Goal: Task Accomplishment & Management: Manage account settings

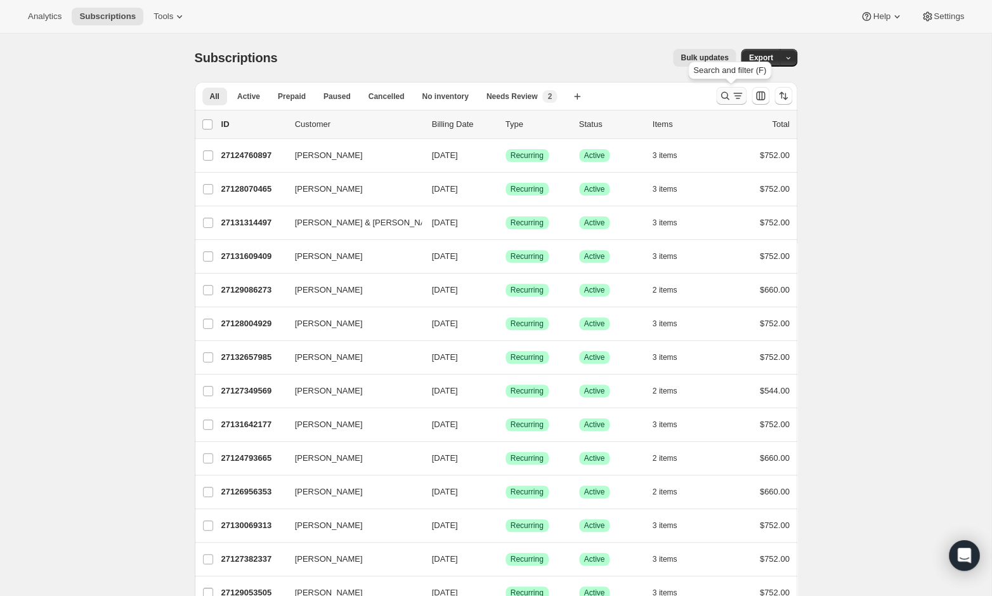
click at [719, 95] on icon "Search and filter results" at bounding box center [725, 95] width 13 height 13
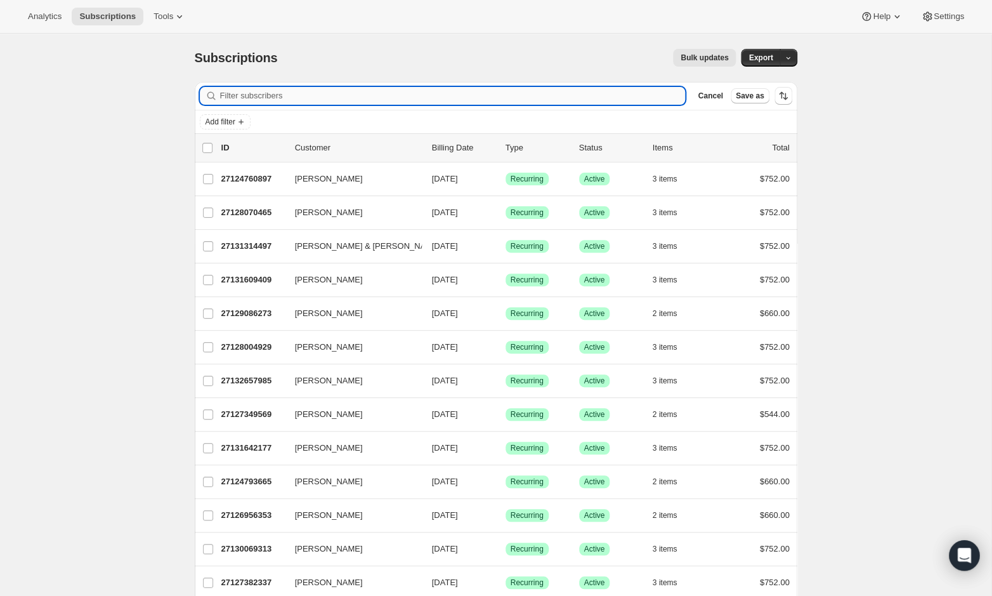
click at [474, 94] on input "Filter subscribers" at bounding box center [453, 96] width 466 height 18
paste input "rja@datumedge.com"
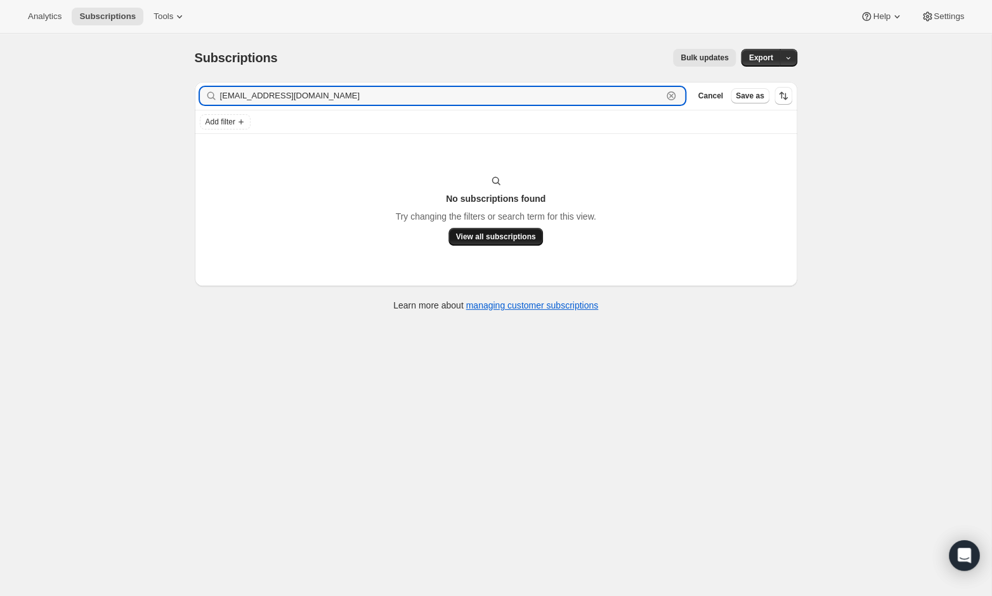
type input "rja@datumedge.com"
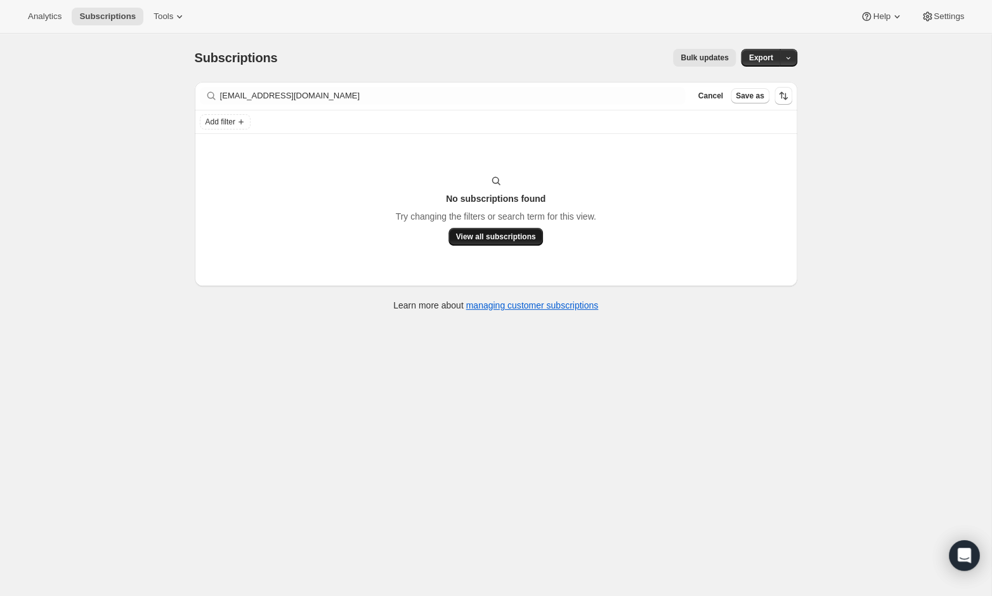
click at [482, 237] on span "View all subscriptions" at bounding box center [496, 236] width 80 height 10
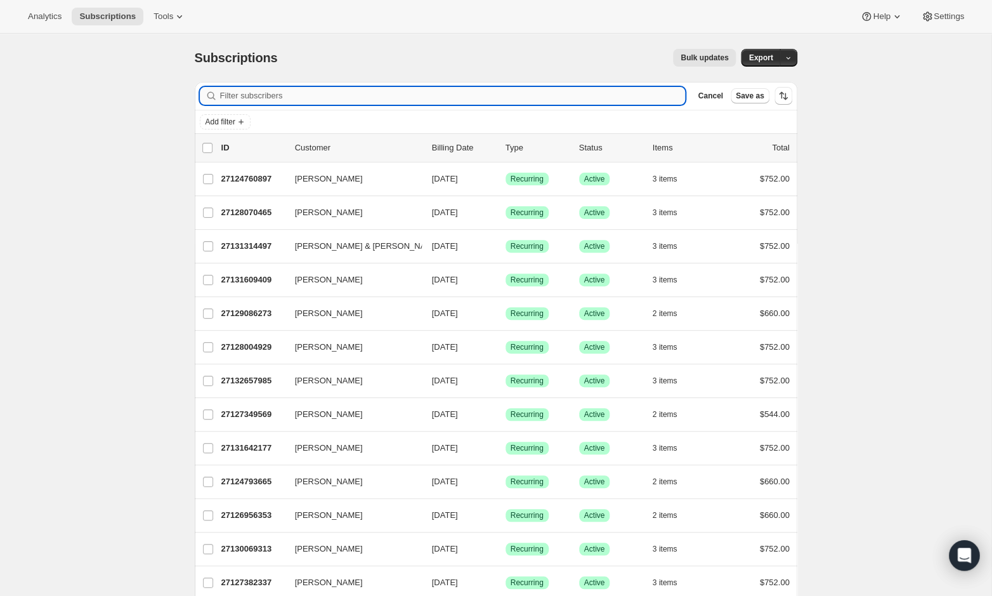
click at [278, 94] on input "Filter subscribers" at bounding box center [453, 96] width 466 height 18
paste input "bitsyanderson@att.net"
type input "bitsyanderson@att.net"
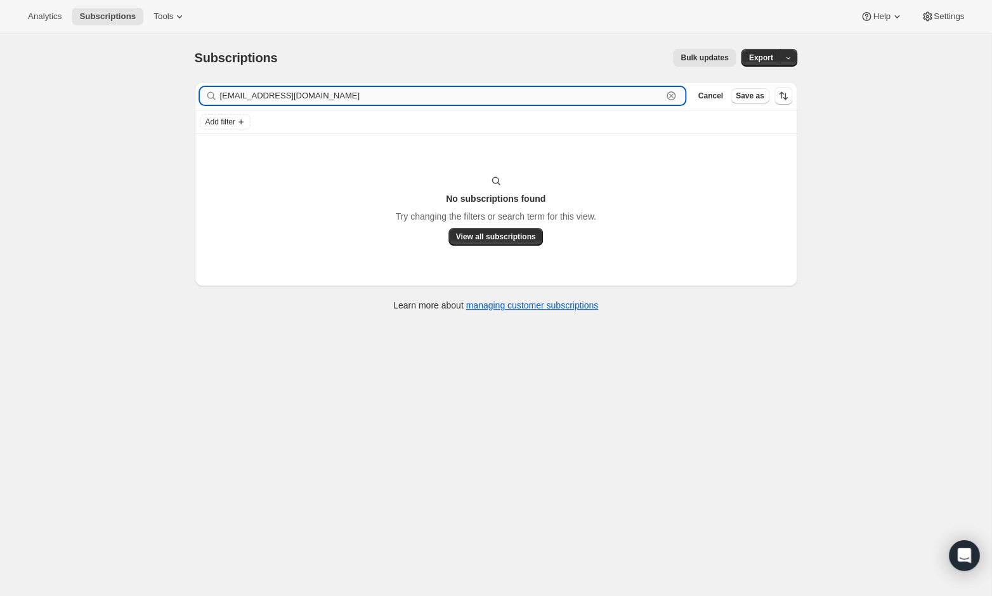
click at [316, 99] on input "bitsyanderson@att.net" at bounding box center [441, 96] width 443 height 18
drag, startPoint x: 341, startPoint y: 101, endPoint x: 190, endPoint y: 100, distance: 151.0
click at [190, 100] on div "Filter subscribers bitsyanderson@att.net Clear Cancel Save as Add filter No sub…" at bounding box center [491, 198] width 613 height 252
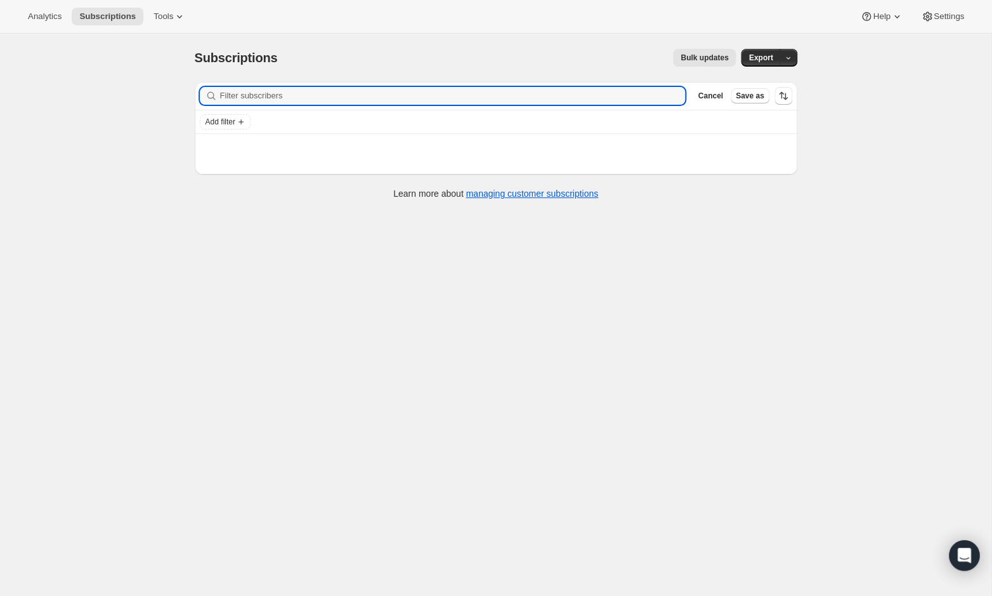
paste input "jbandrewstx@gmail.com"
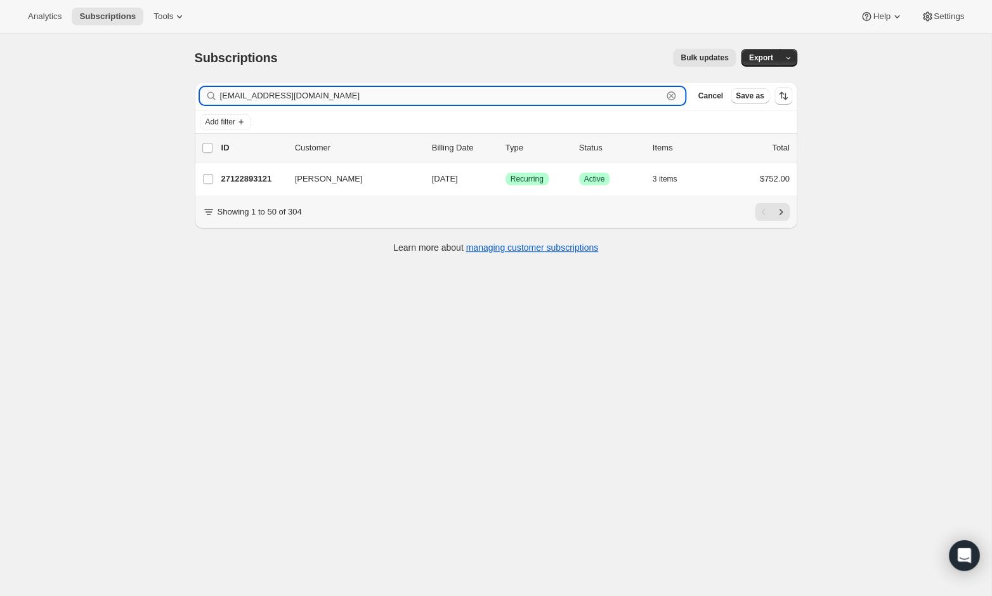
type input "jbandrewstx@gmail.com"
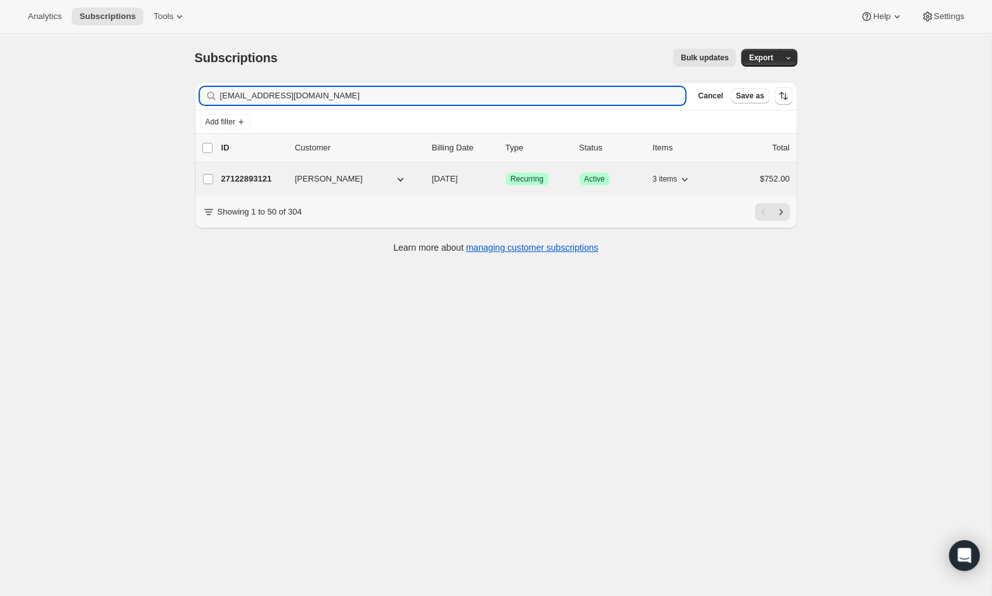
click at [259, 181] on p "27122893121" at bounding box center [252, 179] width 63 height 13
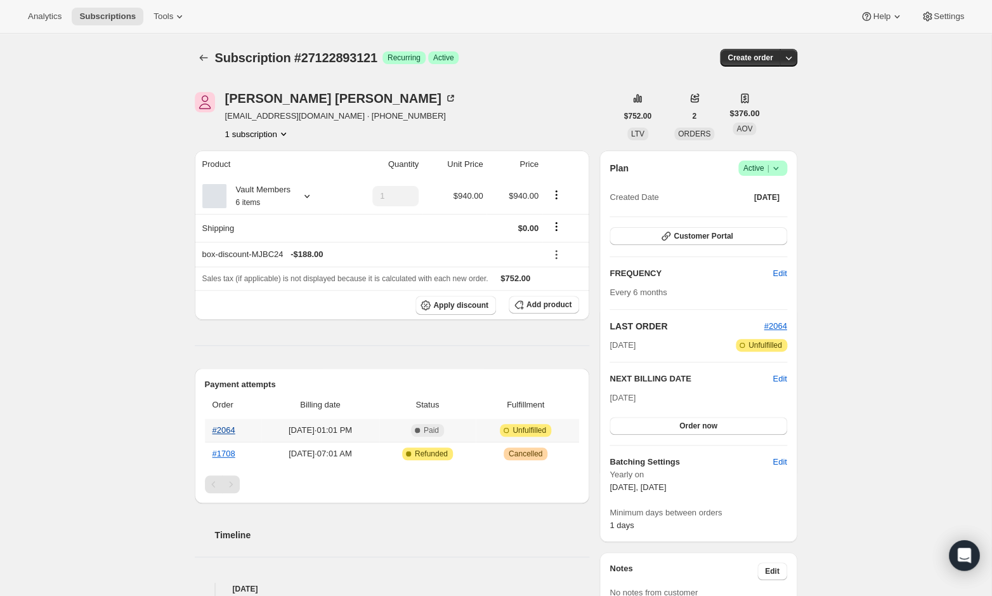
click at [223, 431] on link "#2064" at bounding box center [223, 430] width 23 height 10
click at [778, 169] on icon at bounding box center [775, 168] width 13 height 13
click at [767, 211] on span "Cancel subscription" at bounding box center [760, 214] width 72 height 10
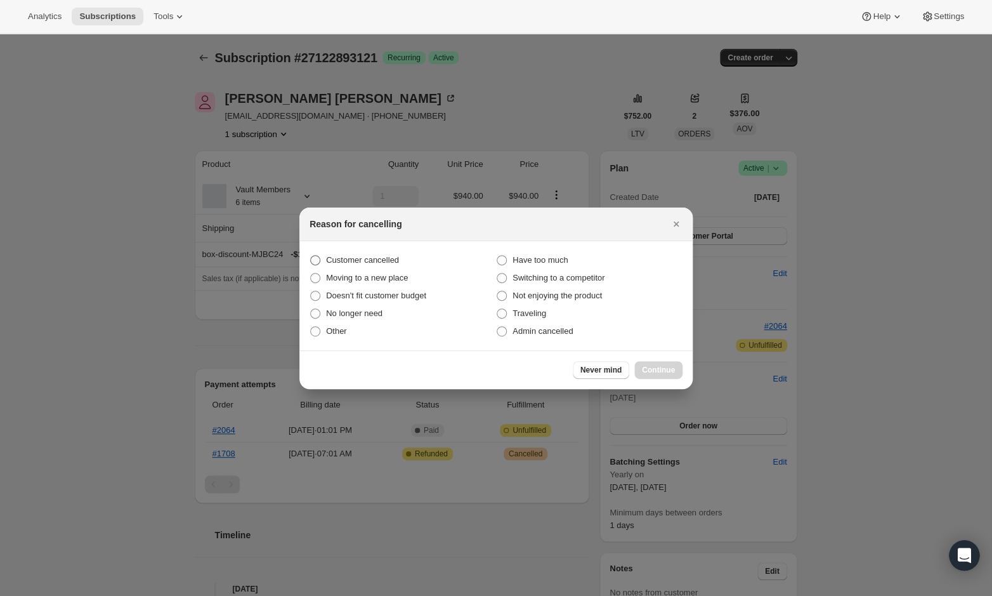
click at [387, 260] on span "Customer cancelled" at bounding box center [362, 260] width 73 height 10
click at [311, 256] on input "Customer cancelled" at bounding box center [310, 255] width 1 height 1
radio input "true"
click at [652, 366] on span "Continue" at bounding box center [658, 370] width 33 height 10
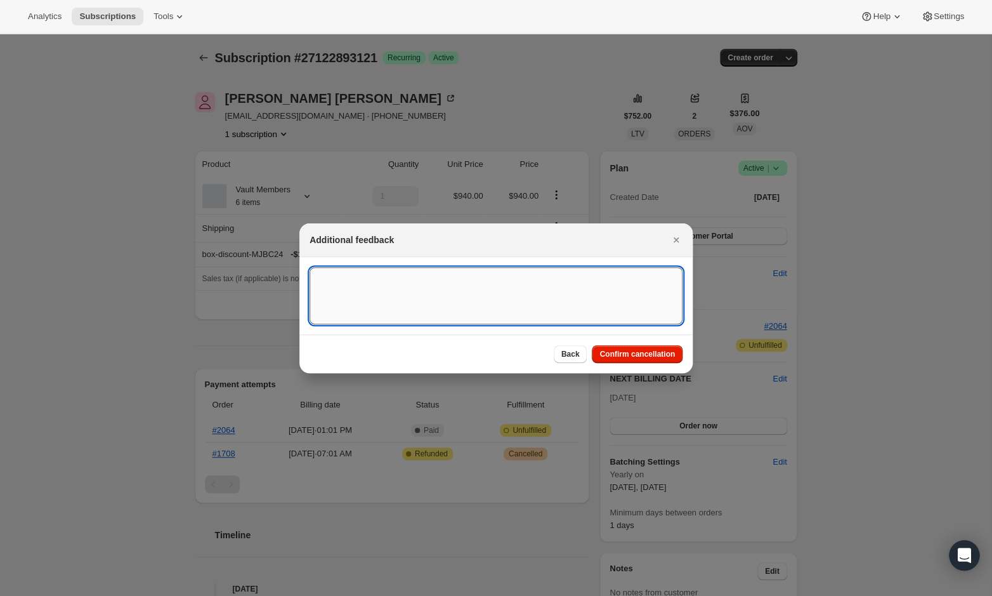
click at [552, 301] on textarea ":rm1:" at bounding box center [495, 295] width 373 height 57
click at [616, 355] on span "Confirm cancellation" at bounding box center [636, 354] width 75 height 10
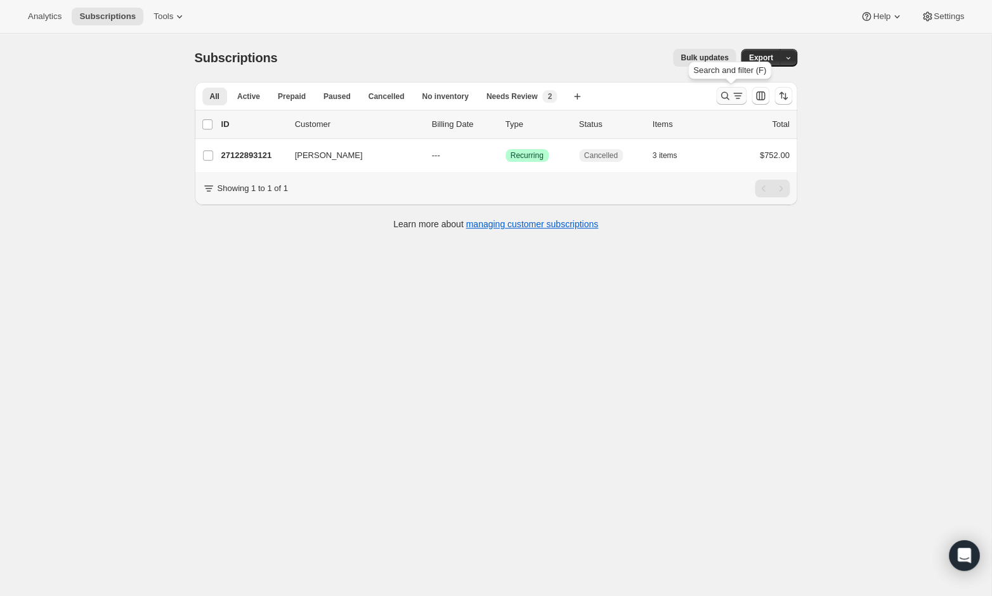
click at [728, 91] on icon "Search and filter results" at bounding box center [725, 95] width 13 height 13
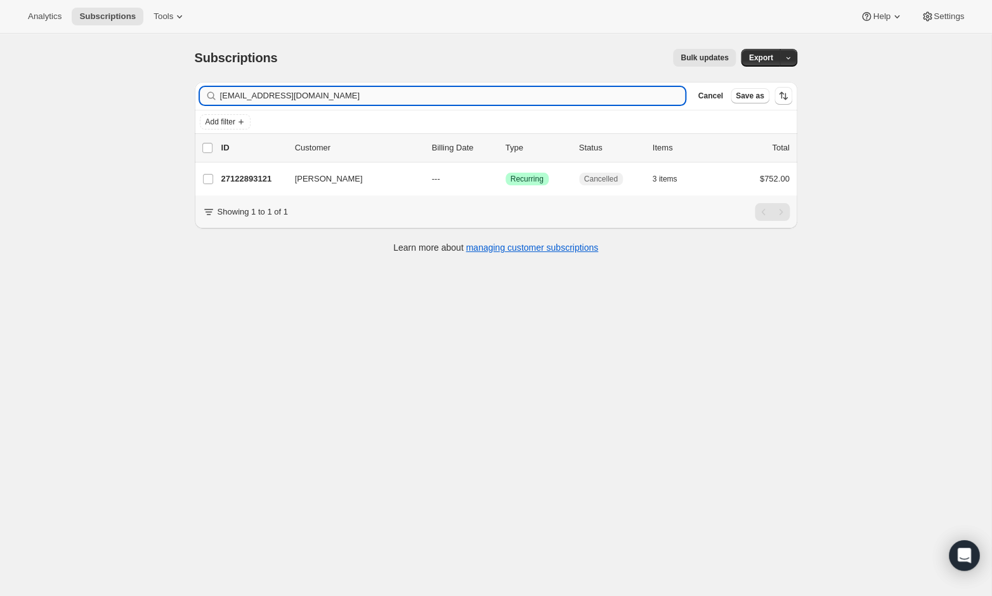
click at [404, 92] on input "jbandrewstx@gmail.com" at bounding box center [453, 96] width 466 height 18
type input "laceyjayer@gmail.com"
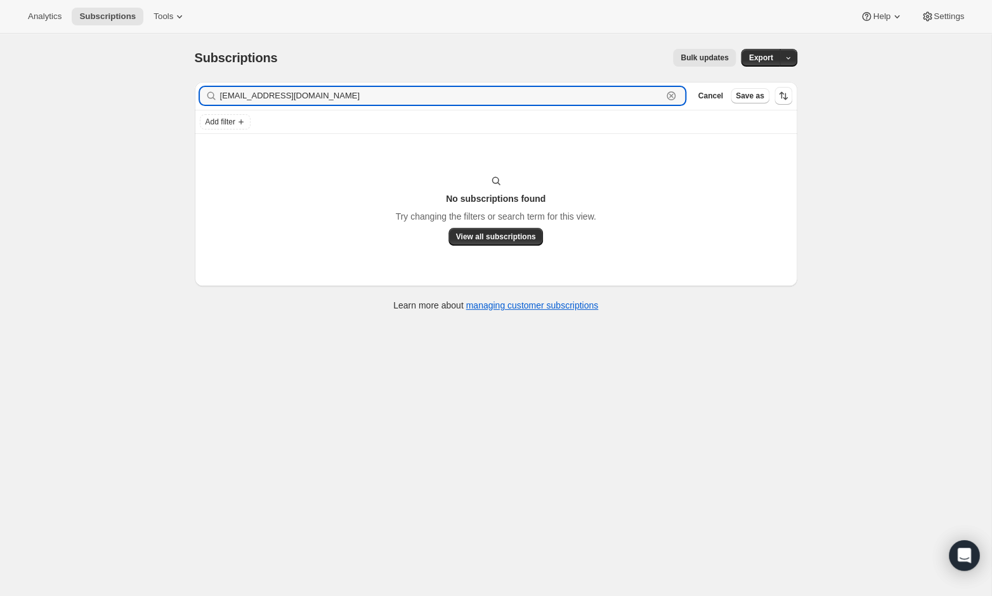
drag, startPoint x: 318, startPoint y: 94, endPoint x: 167, endPoint y: 93, distance: 150.9
click at [167, 93] on div "Subscriptions. This page is ready Subscriptions Bulk updates More actions Bulk …" at bounding box center [495, 332] width 991 height 596
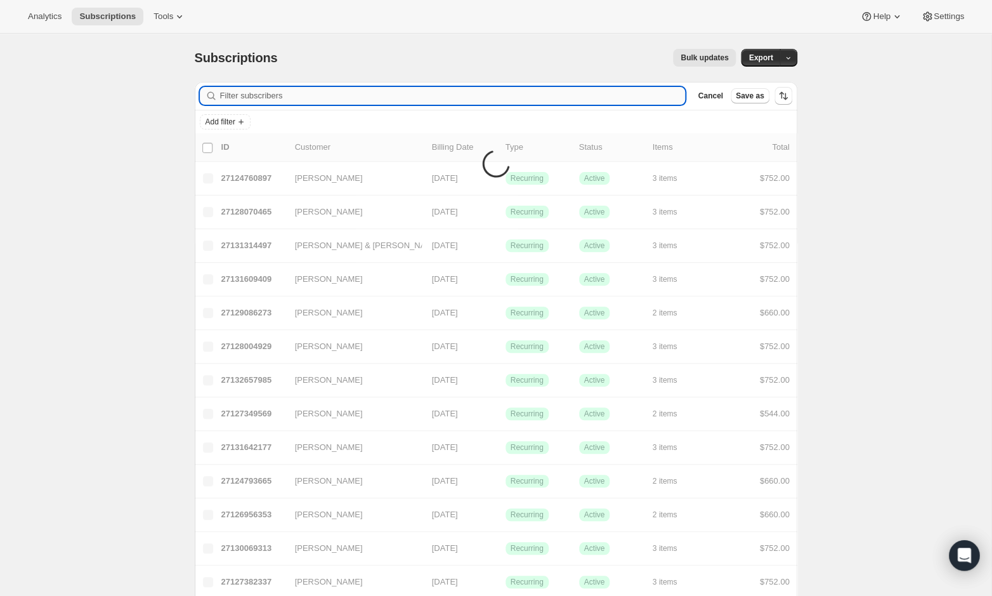
paste input "[EMAIL_ADDRESS][DOMAIN_NAME]"
drag, startPoint x: 246, startPoint y: 94, endPoint x: 294, endPoint y: 92, distance: 47.6
click at [247, 94] on input "[EMAIL_ADDRESS][DOMAIN_NAME]" at bounding box center [453, 96] width 466 height 18
paste input "pbattreal@yahoo.compbattreal@yahoo.com"
drag, startPoint x: 294, startPoint y: 92, endPoint x: 288, endPoint y: 169, distance: 77.6
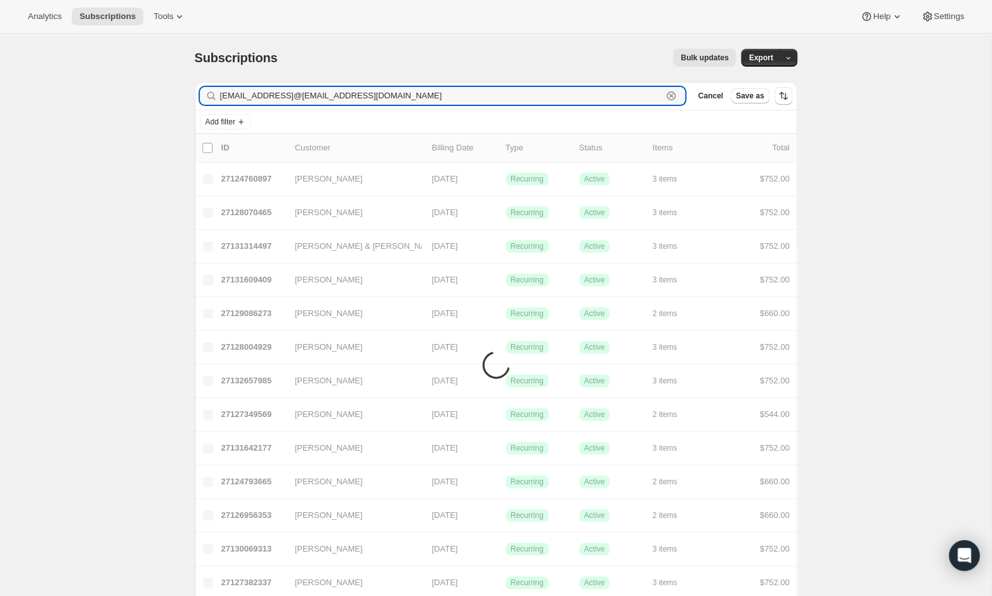
click at [294, 92] on input "pbattrepbattreal@yahoo.compbattreal@yahoo.comal@yahoo.com" at bounding box center [441, 96] width 443 height 18
type input "pbattrepbattreal@yahoo.compbattreal@yahoo.comal@yahoo.com"
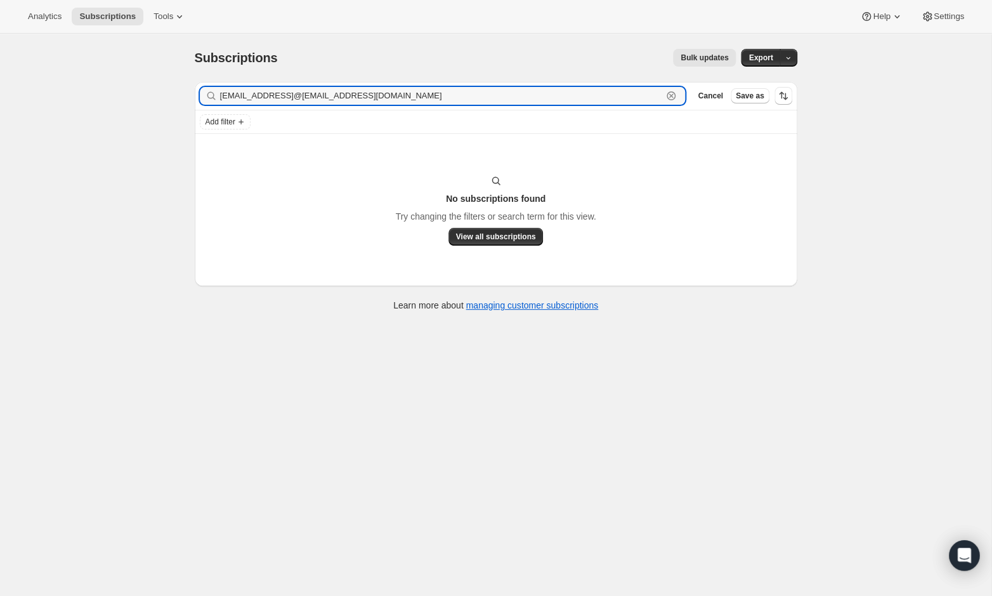
drag, startPoint x: 482, startPoint y: 97, endPoint x: 173, endPoint y: 92, distance: 308.9
click at [173, 92] on div "Subscriptions. This page is ready Subscriptions Bulk updates More actions Bulk …" at bounding box center [495, 332] width 991 height 596
paste input "[EMAIL_ADDRESS][DOMAIN_NAME]"
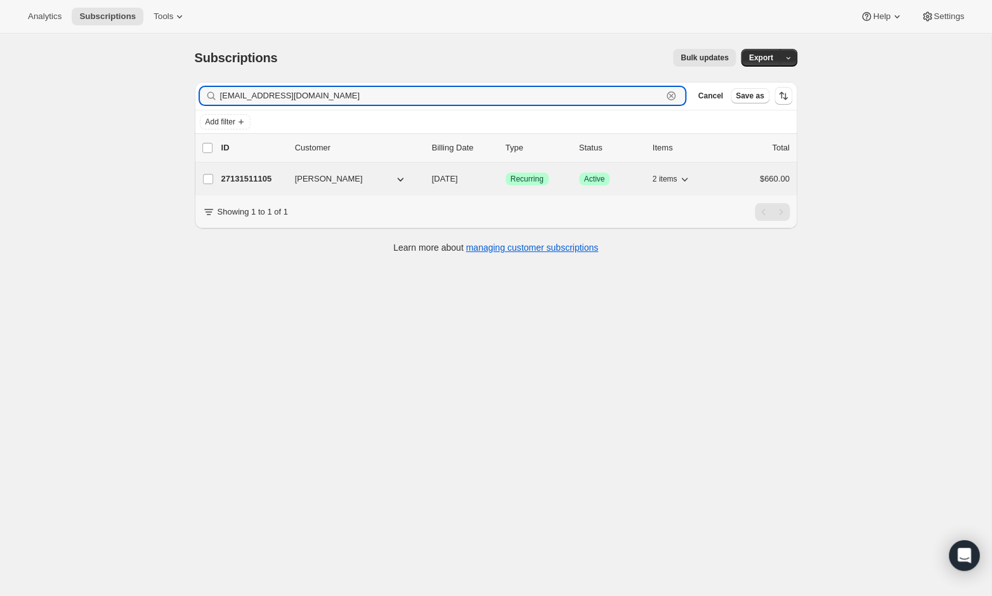
type input "[EMAIL_ADDRESS][DOMAIN_NAME]"
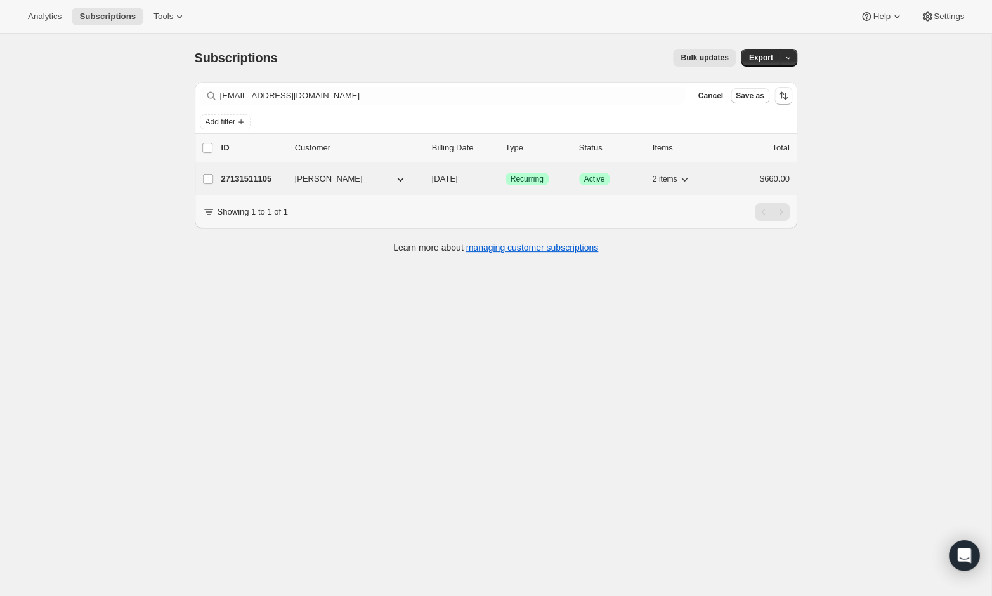
click at [257, 173] on p "27131511105" at bounding box center [252, 179] width 63 height 13
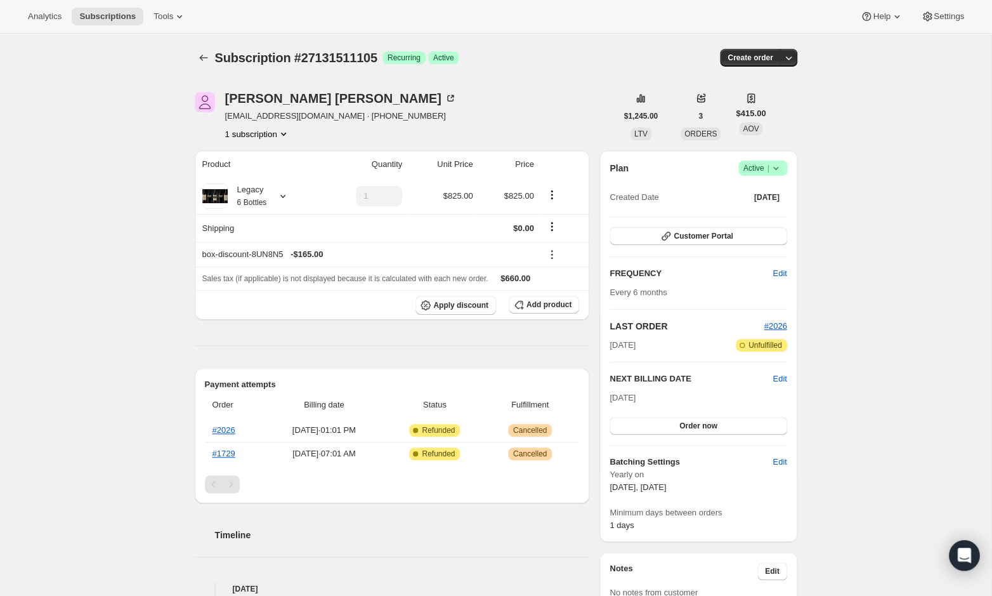
click at [774, 173] on icon at bounding box center [775, 168] width 13 height 13
click at [762, 208] on span "Cancel subscription" at bounding box center [760, 214] width 72 height 13
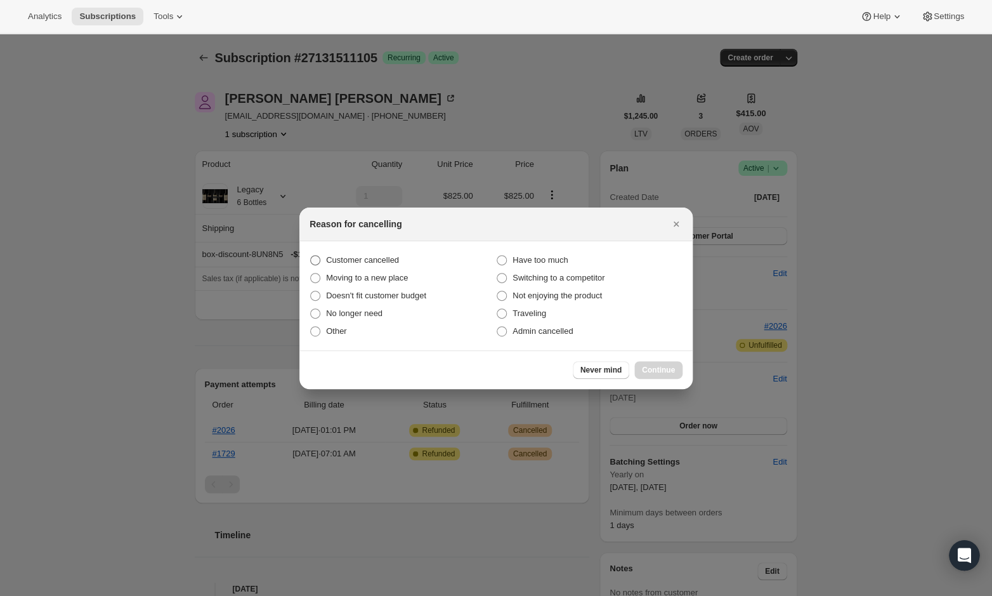
click at [387, 264] on span "Customer cancelled" at bounding box center [362, 260] width 73 height 10
click at [311, 256] on input "Customer cancelled" at bounding box center [310, 255] width 1 height 1
radio input "true"
click at [647, 366] on span "Continue" at bounding box center [658, 370] width 33 height 10
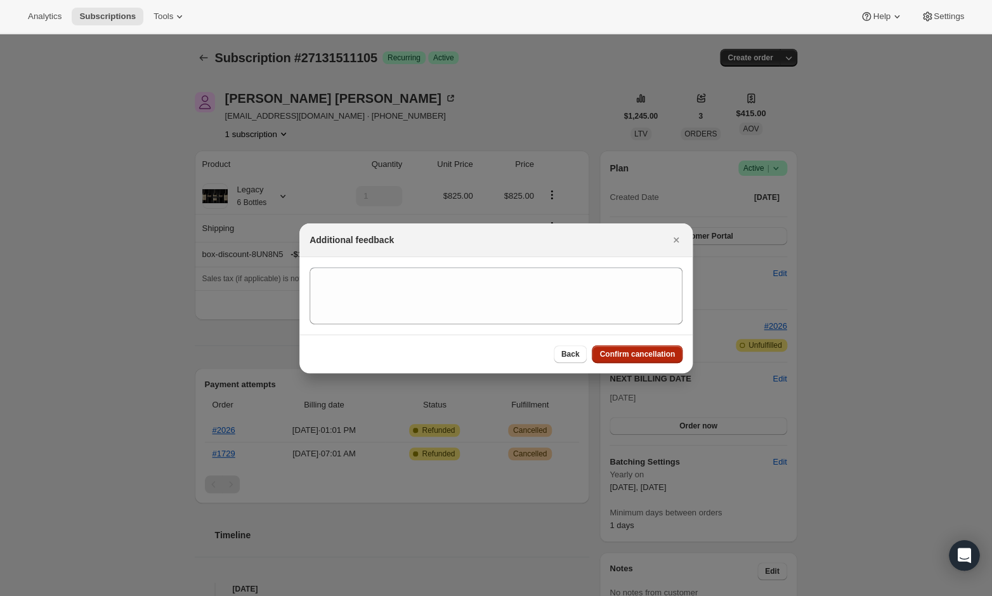
click at [647, 366] on div "Back Confirm cancellation" at bounding box center [495, 353] width 393 height 39
click at [642, 349] on span "Confirm cancellation" at bounding box center [636, 354] width 75 height 10
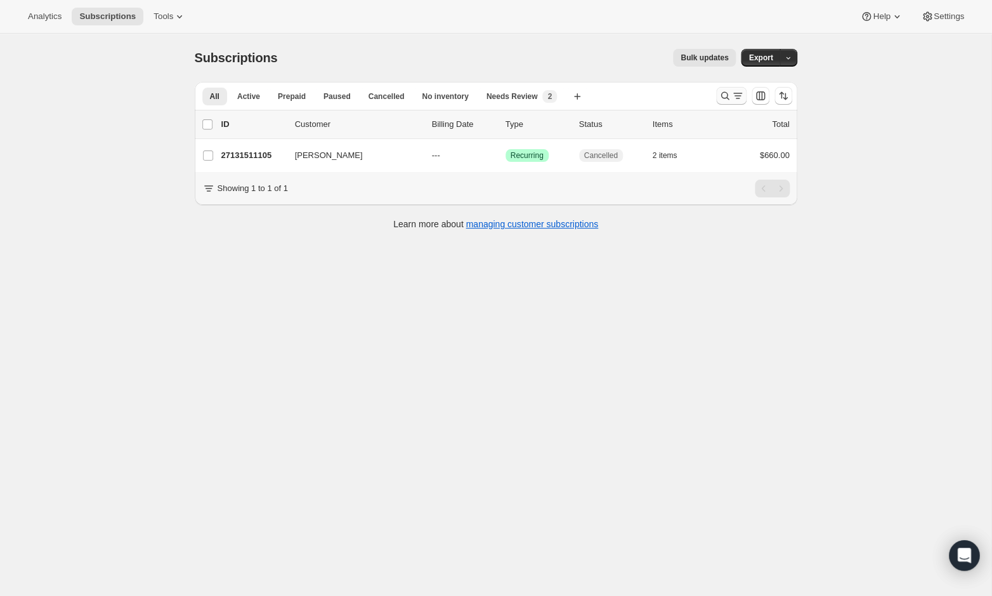
click at [724, 92] on icon "Search and filter results" at bounding box center [725, 95] width 13 height 13
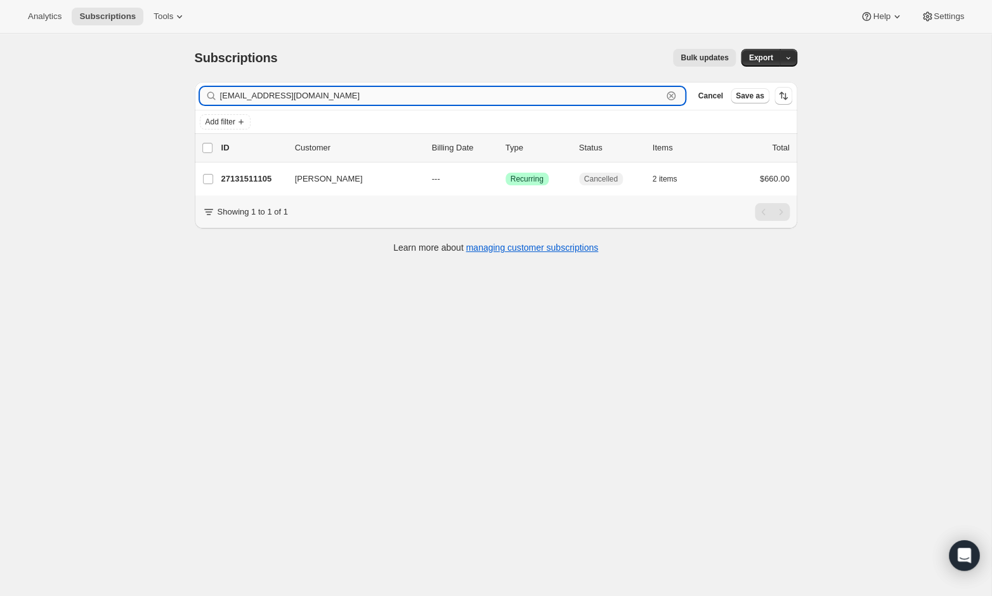
click at [423, 96] on input "[EMAIL_ADDRESS][DOMAIN_NAME]" at bounding box center [441, 96] width 443 height 18
paste input "[EMAIL_ADDRESS][DOMAIN_NAME]"
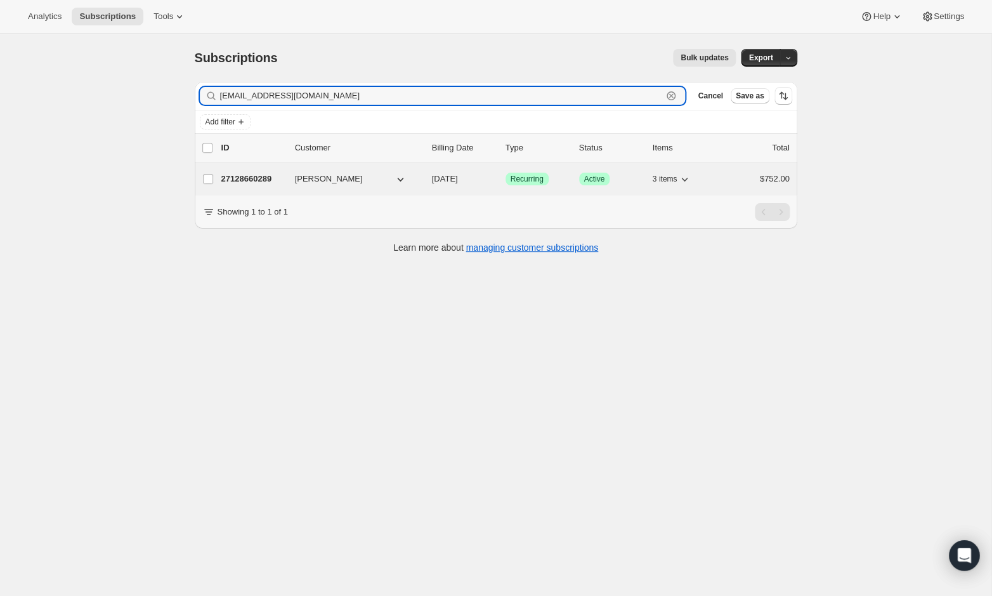
type input "[EMAIL_ADDRESS][DOMAIN_NAME]"
click at [594, 178] on span "Active" at bounding box center [594, 179] width 21 height 10
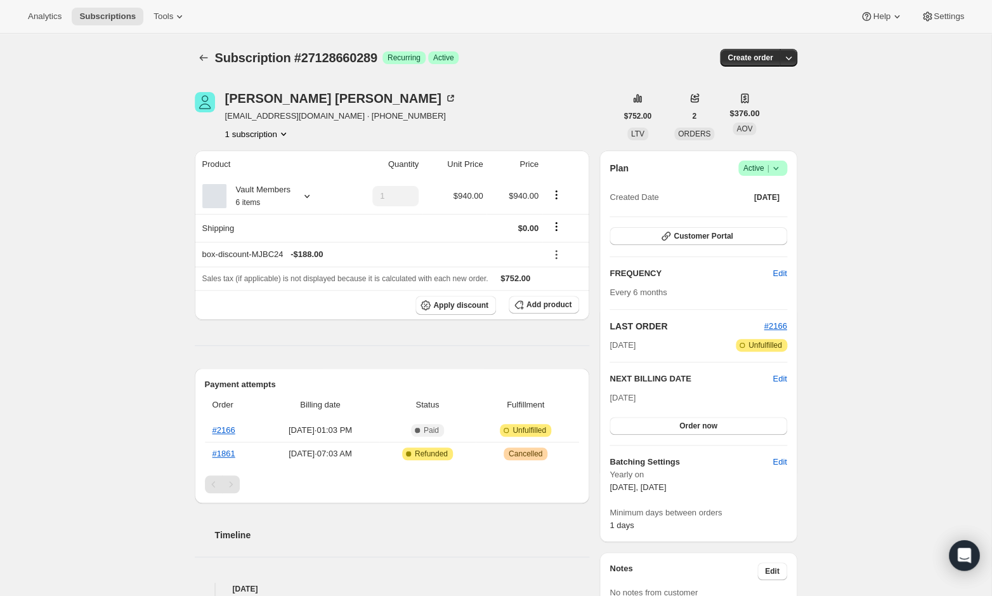
click at [778, 170] on icon at bounding box center [775, 168] width 13 height 13
click at [774, 216] on span "Cancel subscription" at bounding box center [760, 214] width 72 height 10
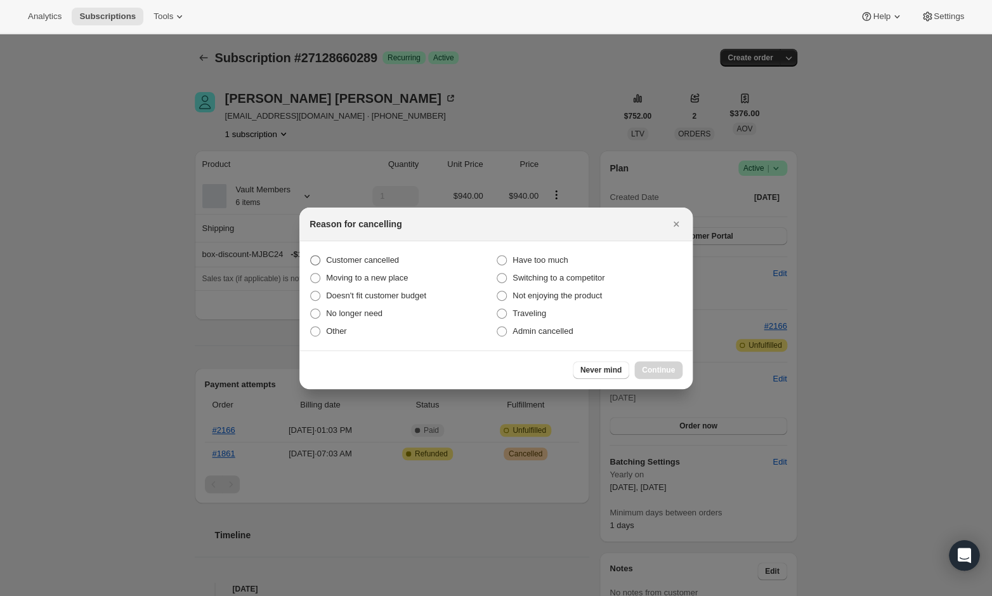
click at [383, 259] on span "Customer cancelled" at bounding box center [362, 260] width 73 height 10
click at [311, 256] on input "Customer cancelled" at bounding box center [310, 255] width 1 height 1
radio input "true"
click at [658, 368] on span "Continue" at bounding box center [658, 370] width 33 height 10
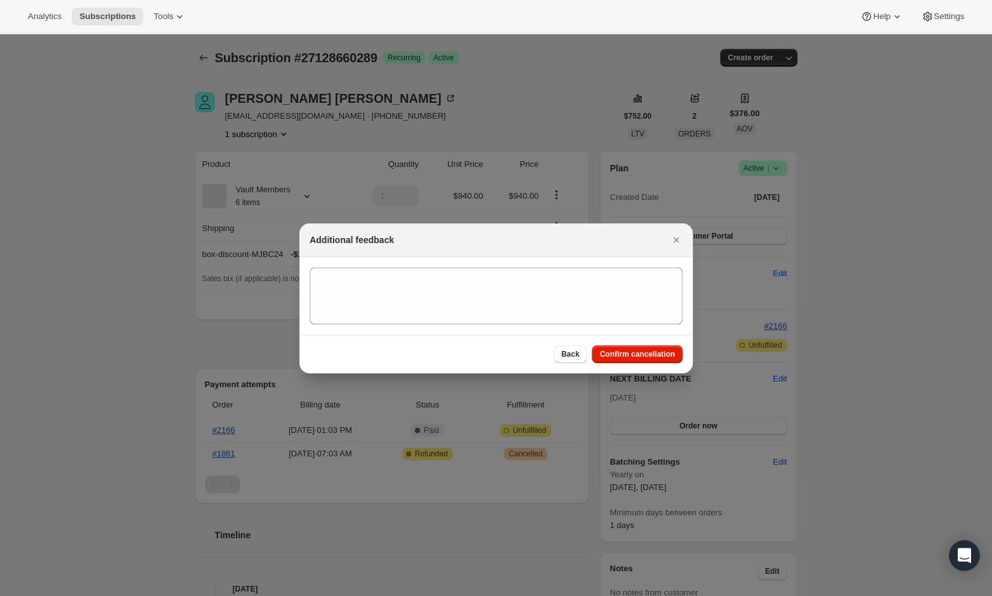
click at [625, 339] on div "Back Confirm cancellation" at bounding box center [495, 353] width 393 height 39
click at [625, 353] on span "Confirm cancellation" at bounding box center [636, 354] width 75 height 10
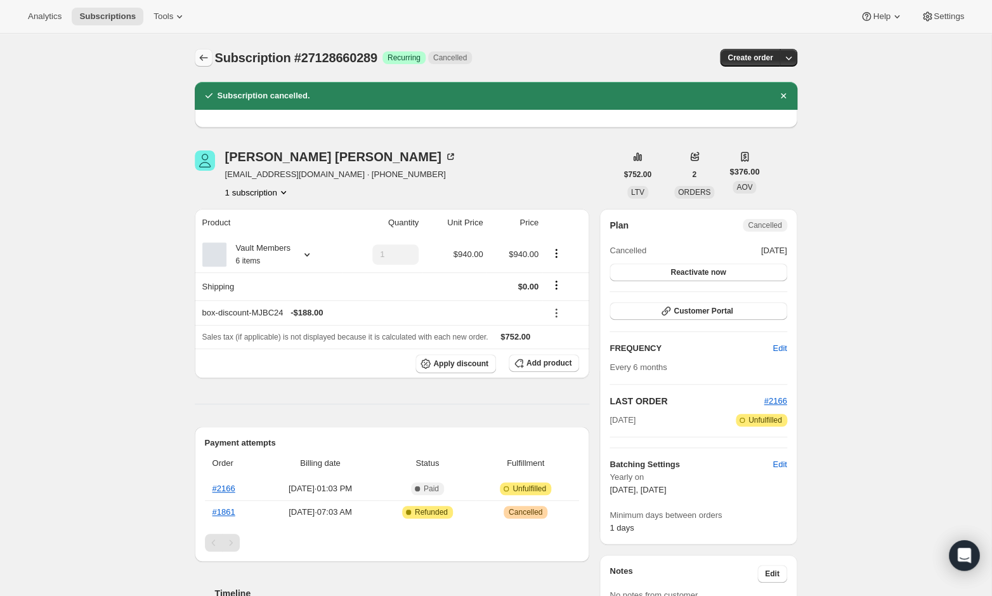
click at [203, 55] on icon "Subscriptions" at bounding box center [203, 57] width 13 height 13
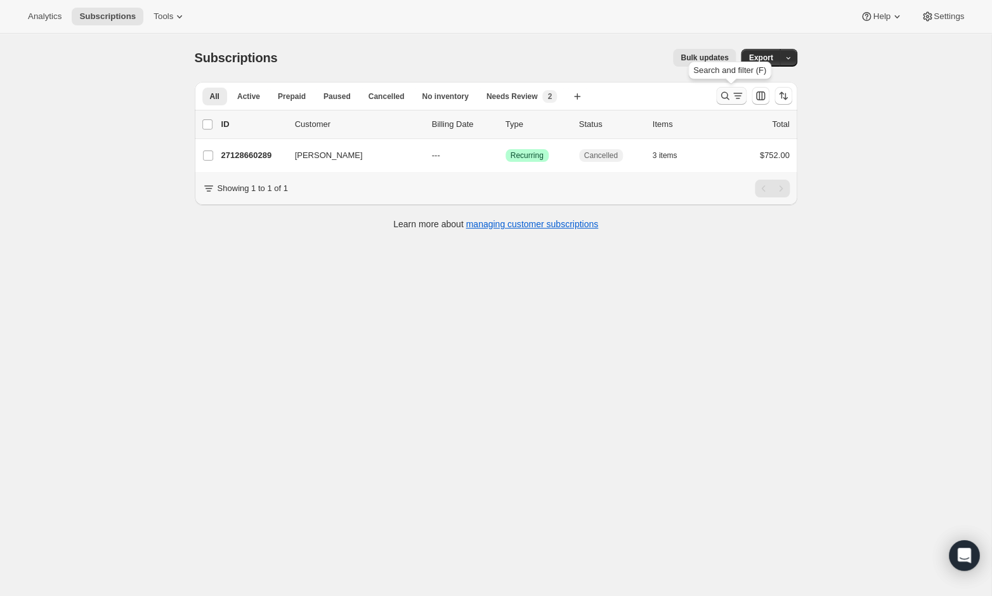
click at [724, 96] on icon "Search and filter results" at bounding box center [725, 95] width 13 height 13
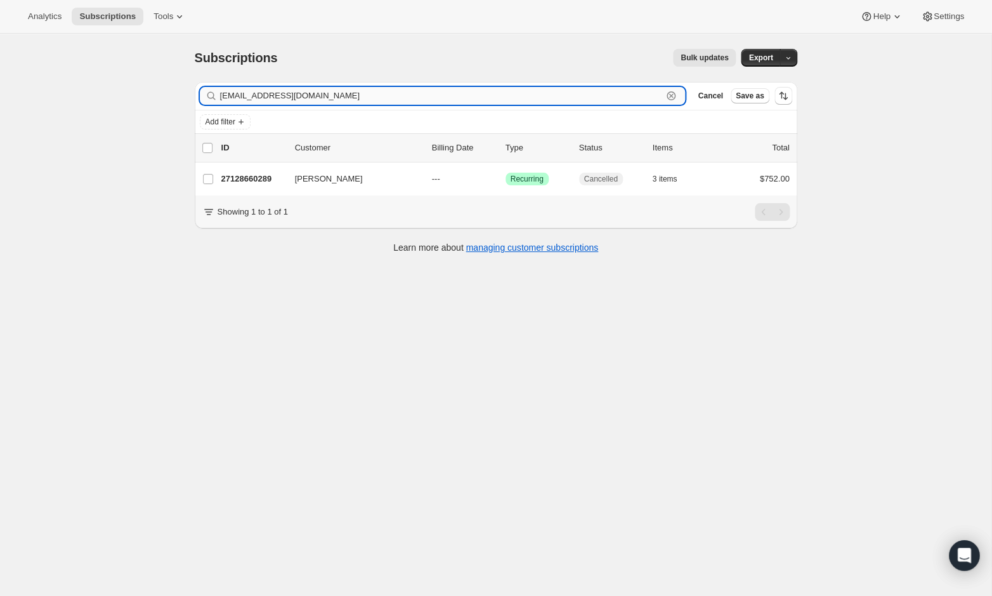
click at [448, 96] on input "[EMAIL_ADDRESS][DOMAIN_NAME]" at bounding box center [441, 96] width 443 height 18
paste input "[EMAIL_ADDRESS]"
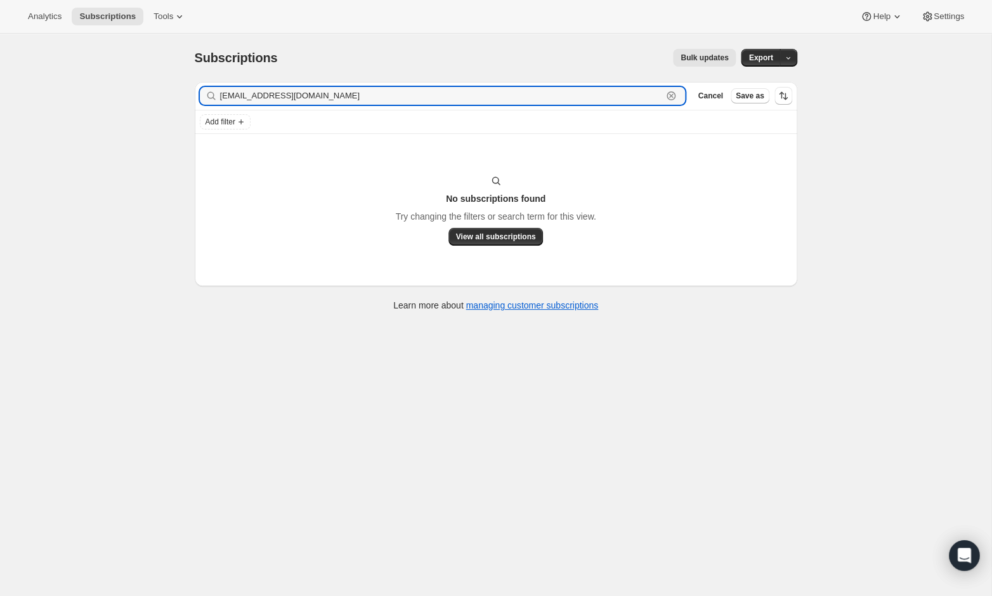
type input "[EMAIL_ADDRESS][DOMAIN_NAME]"
click at [335, 107] on div "Filter subscribers [EMAIL_ADDRESS][DOMAIN_NAME] Clear Cancel Save as" at bounding box center [496, 96] width 602 height 28
drag, startPoint x: 330, startPoint y: 94, endPoint x: 196, endPoint y: 89, distance: 133.9
click at [196, 89] on div "Filter subscribers [EMAIL_ADDRESS][DOMAIN_NAME] Clear Cancel Save as" at bounding box center [496, 96] width 602 height 28
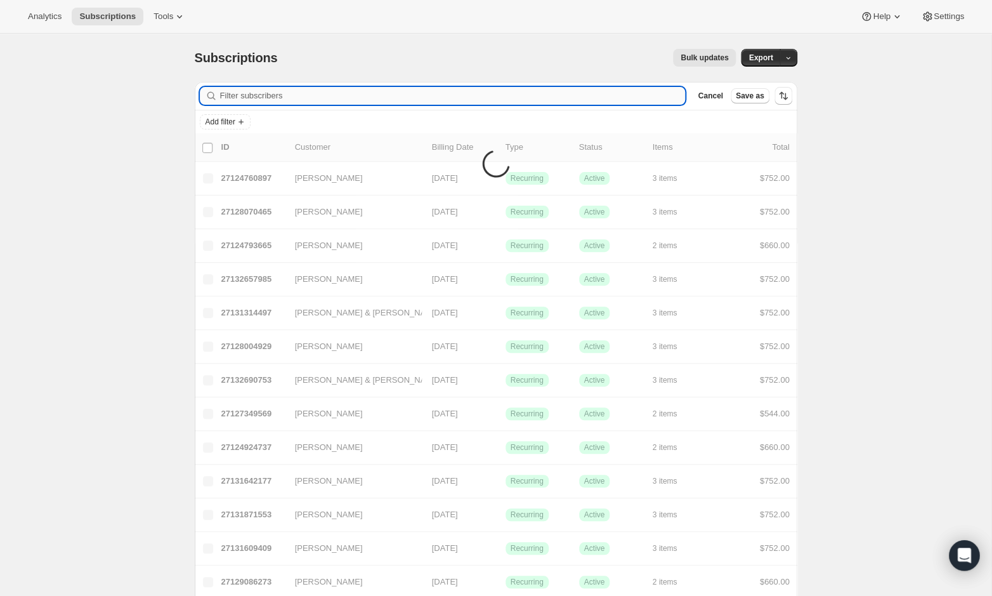
paste input "[EMAIL_ADDRESS][DOMAIN_NAME]"
click at [300, 98] on input "[EMAIL_ADDRESS][DOMAIN_NAME]" at bounding box center [441, 96] width 443 height 18
click at [299, 96] on input "[EMAIL_ADDRESS]@[DOMAIN_NAME]" at bounding box center [441, 96] width 443 height 18
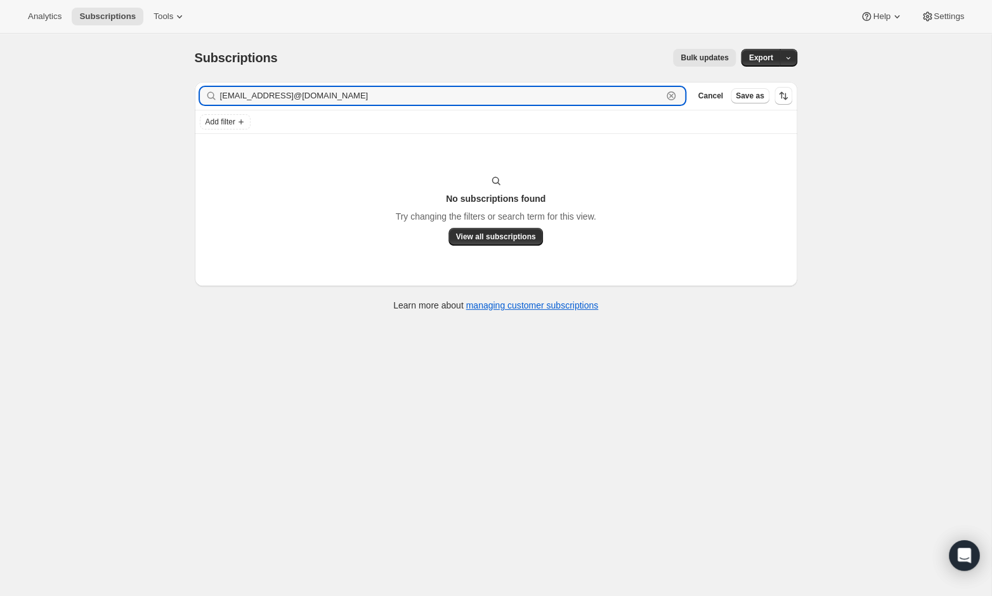
drag, startPoint x: 441, startPoint y: 96, endPoint x: 151, endPoint y: 96, distance: 290.5
click at [151, 96] on div "Subscriptions. This page is ready Subscriptions Bulk updates More actions Bulk …" at bounding box center [495, 332] width 991 height 596
paste input "text"
drag, startPoint x: 333, startPoint y: 98, endPoint x: 179, endPoint y: 98, distance: 153.5
click at [179, 98] on div "Subscriptions. This page is ready Subscriptions Bulk updates More actions Bulk …" at bounding box center [495, 179] width 633 height 290
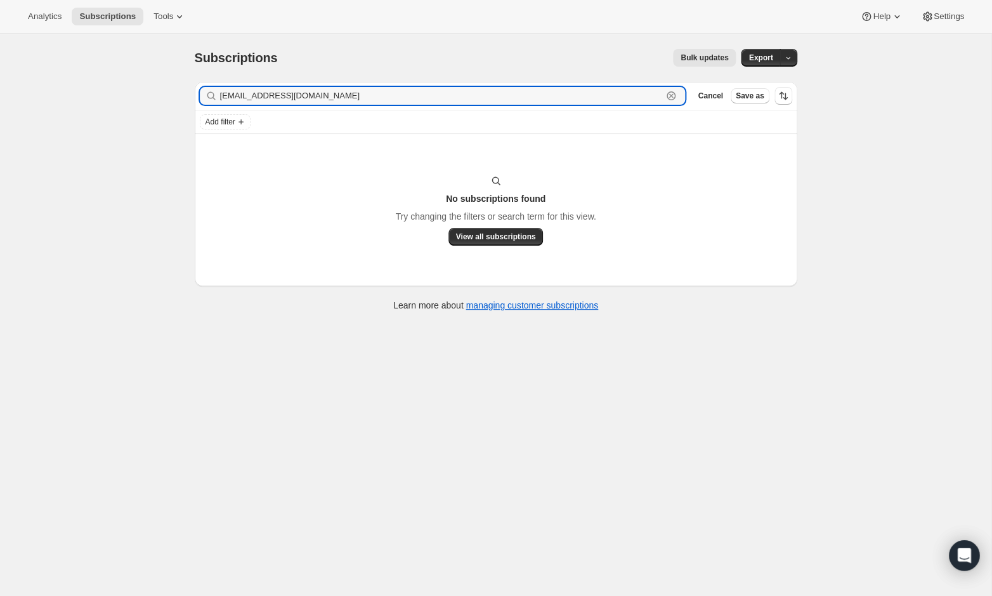
paste input "[EMAIL_ADDRESS][DOMAIN_NAME]"
drag, startPoint x: 288, startPoint y: 101, endPoint x: 182, endPoint y: 98, distance: 105.9
click at [182, 98] on div "Subscriptions. This page is ready Subscriptions Bulk updates More actions Bulk …" at bounding box center [495, 179] width 633 height 290
paste input "[EMAIL_ADDRESS]"
type input "[EMAIL_ADDRESS][DOMAIN_NAME]"
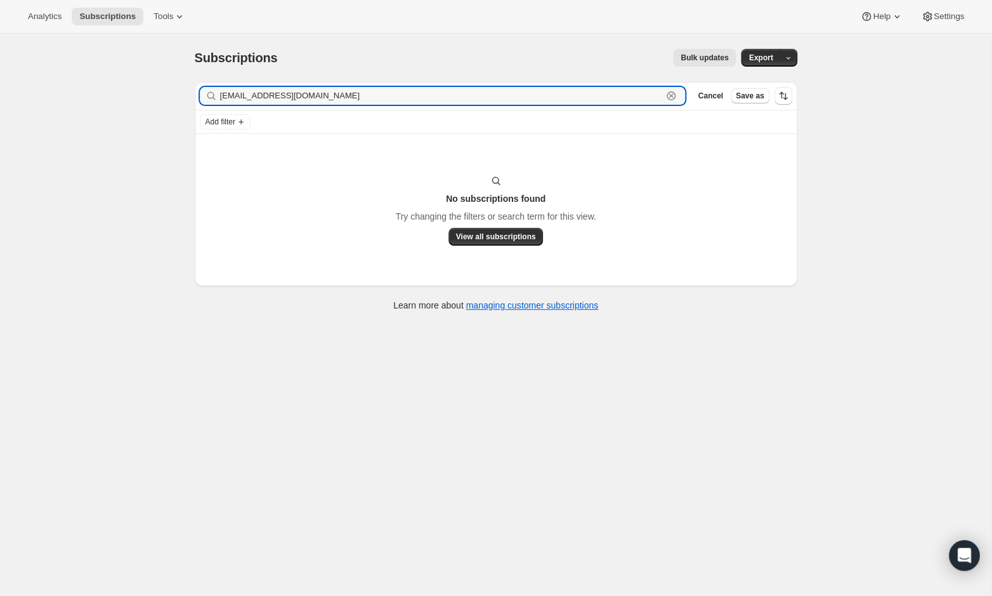
drag, startPoint x: 306, startPoint y: 99, endPoint x: 186, endPoint y: 98, distance: 120.5
click at [186, 98] on div "Filter subscribers [EMAIL_ADDRESS][DOMAIN_NAME] Clear Cancel Save as Add filter…" at bounding box center [491, 198] width 613 height 252
paste input "[EMAIL_ADDRESS][DOMAIN_NAME]"
type input "[EMAIL_ADDRESS][DOMAIN_NAME]"
drag, startPoint x: 312, startPoint y: 95, endPoint x: 211, endPoint y: 93, distance: 100.9
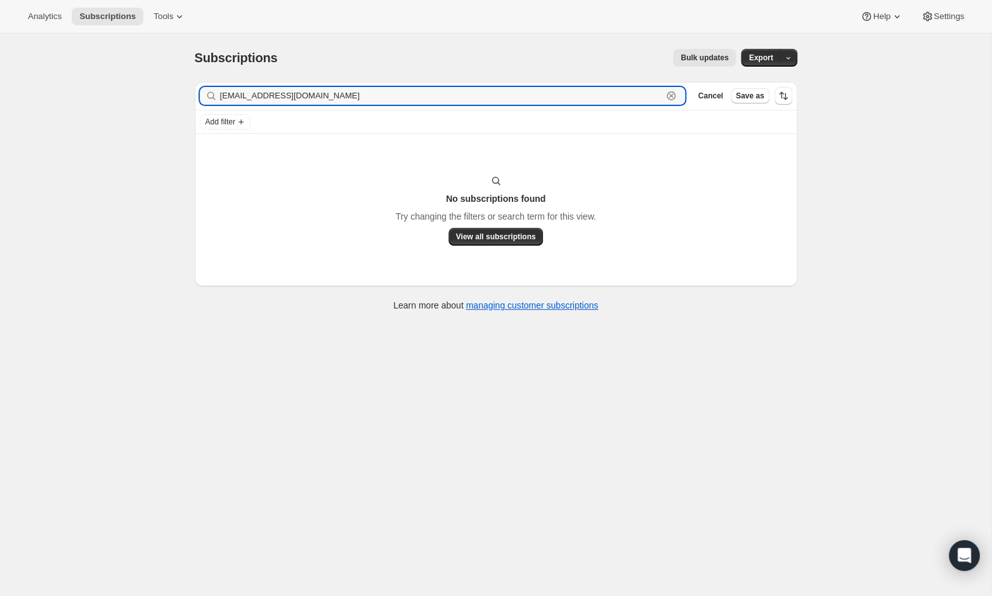
click at [211, 93] on div "[EMAIL_ADDRESS][DOMAIN_NAME] Clear" at bounding box center [443, 96] width 486 height 18
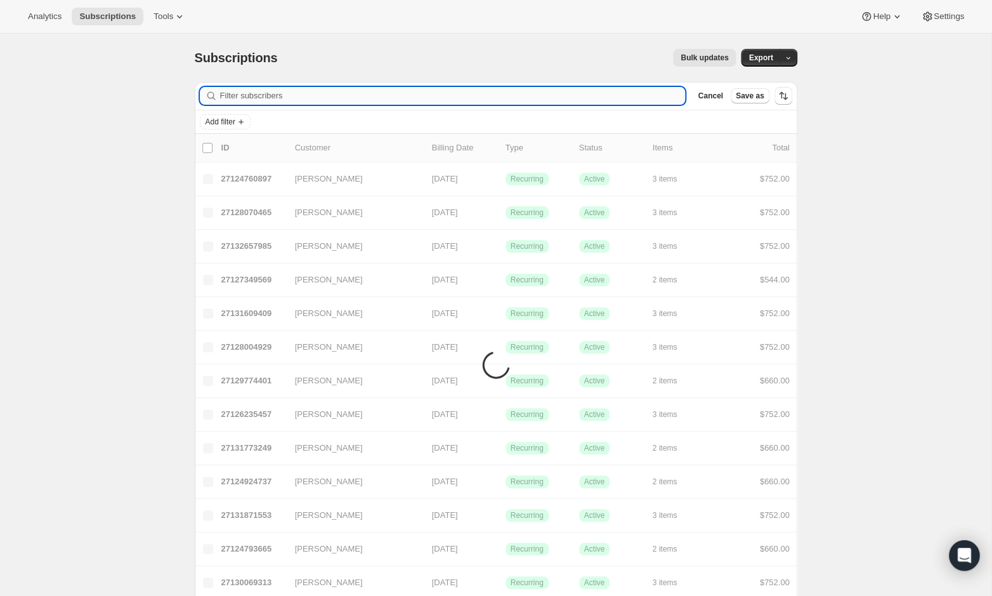
paste input "[EMAIL_ADDRESS][DOMAIN_NAME]"
click at [312, 97] on input "[EMAIL_ADDRESS][DOMAIN_NAME]" at bounding box center [453, 96] width 466 height 18
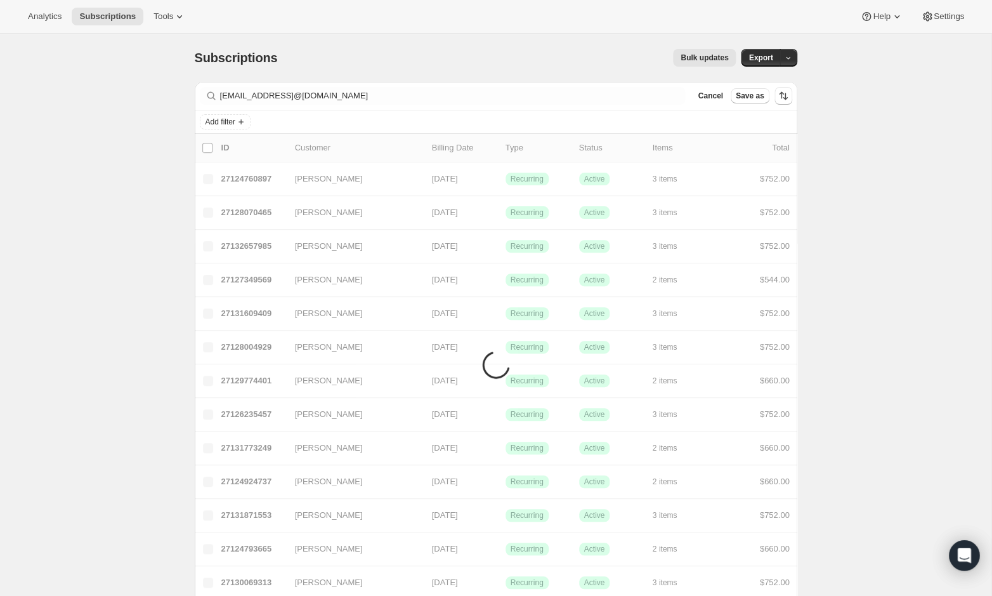
click at [325, 41] on div "Subscriptions. This page is ready Subscriptions Bulk updates More actions Bulk …" at bounding box center [496, 58] width 602 height 48
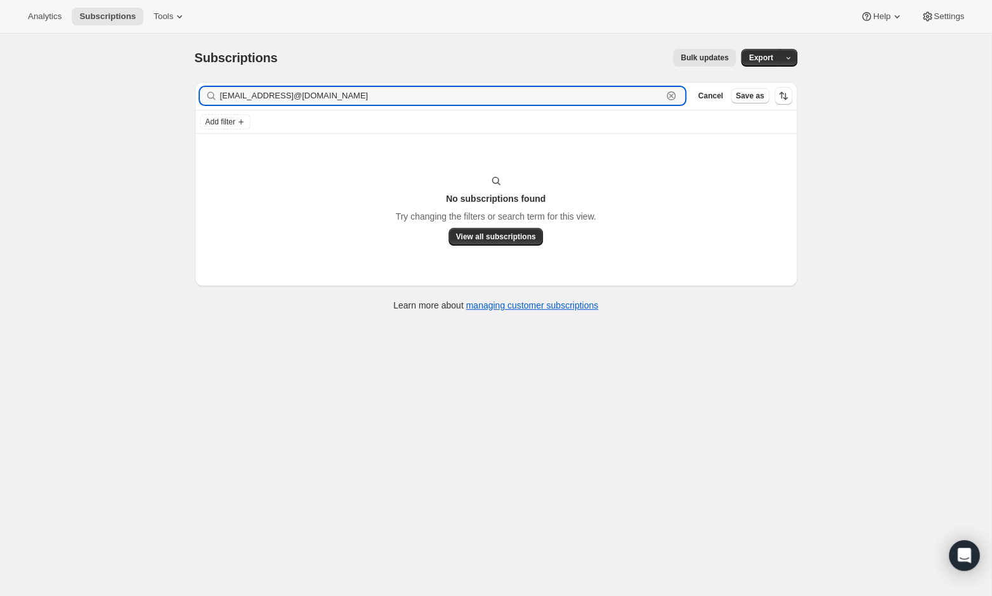
drag, startPoint x: 377, startPoint y: 97, endPoint x: 169, endPoint y: 96, distance: 208.0
click at [169, 96] on div "Subscriptions. This page is ready Subscriptions Bulk updates More actions Bulk …" at bounding box center [495, 332] width 991 height 596
paste input "text"
type input "vmicheleblythe"
drag, startPoint x: 291, startPoint y: 96, endPoint x: 185, endPoint y: 94, distance: 106.6
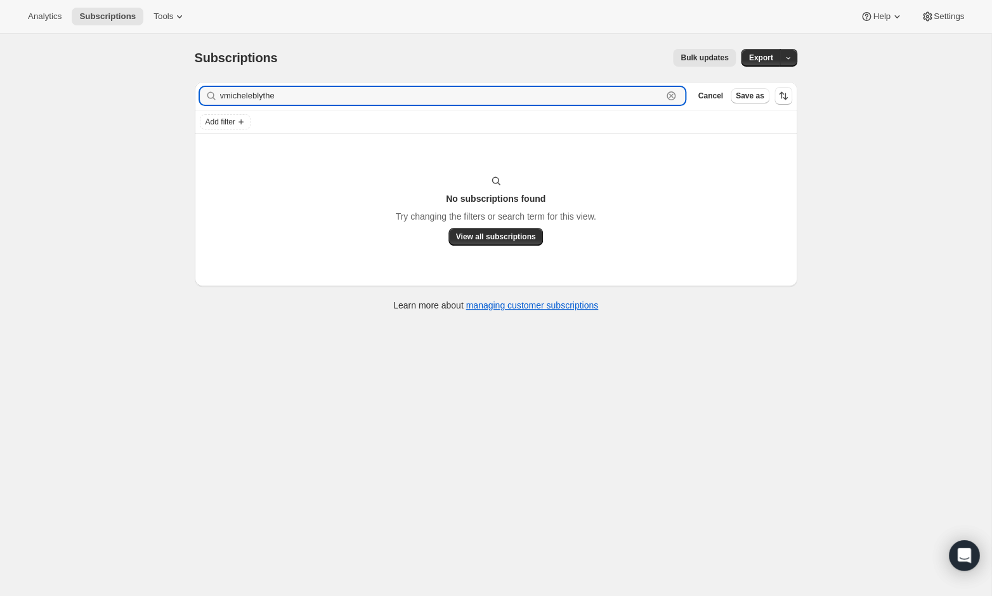
click at [185, 94] on div "Filter subscribers vmicheleblythe Clear Cancel Save as Add filter No subscripti…" at bounding box center [491, 198] width 613 height 252
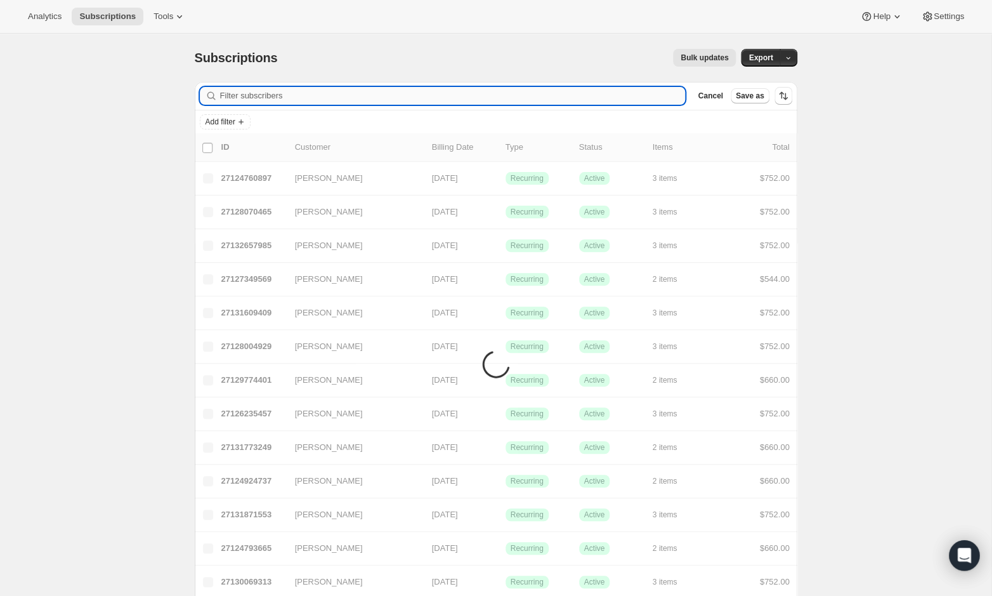
click at [292, 96] on input "Filter subscribers" at bounding box center [453, 96] width 466 height 18
click at [285, 96] on input "Filter subscribers" at bounding box center [453, 96] width 466 height 18
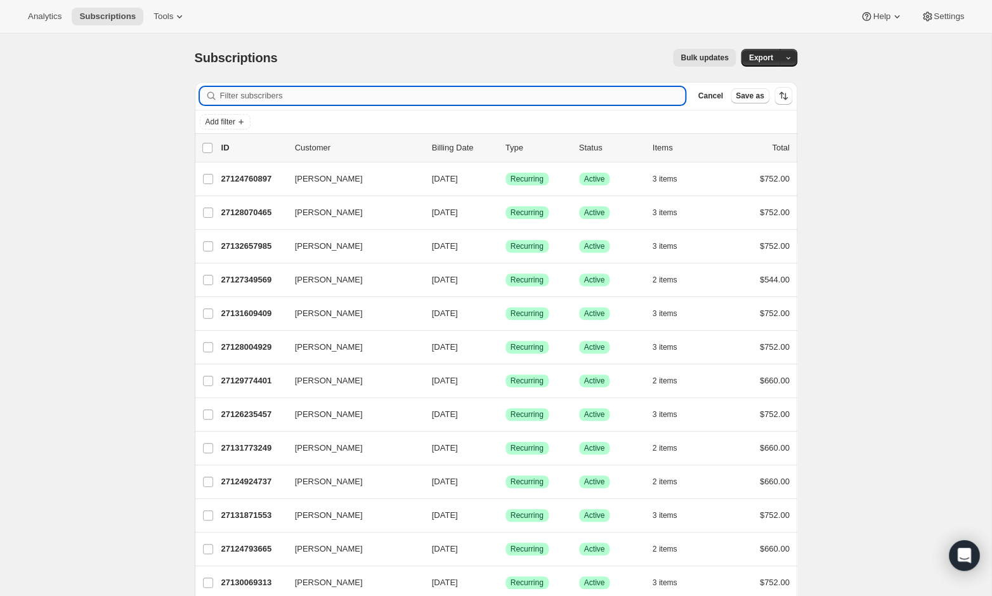
paste input "[EMAIL_ADDRESS][DOMAIN_NAME]"
type input "[EMAIL_ADDRESS][DOMAIN_NAME]"
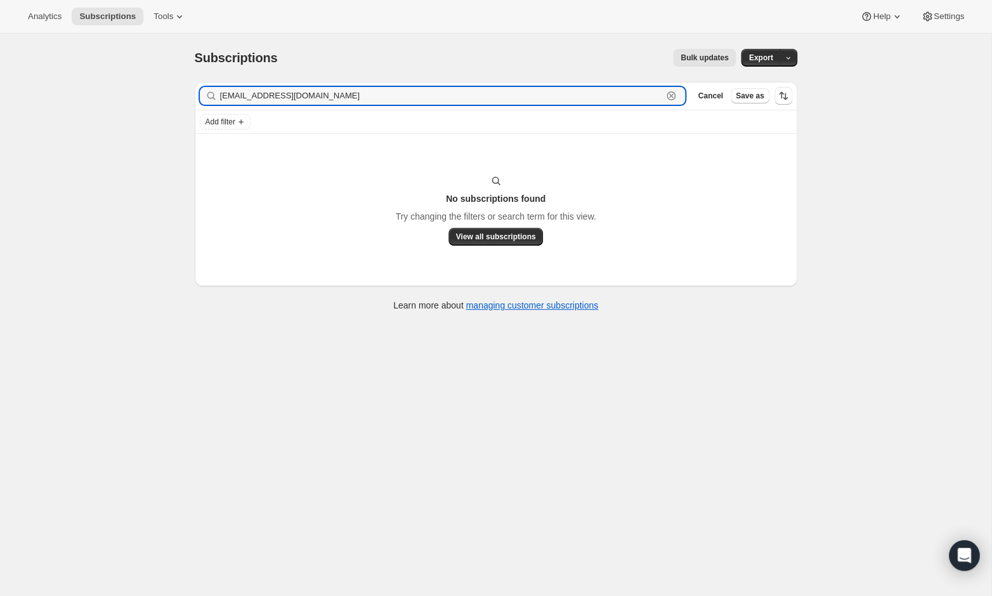
drag, startPoint x: 317, startPoint y: 95, endPoint x: 192, endPoint y: 93, distance: 125.0
click at [192, 93] on div "Filter subscribers [EMAIL_ADDRESS][DOMAIN_NAME] Clear Cancel Save as Add filter…" at bounding box center [491, 198] width 613 height 252
paste input "[EMAIL_ADDRESS][DOMAIN_NAME]"
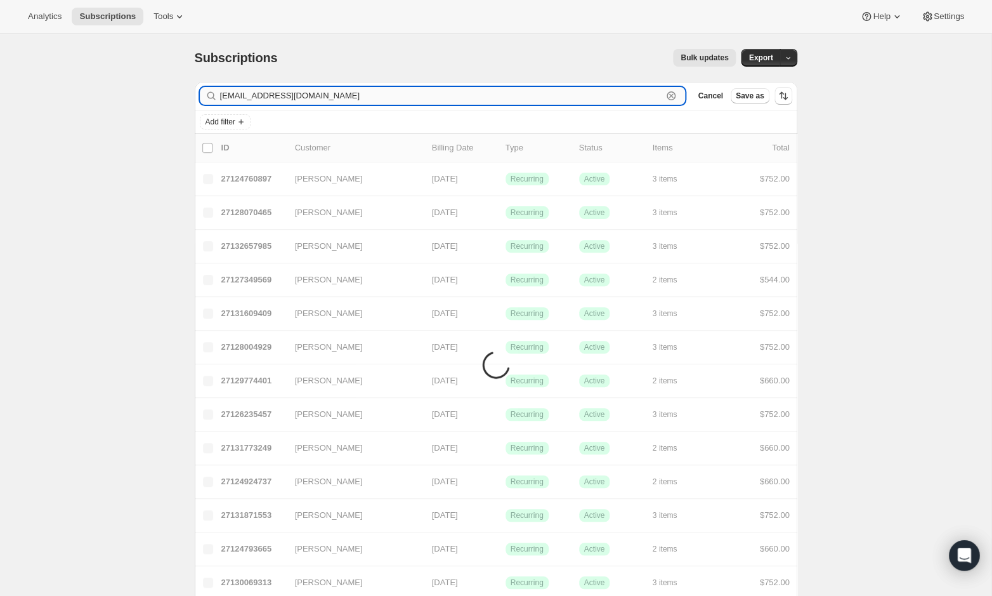
drag, startPoint x: 271, startPoint y: 101, endPoint x: 268, endPoint y: 89, distance: 12.5
click at [271, 100] on input "[EMAIL_ADDRESS][DOMAIN_NAME]" at bounding box center [441, 96] width 443 height 18
type input "[EMAIL_ADDRESS][DOMAIN_NAME]"
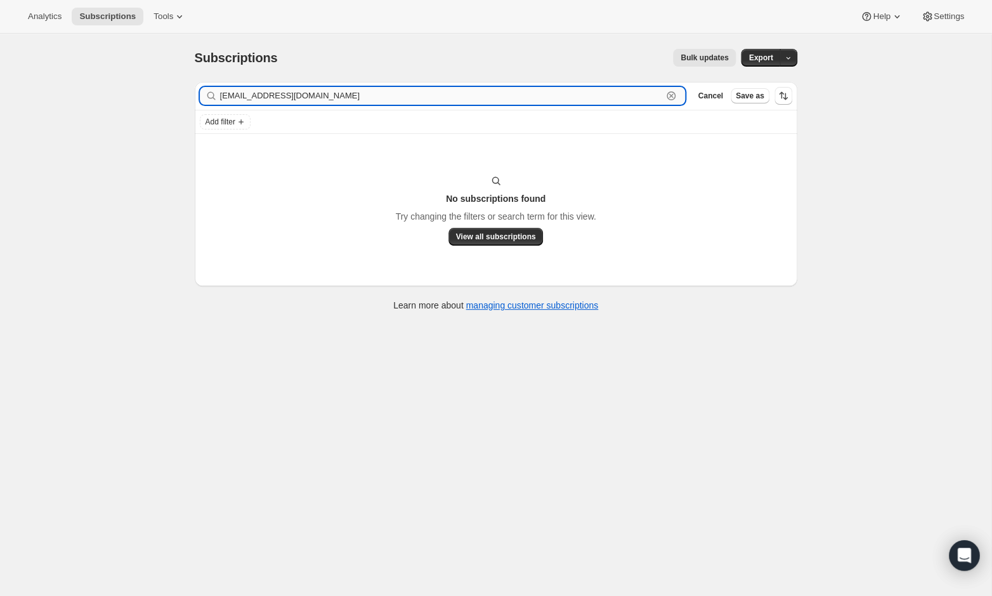
click at [347, 94] on input "[EMAIL_ADDRESS][DOMAIN_NAME]" at bounding box center [441, 96] width 443 height 18
paste input "[EMAIL_ADDRESS][DOMAIN_NAME]"
type input "[EMAIL_ADDRESS][DOMAIN_NAME]"
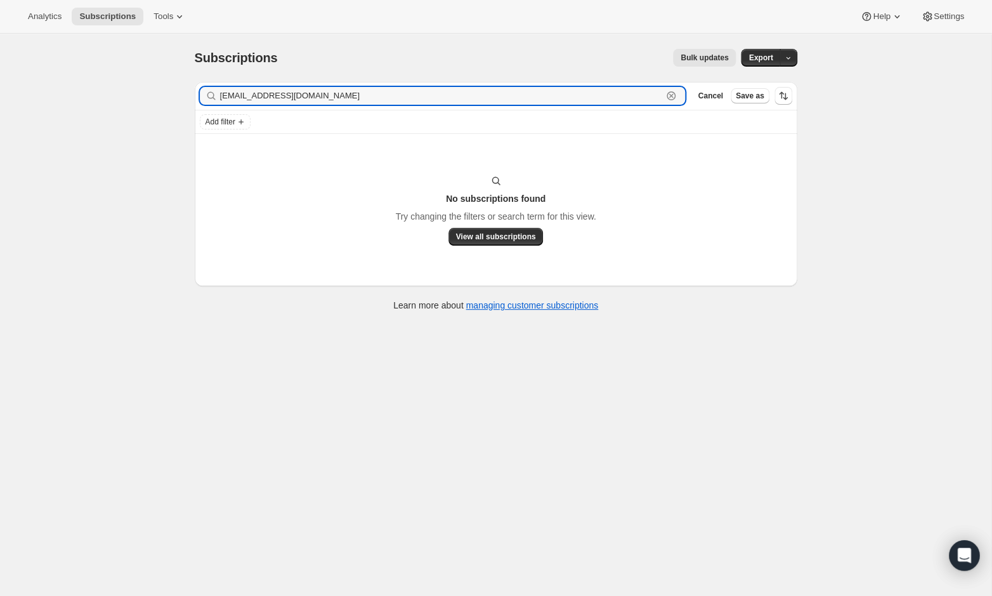
drag, startPoint x: 330, startPoint y: 94, endPoint x: 173, endPoint y: 93, distance: 156.7
click at [173, 93] on div "Subscriptions. This page is ready Subscriptions Bulk updates More actions Bulk …" at bounding box center [495, 332] width 991 height 596
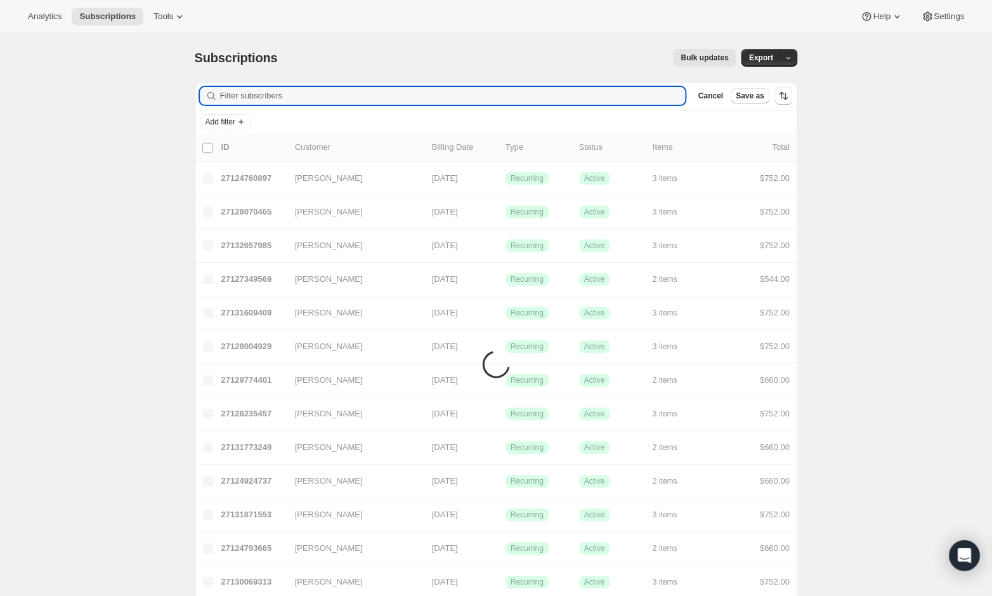
click at [315, 93] on input "Filter subscribers" at bounding box center [453, 96] width 466 height 18
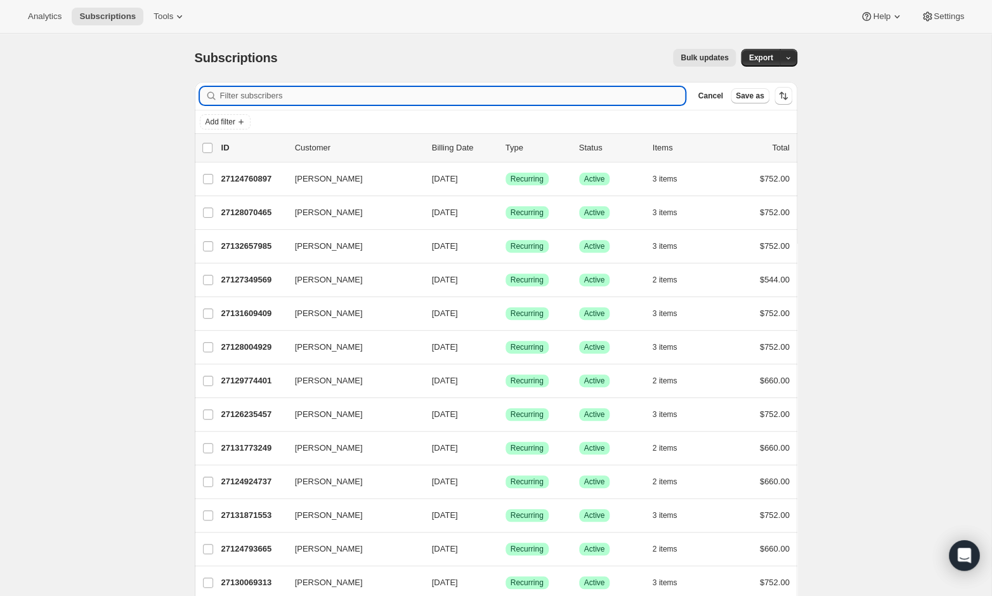
click at [297, 100] on input "Filter subscribers" at bounding box center [453, 96] width 466 height 18
paste input "[EMAIL_ADDRESS][DOMAIN_NAME]"
type input "[EMAIL_ADDRESS][DOMAIN_NAME]"
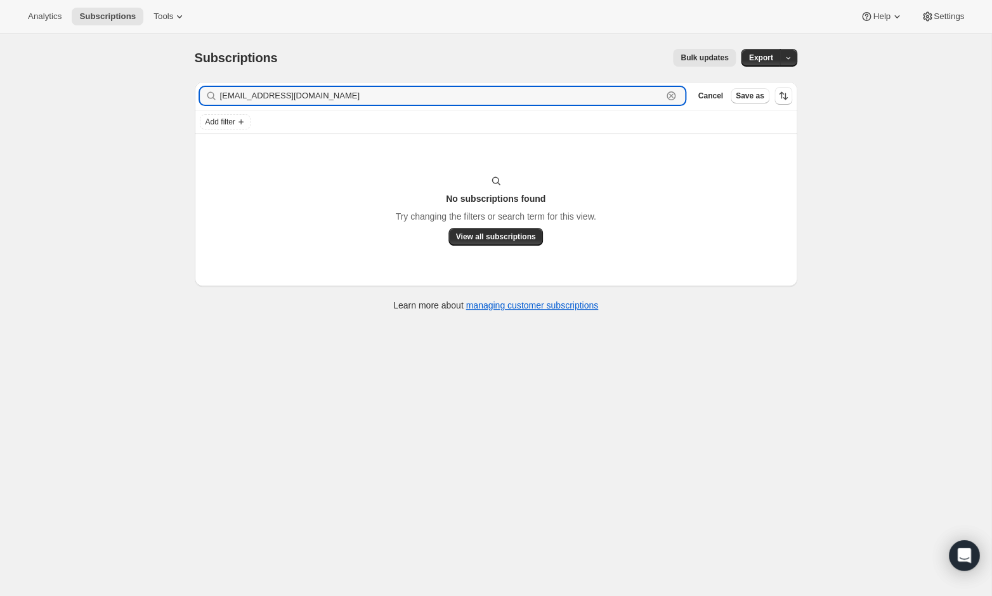
drag, startPoint x: 307, startPoint y: 94, endPoint x: 211, endPoint y: 93, distance: 95.8
click at [211, 93] on div "[EMAIL_ADDRESS][DOMAIN_NAME] Clear" at bounding box center [443, 96] width 486 height 18
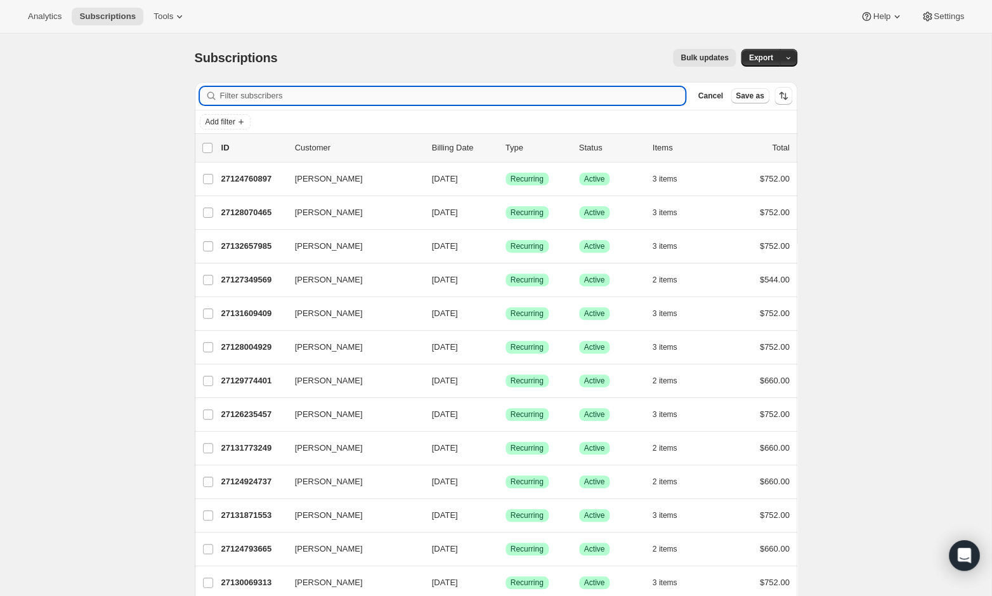
click at [254, 96] on input "Filter subscribers" at bounding box center [453, 96] width 466 height 18
paste input "[EMAIL_ADDRESS][DOMAIN_NAME]"
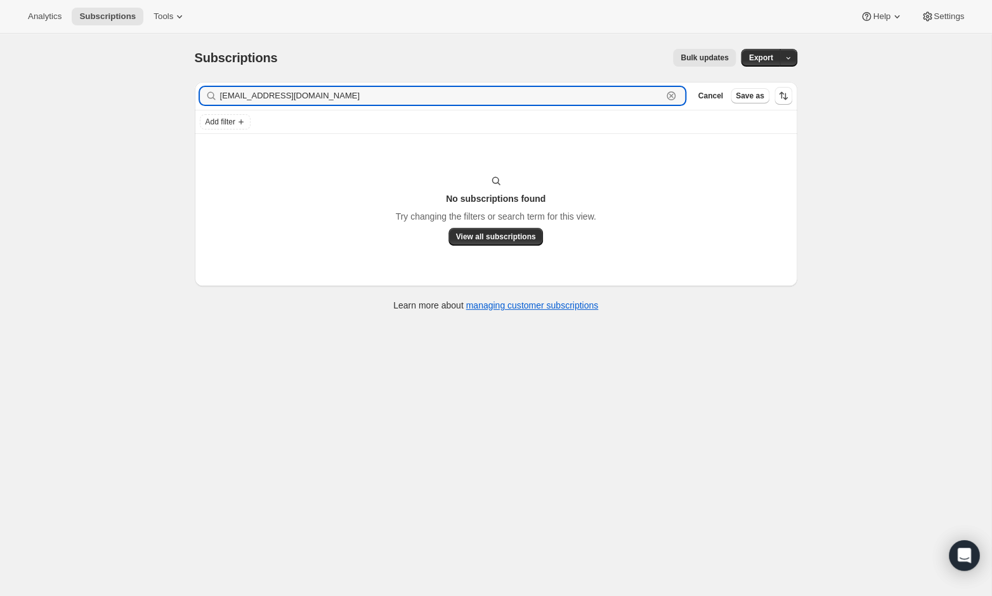
drag, startPoint x: 342, startPoint y: 93, endPoint x: 184, endPoint y: 93, distance: 158.6
click at [185, 93] on div "Filter subscribers [EMAIL_ADDRESS][DOMAIN_NAME] Clear Cancel Save as Add filter…" at bounding box center [491, 198] width 613 height 252
paste input "[EMAIL_ADDRESS][DOMAIN_NAME]"
type input "[EMAIL_ADDRESS][DOMAIN_NAME]"
drag, startPoint x: 301, startPoint y: 97, endPoint x: 200, endPoint y: 92, distance: 101.0
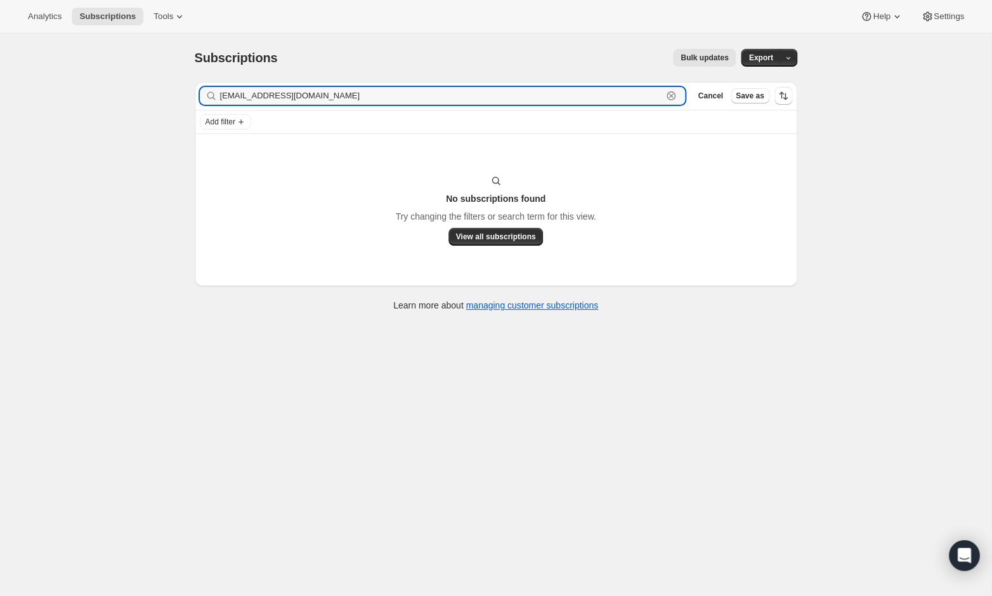
click at [200, 92] on div "[EMAIL_ADDRESS][DOMAIN_NAME] Clear" at bounding box center [443, 96] width 486 height 18
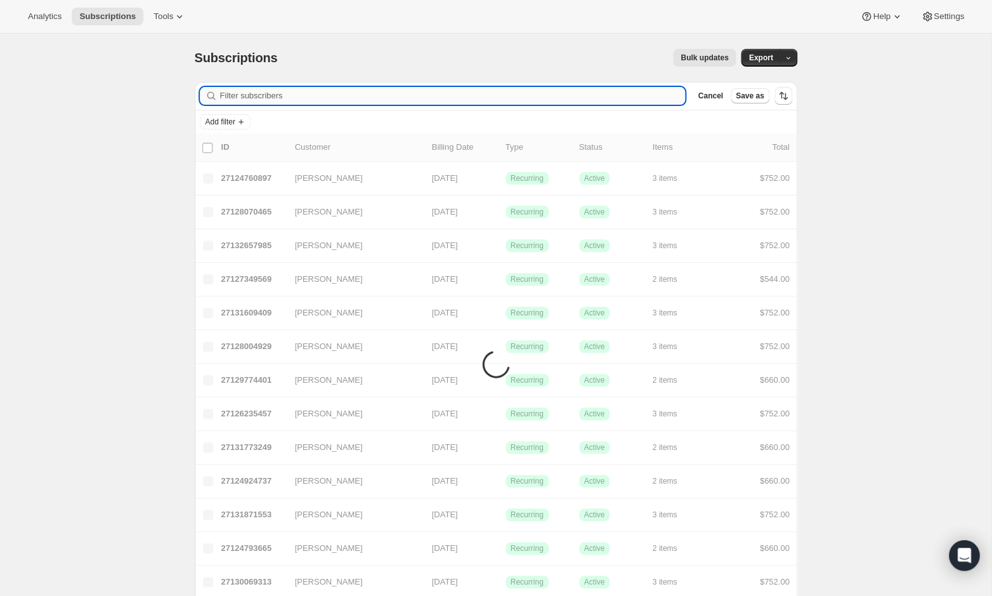
paste input "[EMAIL_ADDRESS][DOMAIN_NAME]"
type input "[EMAIL_ADDRESS][DOMAIN_NAME]"
click at [263, 94] on input "[EMAIL_ADDRESS][DOMAIN_NAME]" at bounding box center [441, 96] width 443 height 18
click at [270, 99] on input "[EMAIL_ADDRESS][DOMAIN_NAME]" at bounding box center [441, 96] width 443 height 18
click at [250, 100] on input "[EMAIL_ADDRESS][DOMAIN_NAME]" at bounding box center [441, 96] width 443 height 18
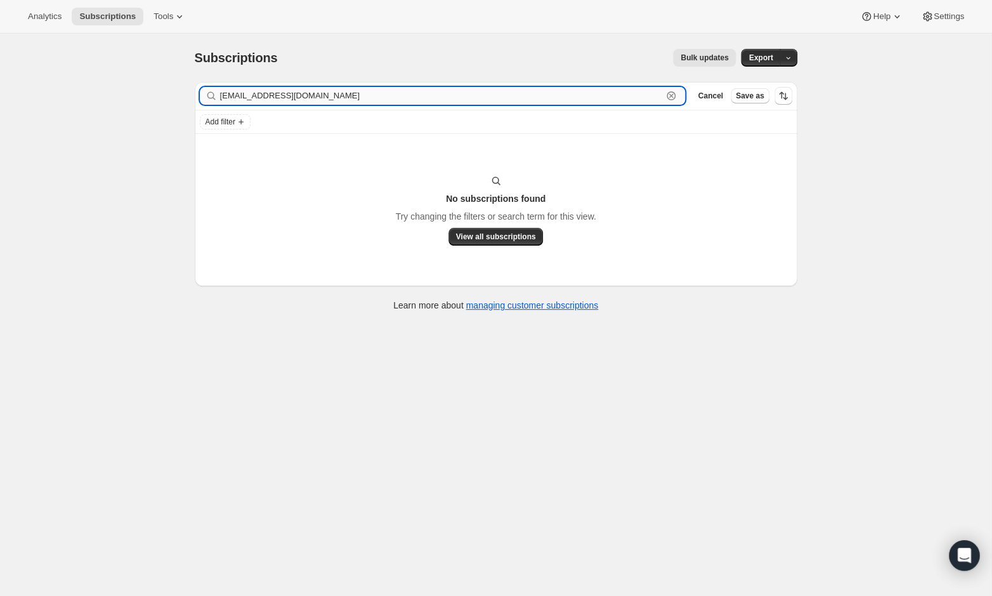
click at [336, 97] on input "[EMAIL_ADDRESS][DOMAIN_NAME]" at bounding box center [441, 96] width 443 height 18
drag, startPoint x: 304, startPoint y: 97, endPoint x: 153, endPoint y: 95, distance: 151.0
click at [153, 95] on div "Subscriptions. This page is ready Subscriptions Bulk updates More actions Bulk …" at bounding box center [495, 332] width 991 height 596
paste input "[EMAIL_ADDRESS][DOMAIN_NAME]"
type input "[EMAIL_ADDRESS][DOMAIN_NAME]"
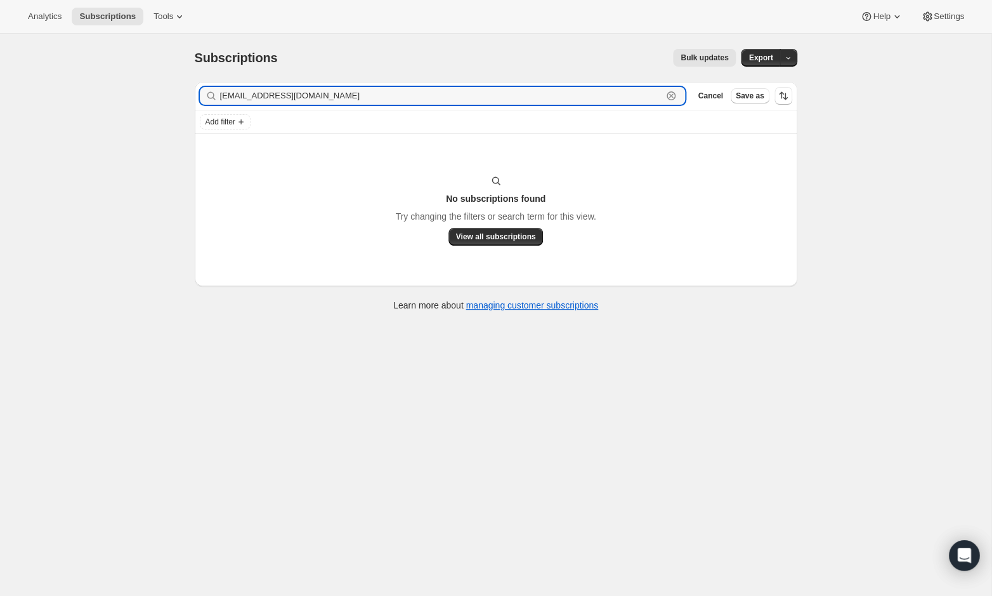
drag, startPoint x: 323, startPoint y: 100, endPoint x: 200, endPoint y: 97, distance: 122.4
click at [200, 97] on div "[EMAIL_ADDRESS][DOMAIN_NAME] Clear" at bounding box center [443, 96] width 486 height 18
paste input "[EMAIL_ADDRESS][DOMAIN_NAME]"
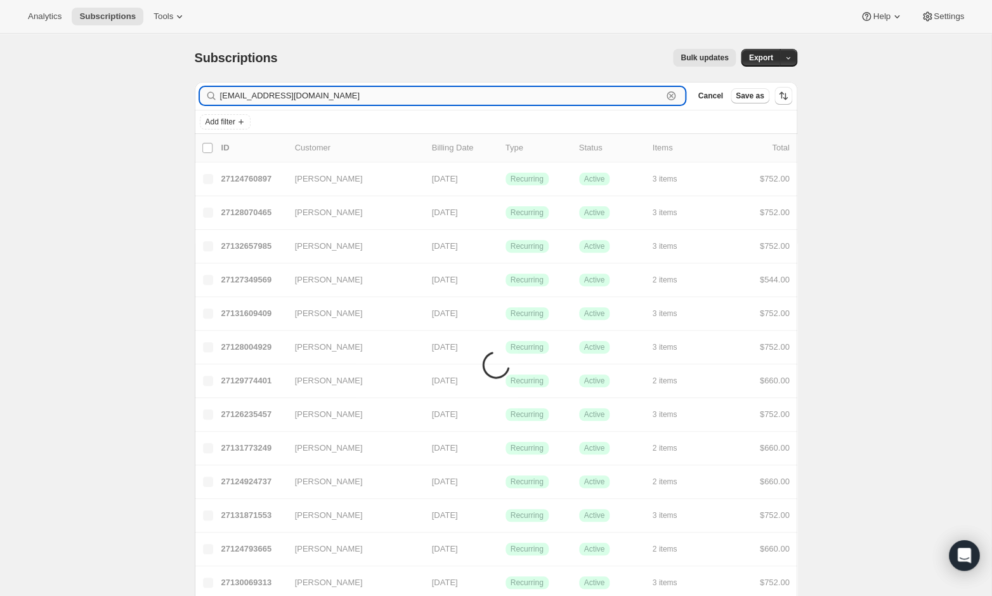
click at [272, 97] on input "[EMAIL_ADDRESS][DOMAIN_NAME]" at bounding box center [441, 96] width 443 height 18
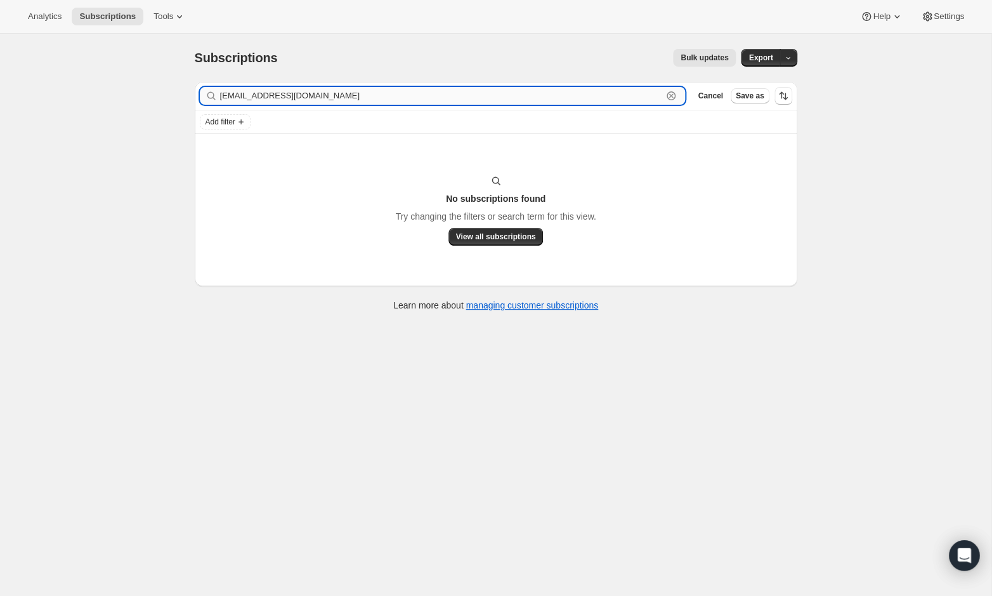
click at [325, 98] on input "[EMAIL_ADDRESS][DOMAIN_NAME]" at bounding box center [441, 96] width 443 height 18
type input "[EMAIL_ADDRESS][DOMAIN_NAME]"
drag, startPoint x: 311, startPoint y: 96, endPoint x: 179, endPoint y: 93, distance: 132.0
click at [179, 93] on div "Subscriptions. This page is ready Subscriptions Bulk updates More actions Bulk …" at bounding box center [495, 179] width 633 height 290
paste input "[EMAIL_ADDRESS][DOMAIN_NAME]"
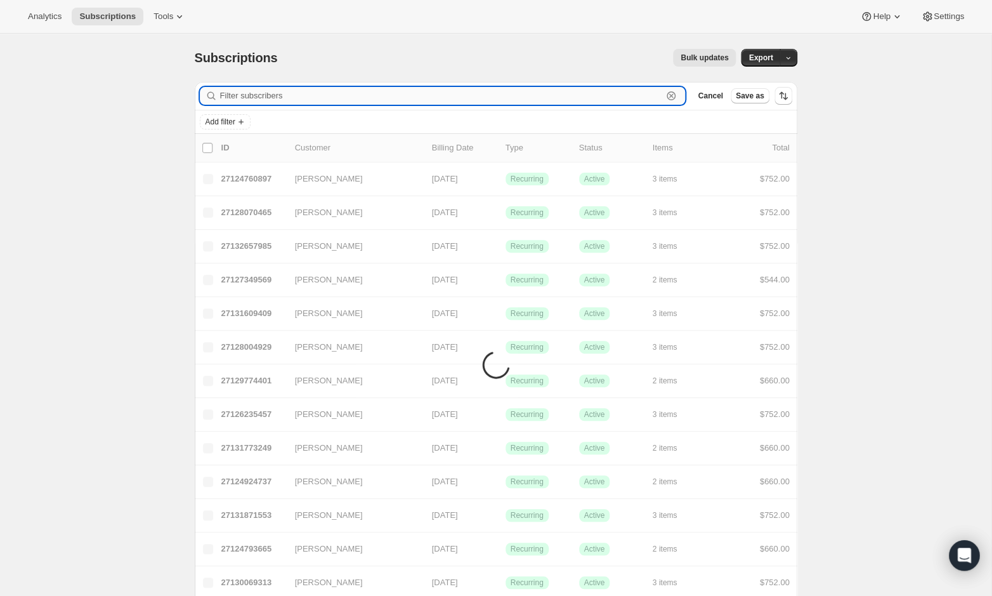
click at [254, 98] on input "Filter subscribers" at bounding box center [441, 96] width 443 height 18
type input "[EMAIL_ADDRESS][DOMAIN_NAME]"
click at [259, 94] on input "[EMAIL_ADDRESS][DOMAIN_NAME]" at bounding box center [441, 96] width 443 height 18
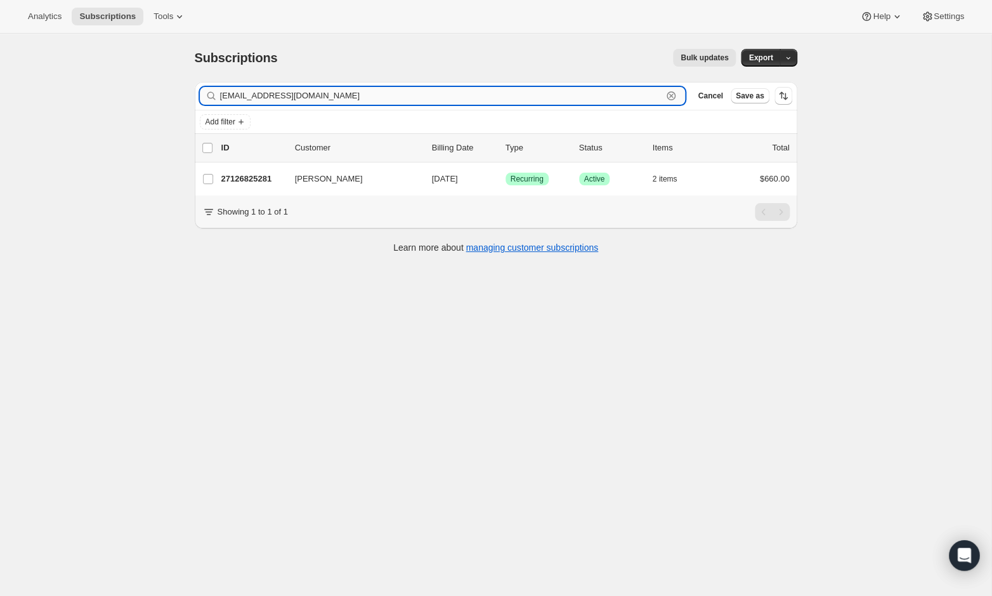
click at [346, 96] on input "[EMAIL_ADDRESS][DOMAIN_NAME]" at bounding box center [441, 96] width 443 height 18
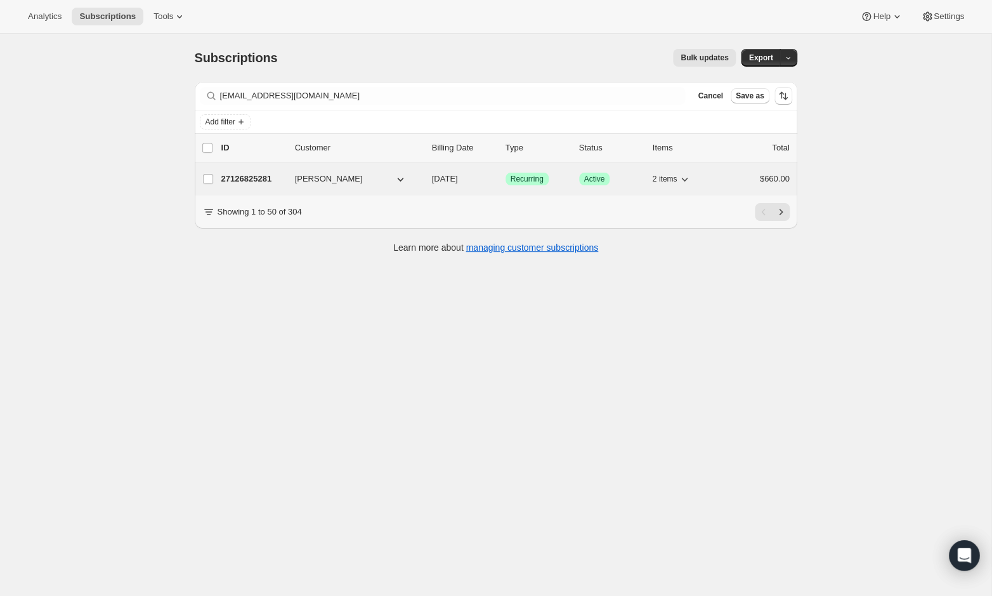
click at [254, 180] on p "27126825281" at bounding box center [252, 179] width 63 height 13
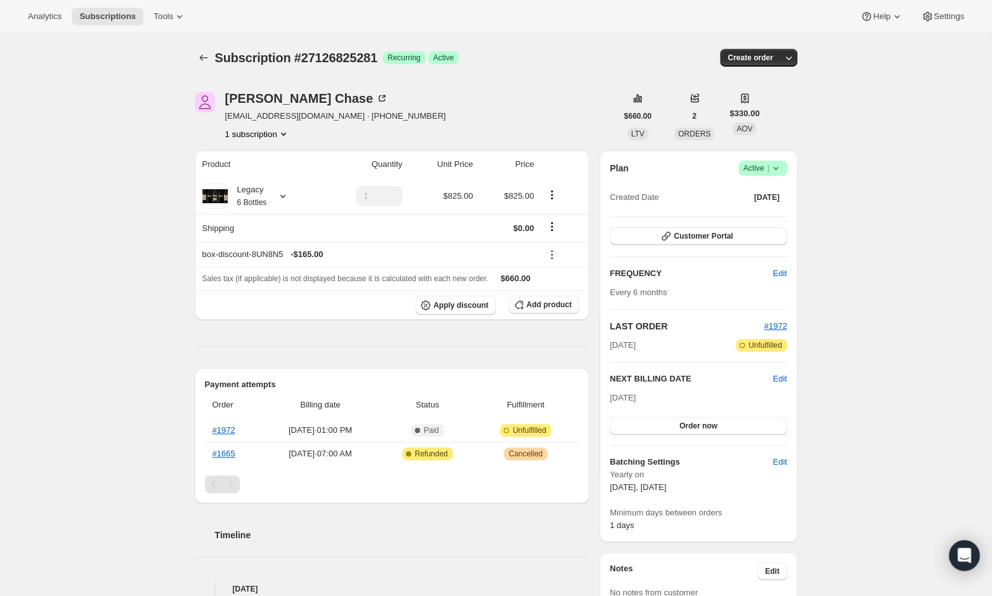
click at [774, 169] on icon at bounding box center [775, 168] width 13 height 13
click at [746, 214] on span "Cancel subscription" at bounding box center [760, 214] width 72 height 10
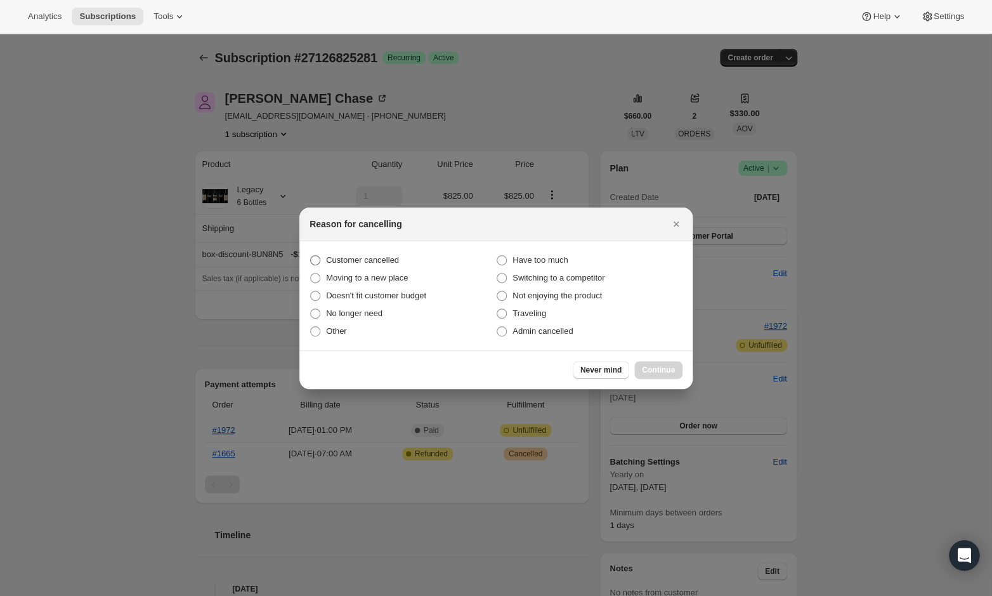
click at [368, 259] on span "Customer cancelled" at bounding box center [362, 260] width 73 height 10
click at [311, 256] on input "Customer cancelled" at bounding box center [310, 255] width 1 height 1
radio input "true"
click at [666, 370] on span "Continue" at bounding box center [658, 370] width 33 height 10
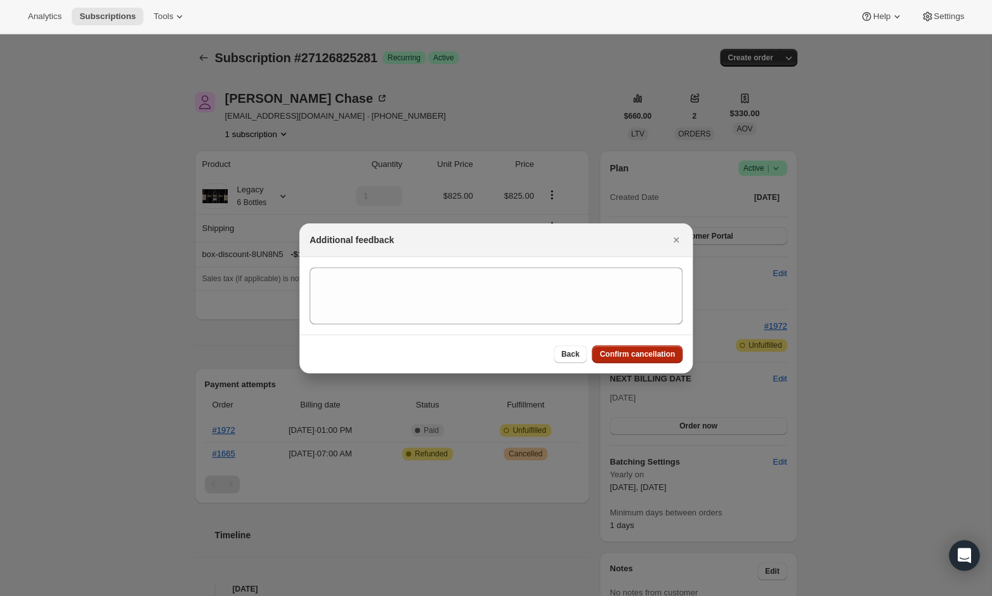
click at [644, 355] on span "Confirm cancellation" at bounding box center [636, 354] width 75 height 10
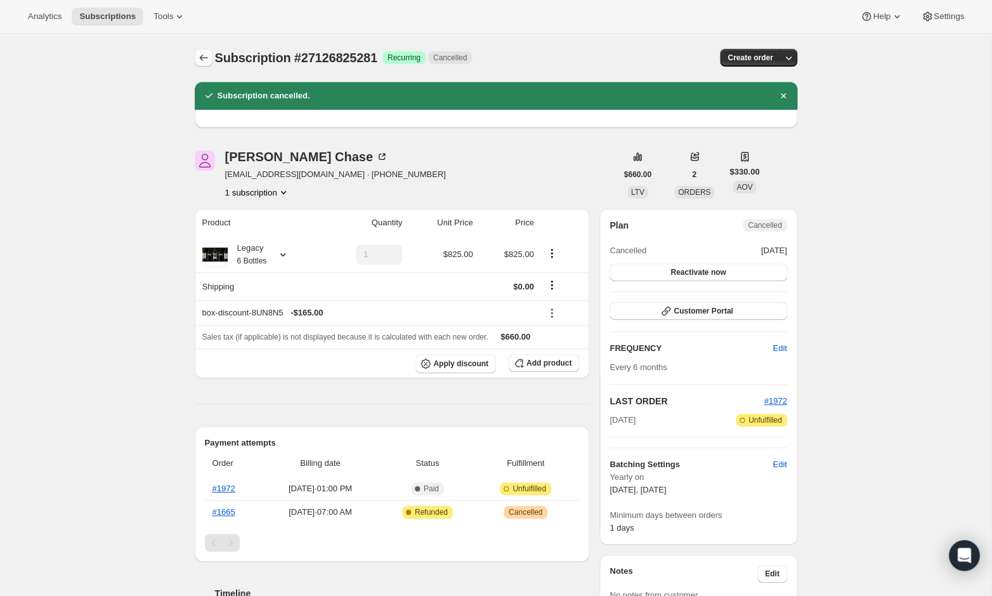
click at [205, 61] on icon "Subscriptions" at bounding box center [203, 57] width 13 height 13
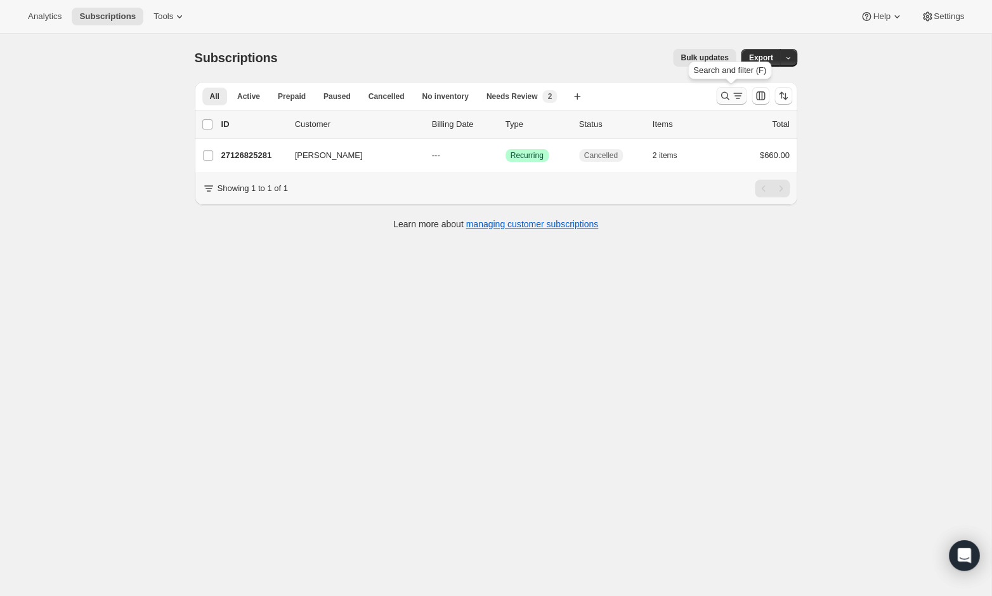
click at [727, 97] on icon "Search and filter results" at bounding box center [725, 95] width 13 height 13
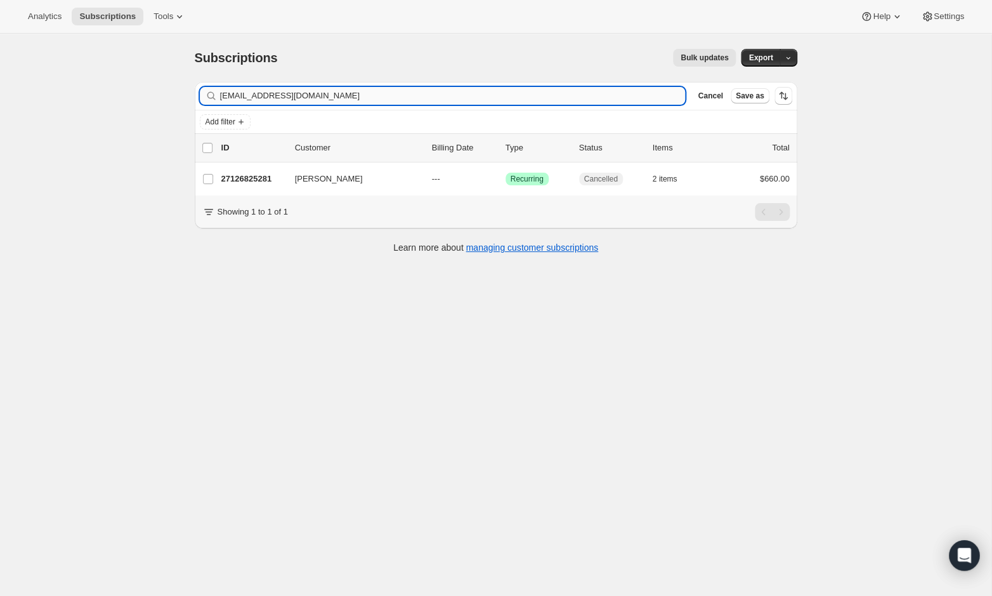
click at [396, 94] on input "[EMAIL_ADDRESS][DOMAIN_NAME]" at bounding box center [453, 96] width 466 height 18
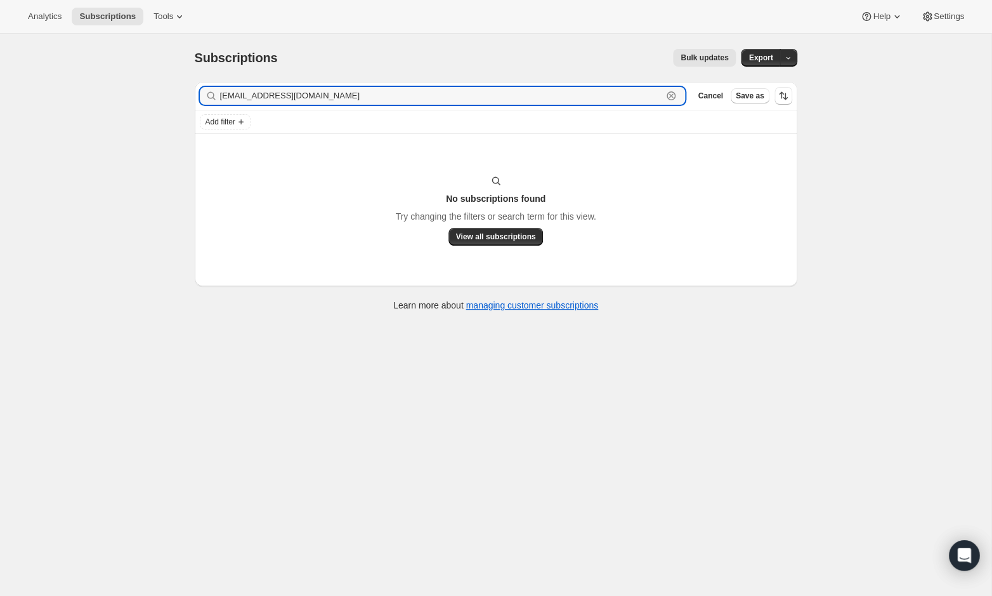
type input "[EMAIL_ADDRESS][DOMAIN_NAME]"
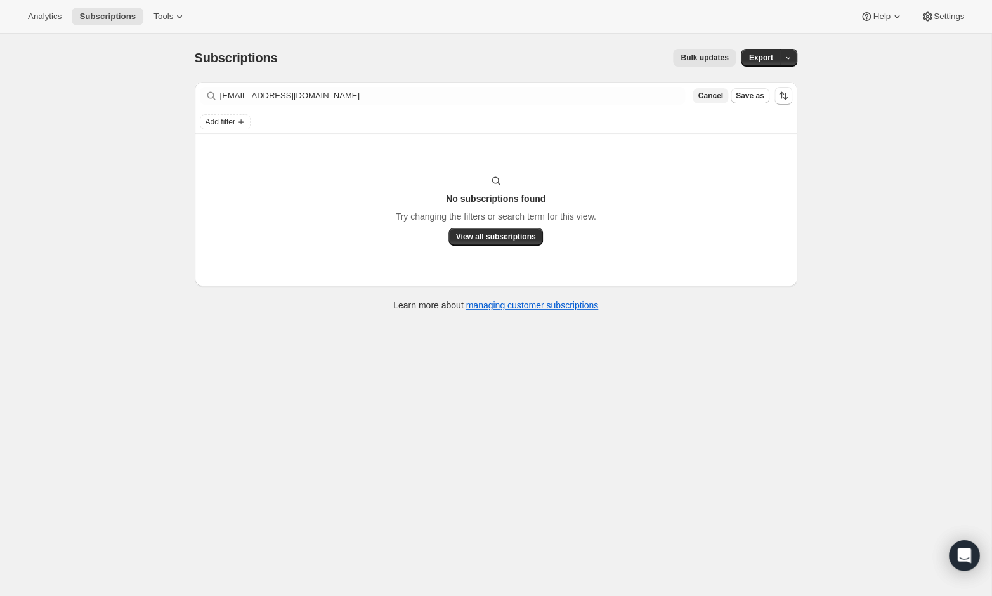
click at [706, 96] on span "Cancel" at bounding box center [710, 96] width 25 height 10
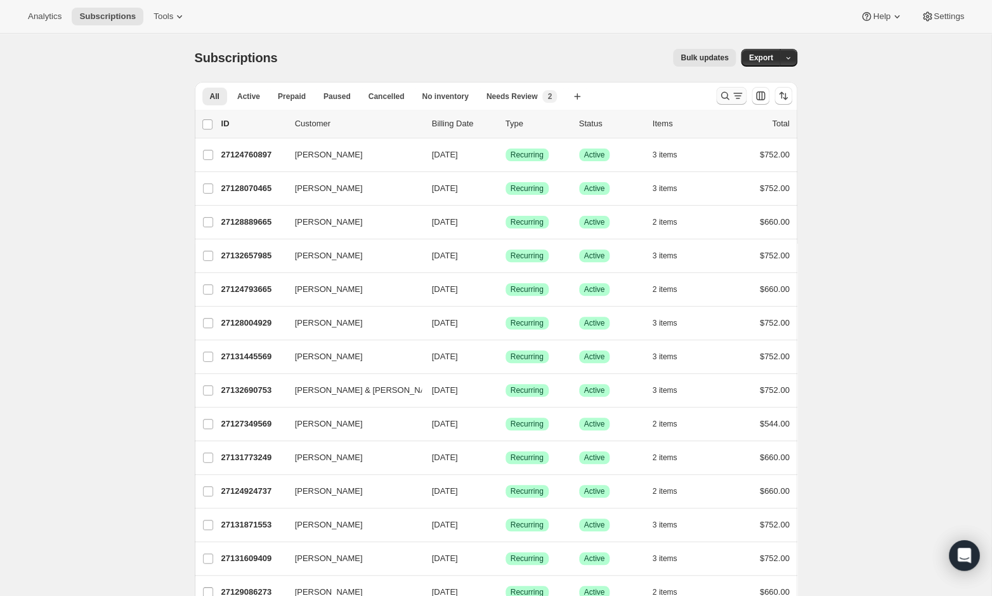
click at [724, 94] on icon "Search and filter results" at bounding box center [725, 95] width 13 height 13
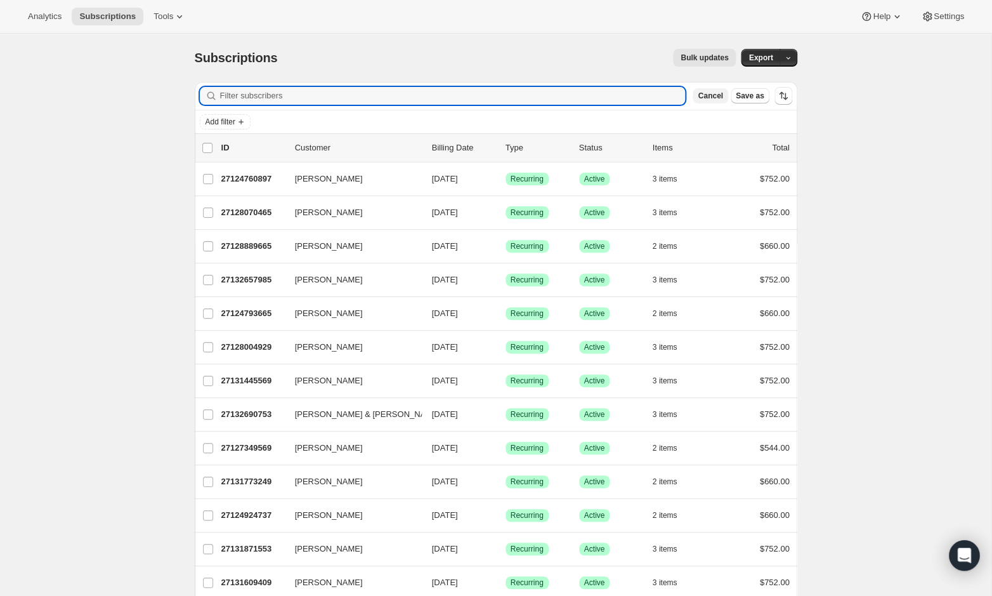
click at [722, 91] on span "Cancel" at bounding box center [710, 96] width 25 height 10
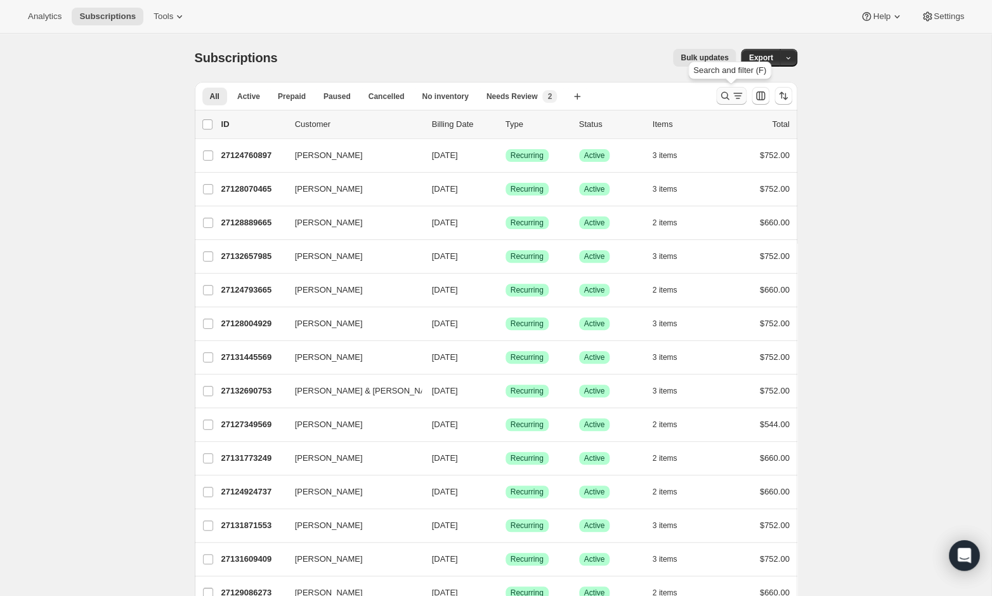
click at [727, 97] on icon "Search and filter results" at bounding box center [725, 95] width 13 height 13
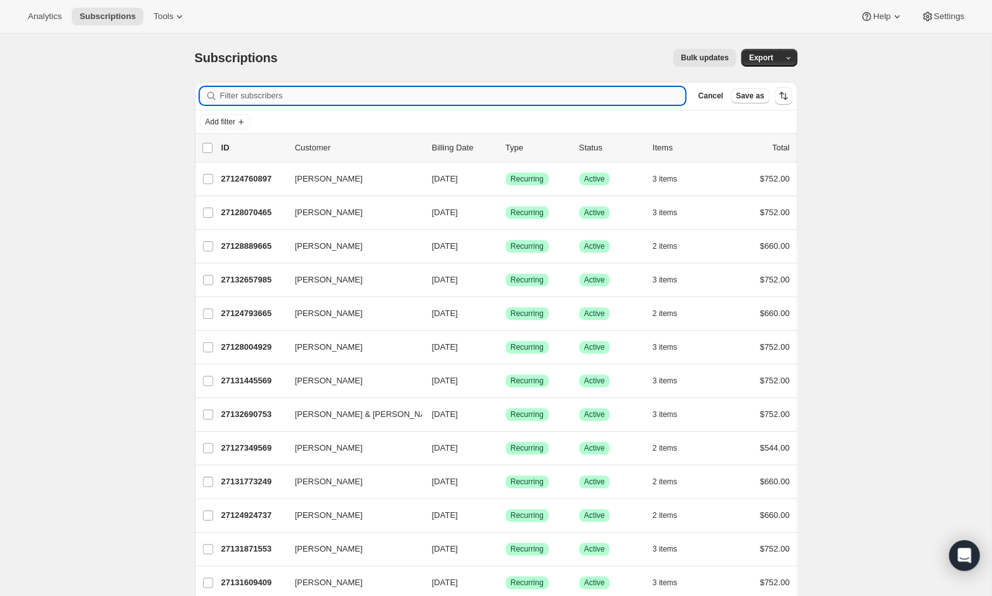
click at [428, 94] on input "Filter subscribers" at bounding box center [453, 96] width 466 height 18
paste input "[EMAIL_ADDRESS][DOMAIN_NAME]"
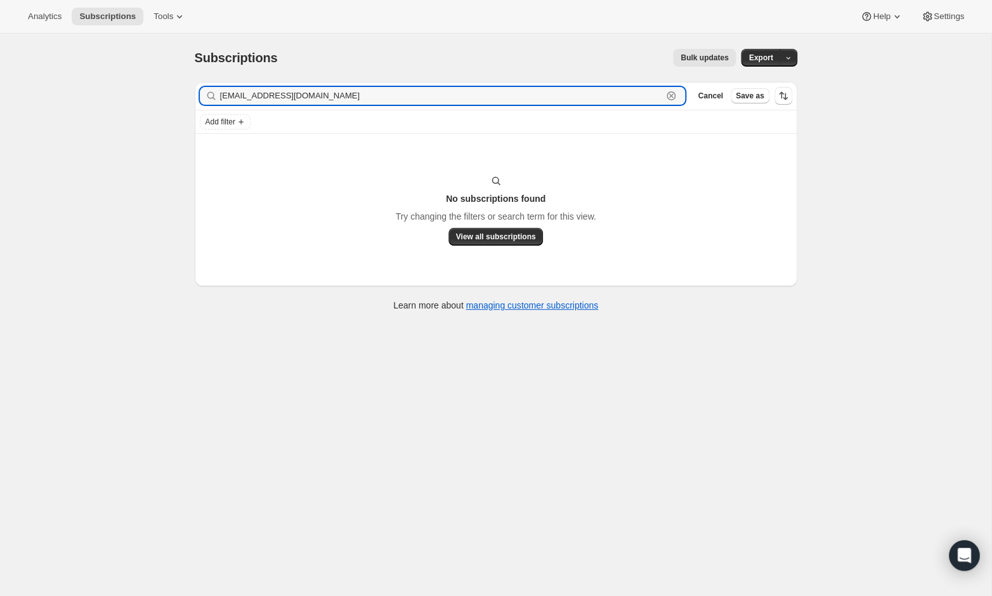
drag, startPoint x: 315, startPoint y: 98, endPoint x: 175, endPoint y: 98, distance: 139.5
click at [175, 98] on div "Subscriptions. This page is ready Subscriptions Bulk updates More actions Bulk …" at bounding box center [495, 332] width 991 height 596
paste input "[EMAIL_ADDRESS]"
drag, startPoint x: 323, startPoint y: 96, endPoint x: 186, endPoint y: 96, distance: 137.6
click at [186, 96] on div "Filter subscribers [EMAIL_ADDRESS][DOMAIN_NAME] Clear Cancel Save as Add filter…" at bounding box center [491, 198] width 613 height 252
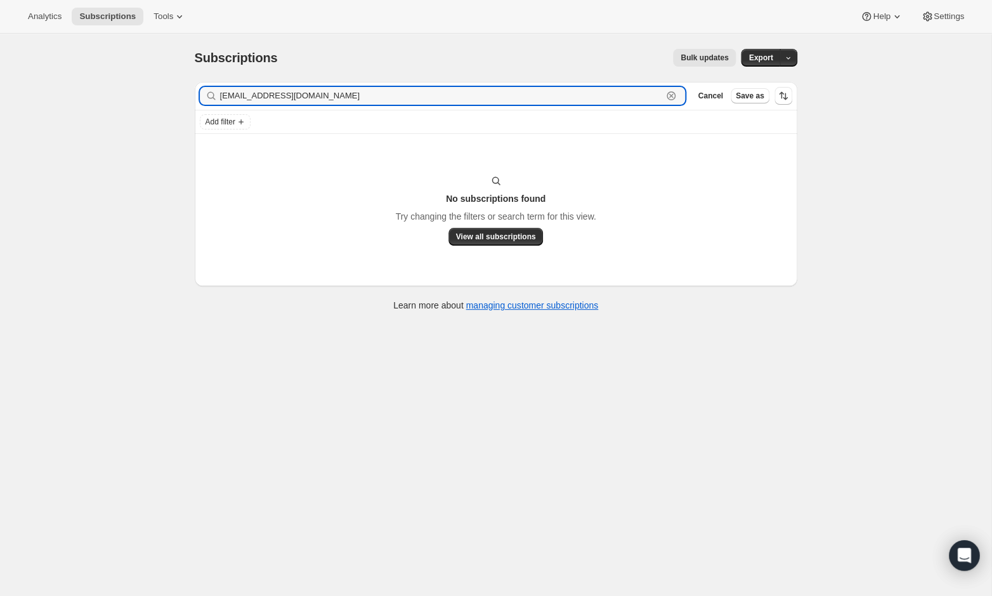
paste input "drjclausse"
drag, startPoint x: 333, startPoint y: 96, endPoint x: 186, endPoint y: 96, distance: 147.1
click at [186, 96] on div "Filter subscribers [EMAIL_ADDRESS][DOMAIN_NAME] Clear Cancel Save as Add filter…" at bounding box center [491, 198] width 613 height 252
paste input "[PERSON_NAME][EMAIL_ADDRESS][DOMAIN_NAME]"
type input "[PERSON_NAME][EMAIL_ADDRESS][DOMAIN_NAME]"
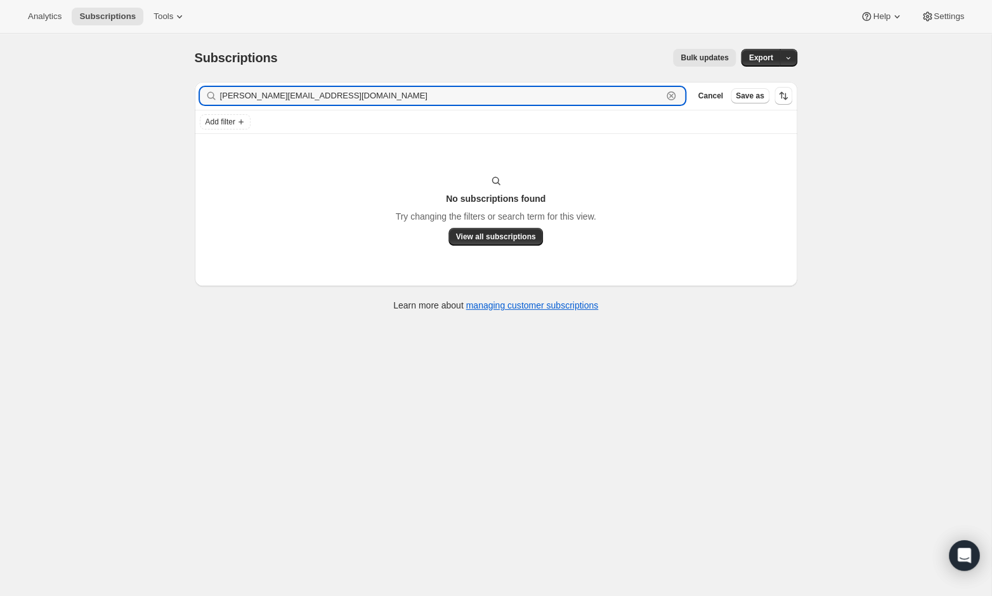
drag, startPoint x: 325, startPoint y: 100, endPoint x: 183, endPoint y: 98, distance: 142.1
click at [185, 98] on div "Filter subscribers [EMAIL_ADDRESS][DOMAIN_NAME] Clear Cancel Save as Add filter…" at bounding box center [491, 198] width 613 height 252
paste input "[PERSON_NAME][EMAIL_ADDRESS][PERSON_NAME][DOMAIN_NAME]"
drag, startPoint x: 332, startPoint y: 91, endPoint x: 178, endPoint y: 100, distance: 155.0
click at [178, 100] on div "Subscriptions. This page is ready Subscriptions Bulk updates More actions Bulk …" at bounding box center [495, 332] width 991 height 596
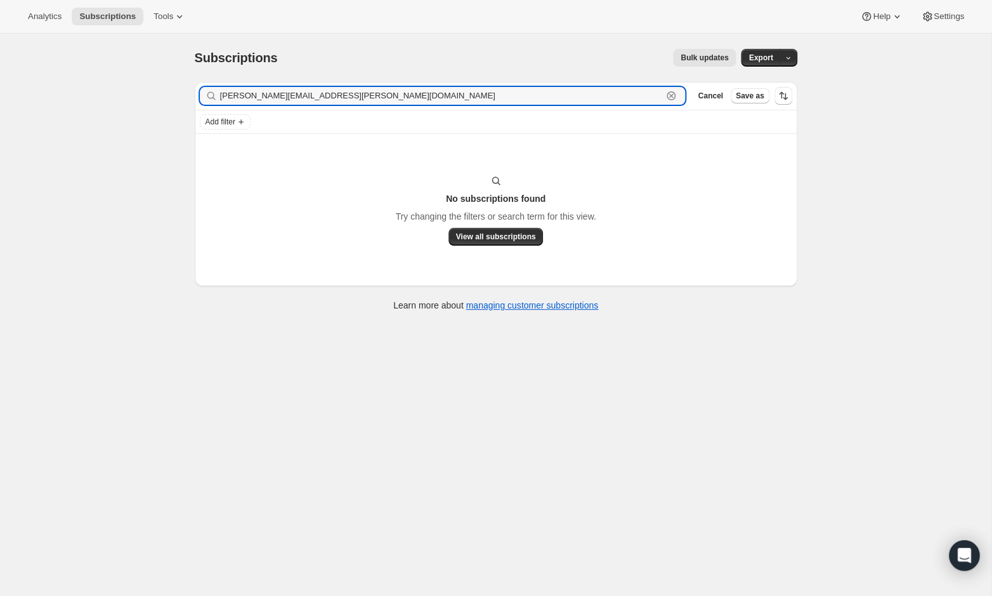
type input "[PERSON_NAME][EMAIL_ADDRESS][PERSON_NAME][DOMAIN_NAME]"
click at [178, 100] on div "Subscriptions. This page is ready Subscriptions Bulk updates More actions Bulk …" at bounding box center [495, 332] width 991 height 596
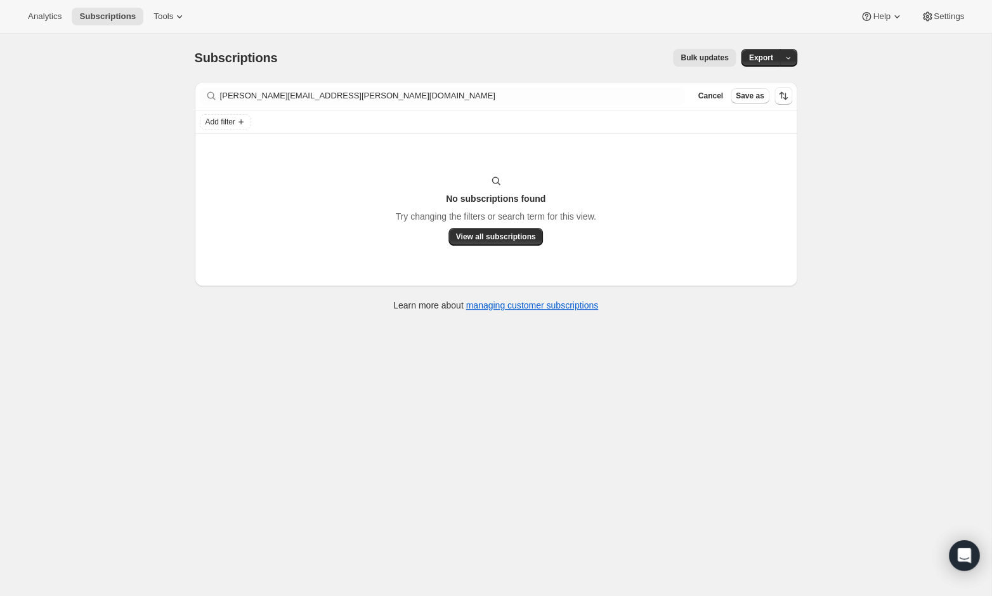
click at [309, 81] on div "Subscriptions. This page is ready Subscriptions Bulk updates More actions Bulk …" at bounding box center [496, 58] width 602 height 48
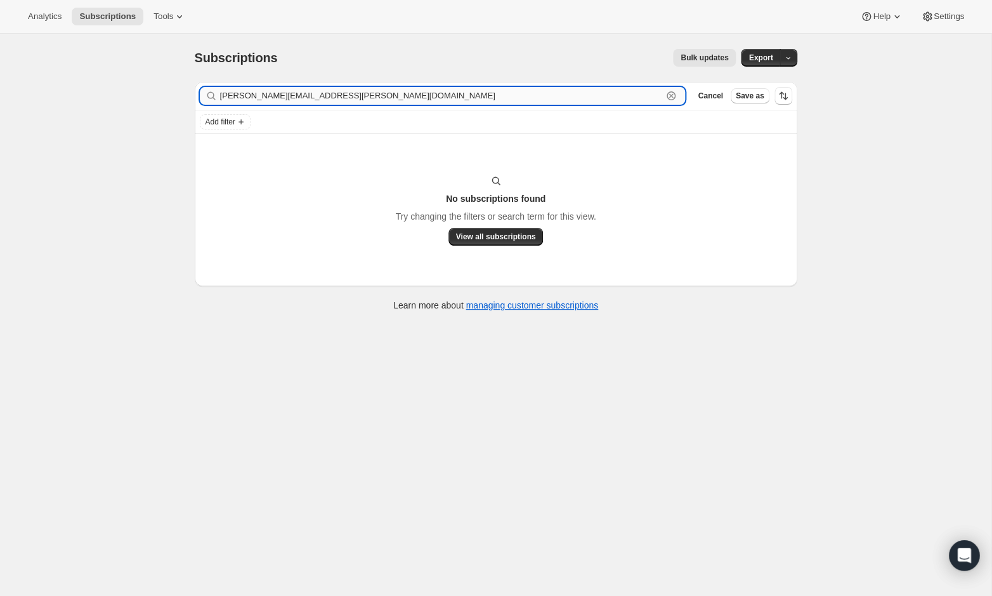
click at [287, 93] on input "[PERSON_NAME][EMAIL_ADDRESS][PERSON_NAME][DOMAIN_NAME]" at bounding box center [441, 96] width 443 height 18
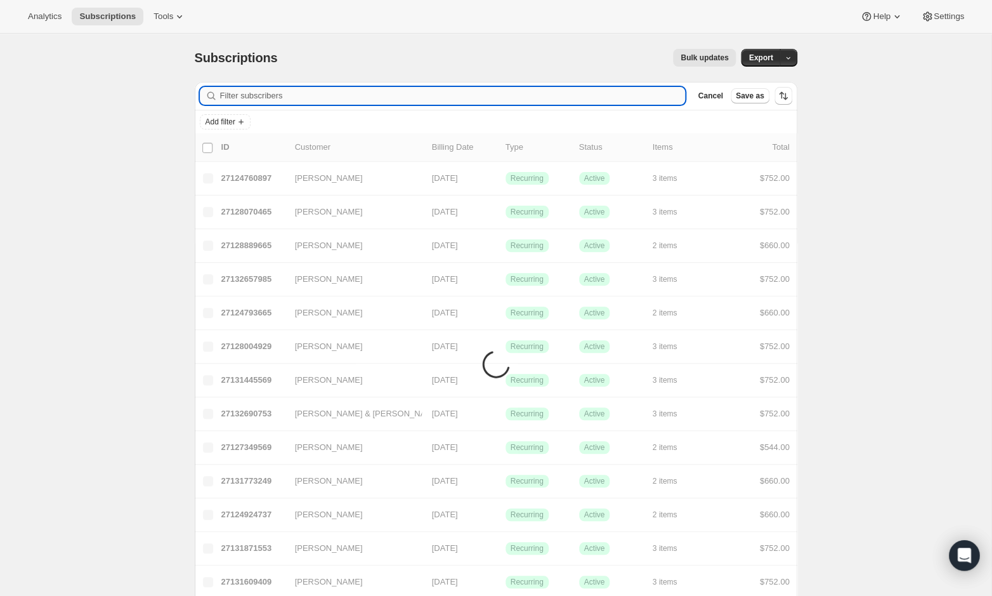
paste input "[EMAIL_ADDRESS][DOMAIN_NAME]"
click at [283, 89] on input "Filter subscribers" at bounding box center [453, 96] width 466 height 18
type input "[EMAIL_ADDRESS][DOMAIN_NAME]"
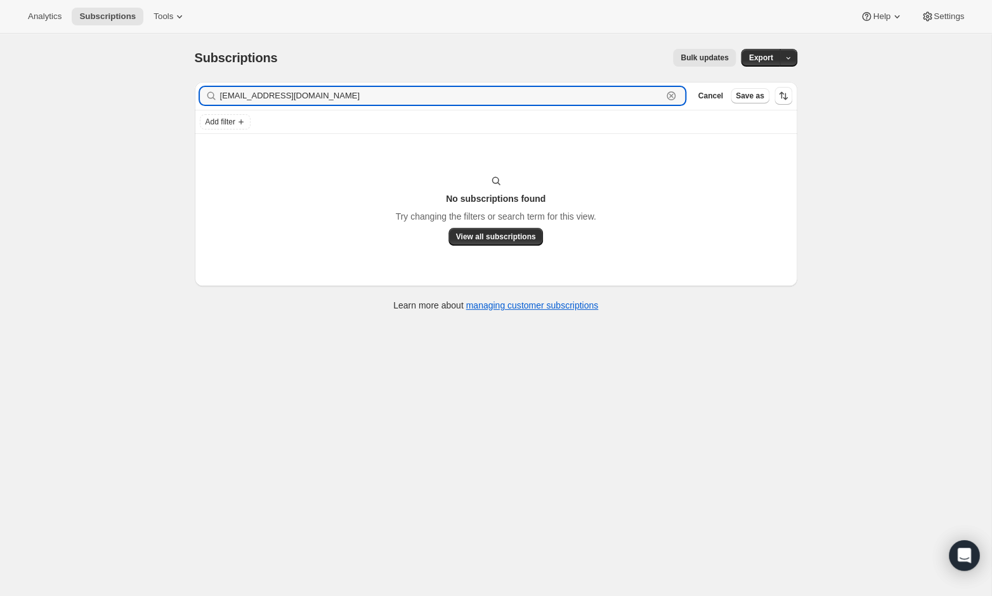
drag, startPoint x: 342, startPoint y: 96, endPoint x: 209, endPoint y: 94, distance: 133.2
click at [209, 94] on div "[EMAIL_ADDRESS][DOMAIN_NAME] Clear" at bounding box center [443, 96] width 486 height 18
paste input "[EMAIL_ADDRESS][DOMAIN_NAME]"
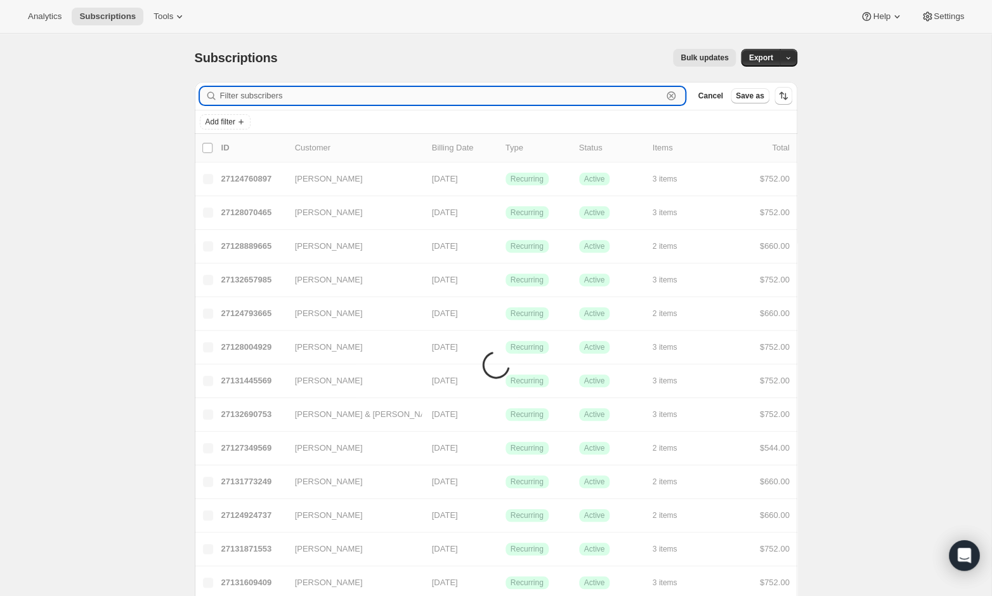
type input "[EMAIL_ADDRESS][DOMAIN_NAME]"
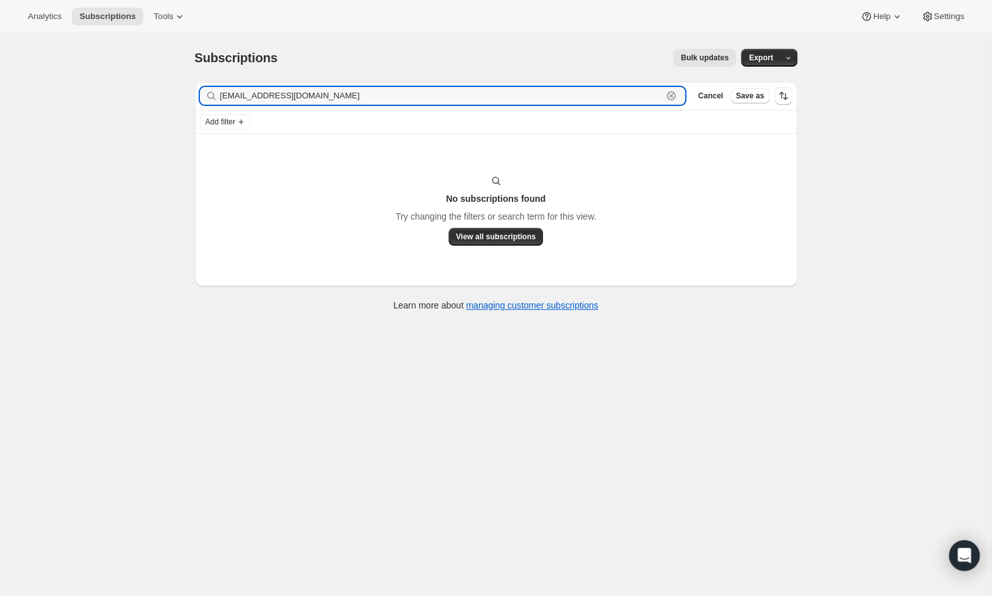
drag, startPoint x: 322, startPoint y: 93, endPoint x: 180, endPoint y: 91, distance: 142.1
click at [180, 91] on div "Subscriptions. This page is ready Subscriptions Bulk updates More actions Bulk …" at bounding box center [495, 179] width 633 height 290
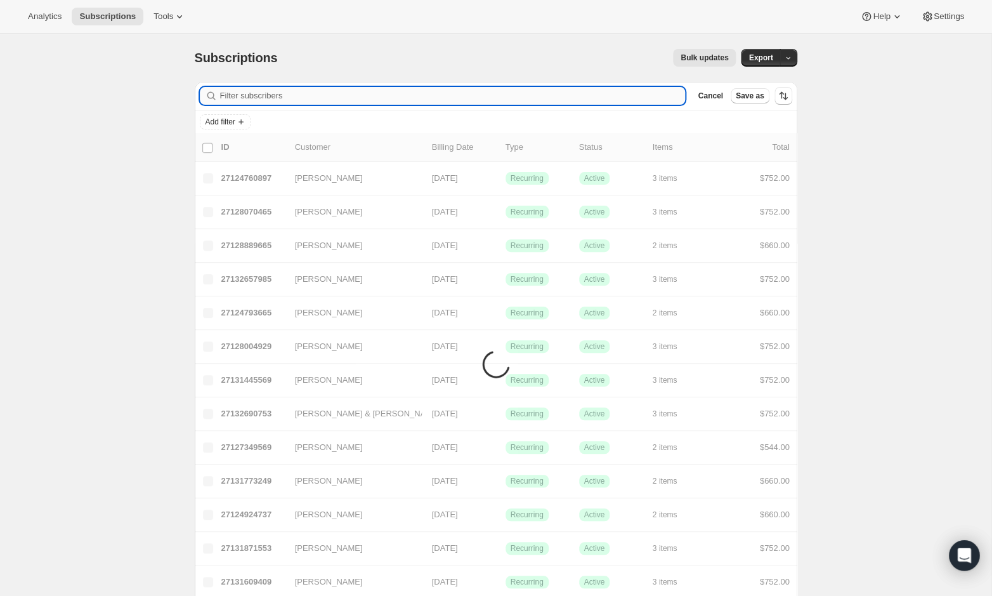
paste input "[EMAIL_ADDRESS][DOMAIN_NAME]"
type input "[EMAIL_ADDRESS][DOMAIN_NAME]"
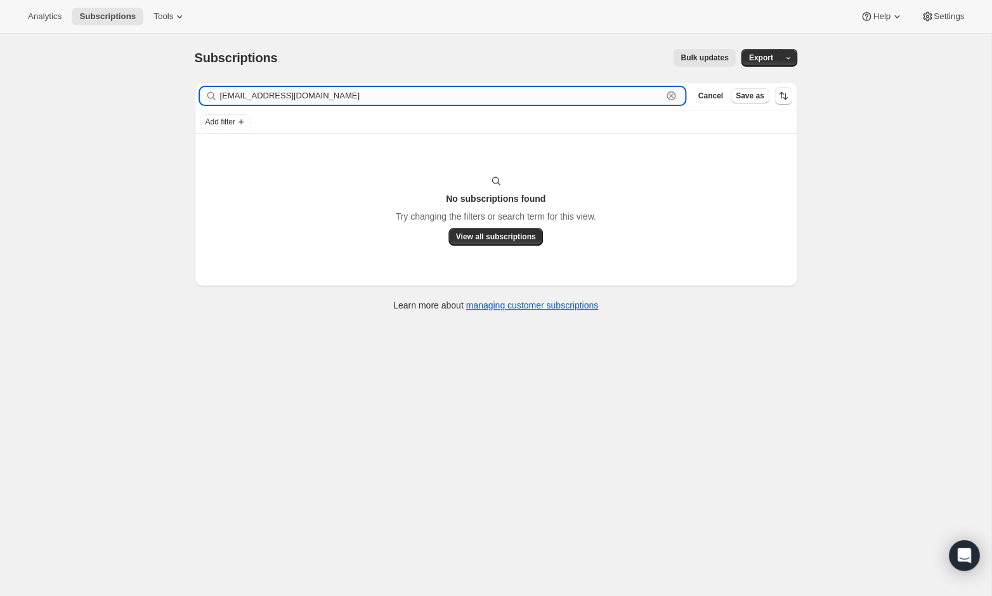
drag, startPoint x: 343, startPoint y: 97, endPoint x: 220, endPoint y: 95, distance: 123.0
click at [220, 95] on input "[EMAIL_ADDRESS][DOMAIN_NAME]" at bounding box center [441, 96] width 443 height 18
paste input "[EMAIL_ADDRESS][DOMAIN_NAME]"
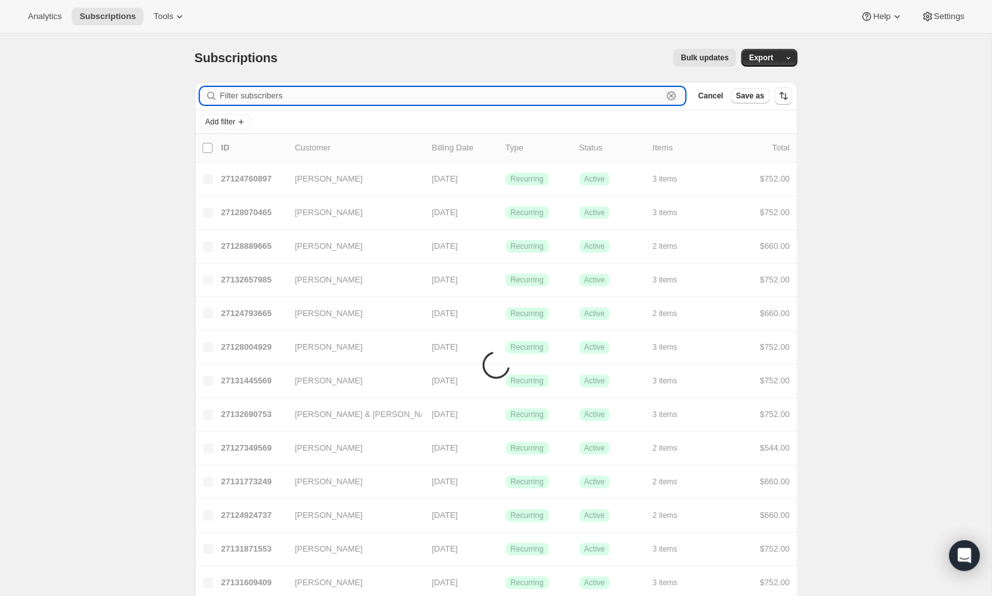
click at [263, 96] on input "Filter subscribers" at bounding box center [441, 96] width 443 height 18
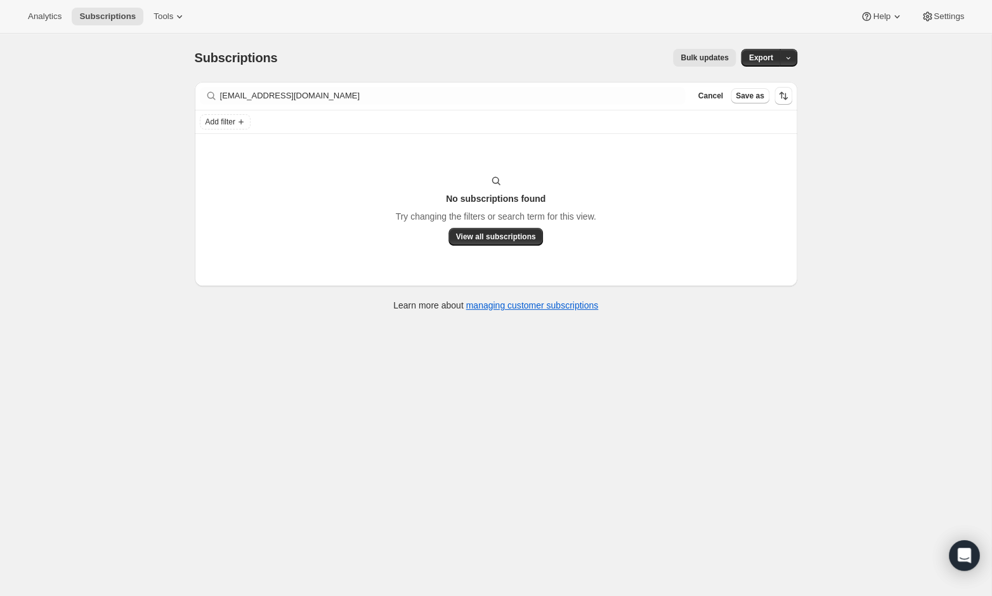
click at [270, 173] on div "No subscriptions found Try changing the filters or search term for this view. V…" at bounding box center [496, 210] width 602 height 152
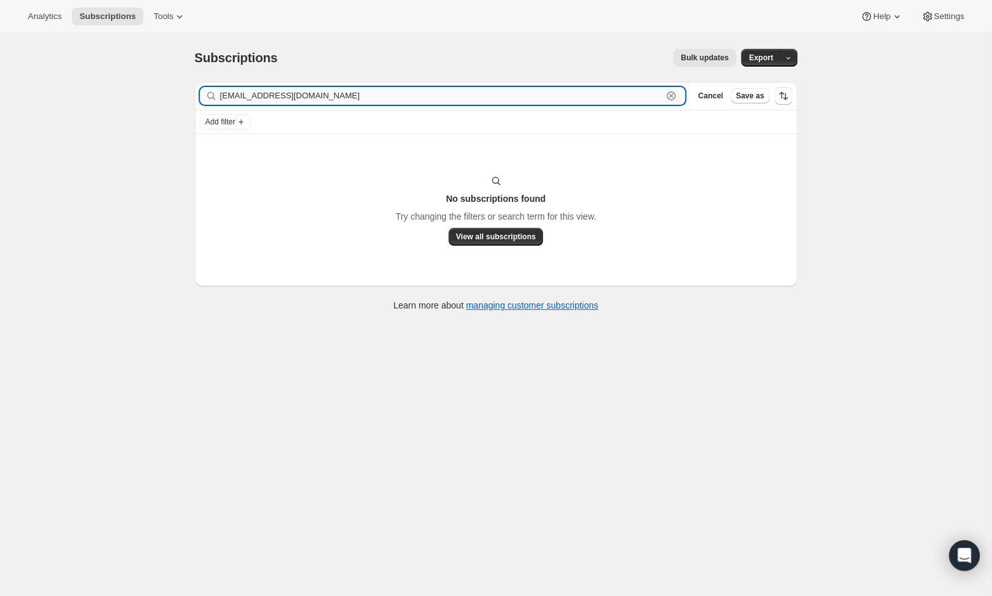
click at [342, 98] on input "[EMAIL_ADDRESS][DOMAIN_NAME]" at bounding box center [441, 96] width 443 height 18
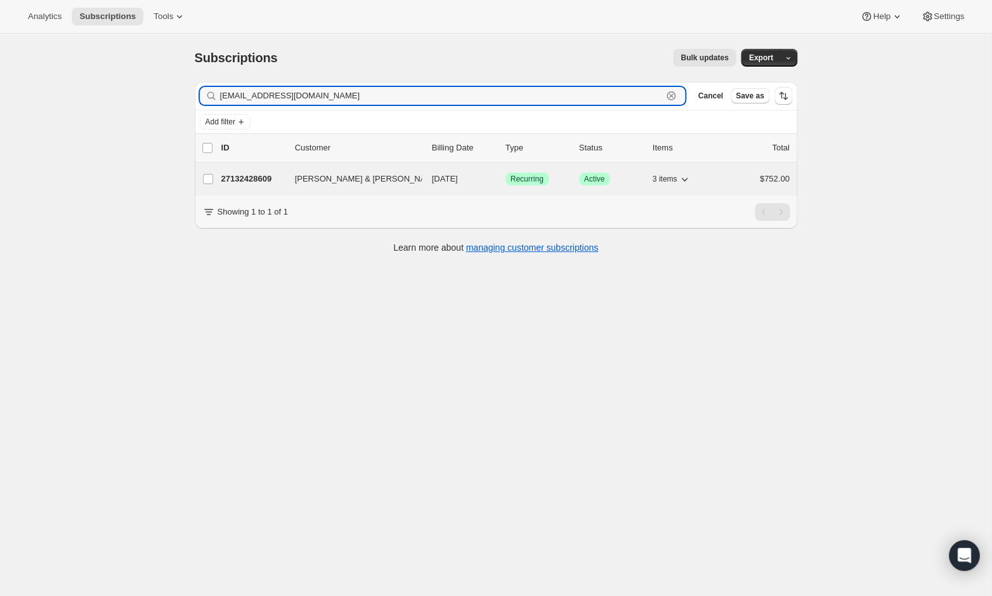
type input "[EMAIL_ADDRESS][DOMAIN_NAME]"
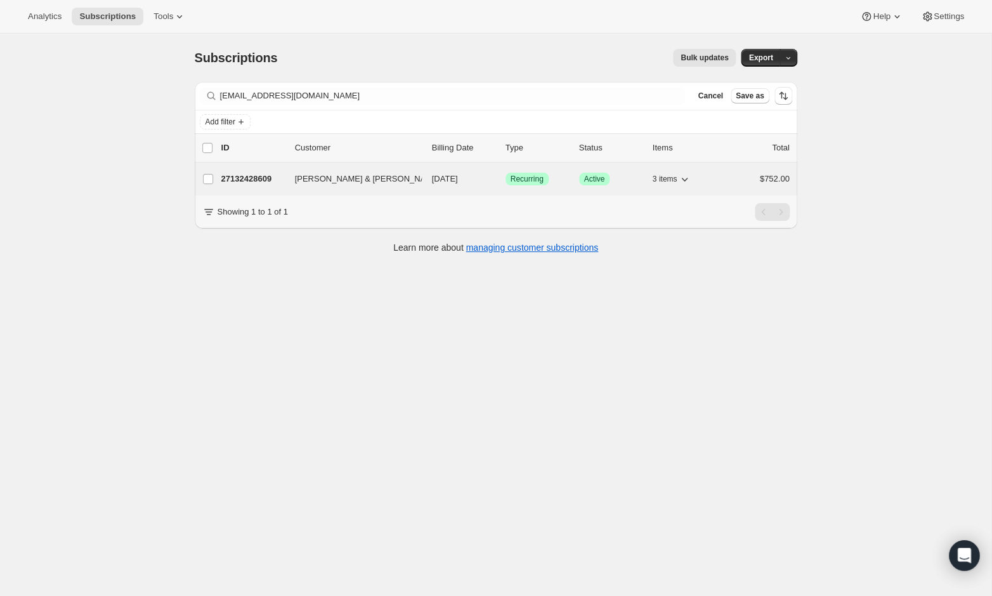
click at [257, 179] on p "27132428609" at bounding box center [252, 179] width 63 height 13
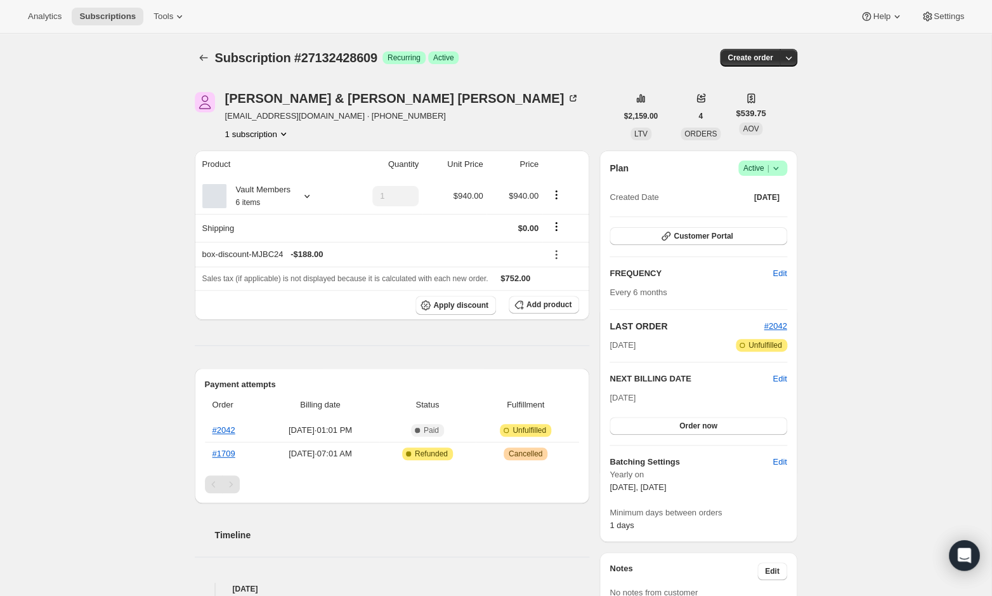
click at [779, 166] on icon at bounding box center [775, 168] width 13 height 13
click at [750, 216] on span "Cancel subscription" at bounding box center [760, 214] width 72 height 10
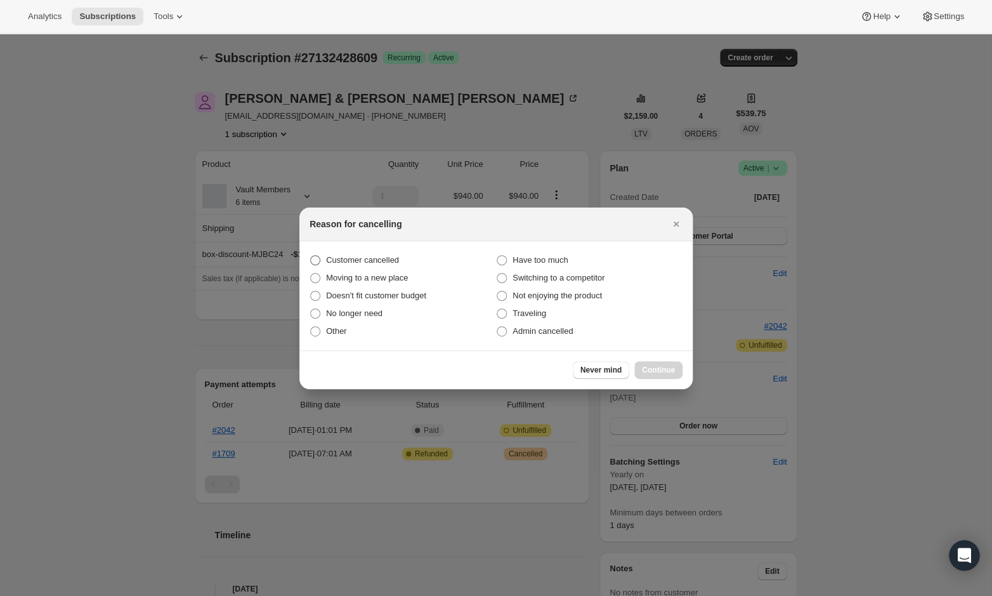
click at [396, 262] on span "Customer cancelled" at bounding box center [362, 260] width 73 height 10
click at [311, 256] on input "Customer cancelled" at bounding box center [310, 255] width 1 height 1
radio input "true"
click at [653, 367] on span "Continue" at bounding box center [658, 370] width 33 height 10
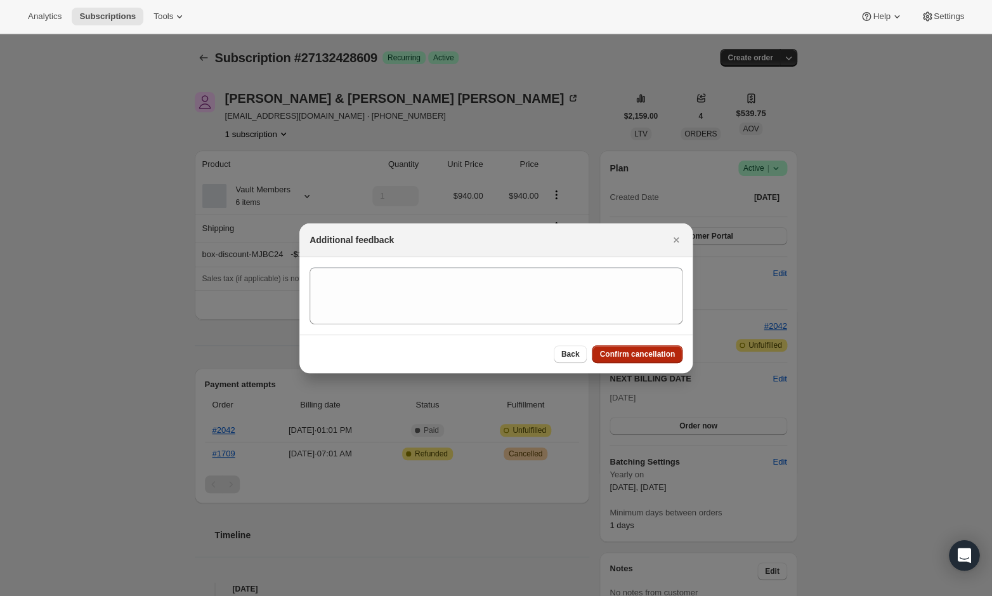
click at [648, 355] on span "Confirm cancellation" at bounding box center [636, 354] width 75 height 10
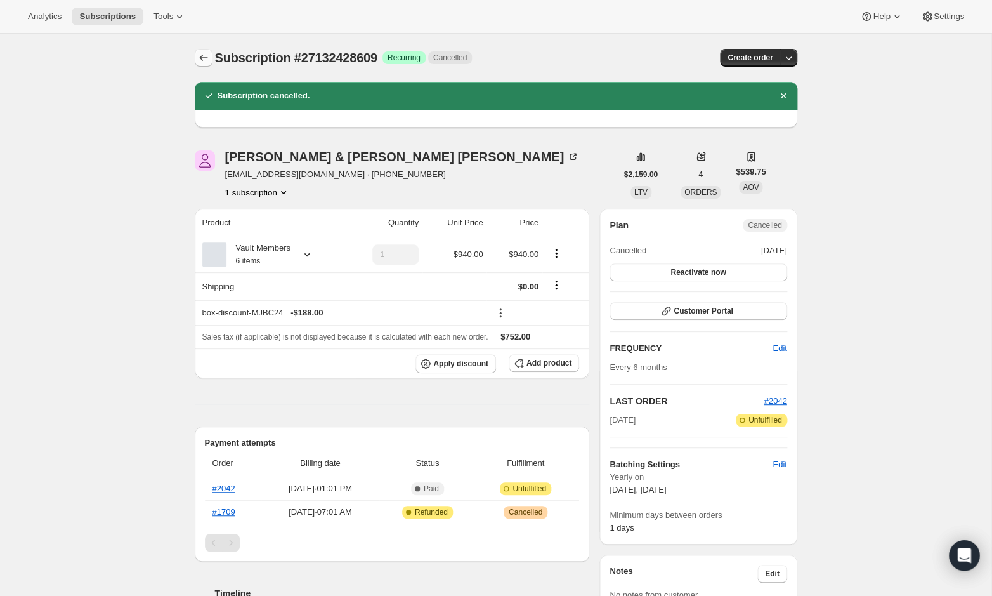
click at [199, 53] on icon "Subscriptions" at bounding box center [203, 57] width 13 height 13
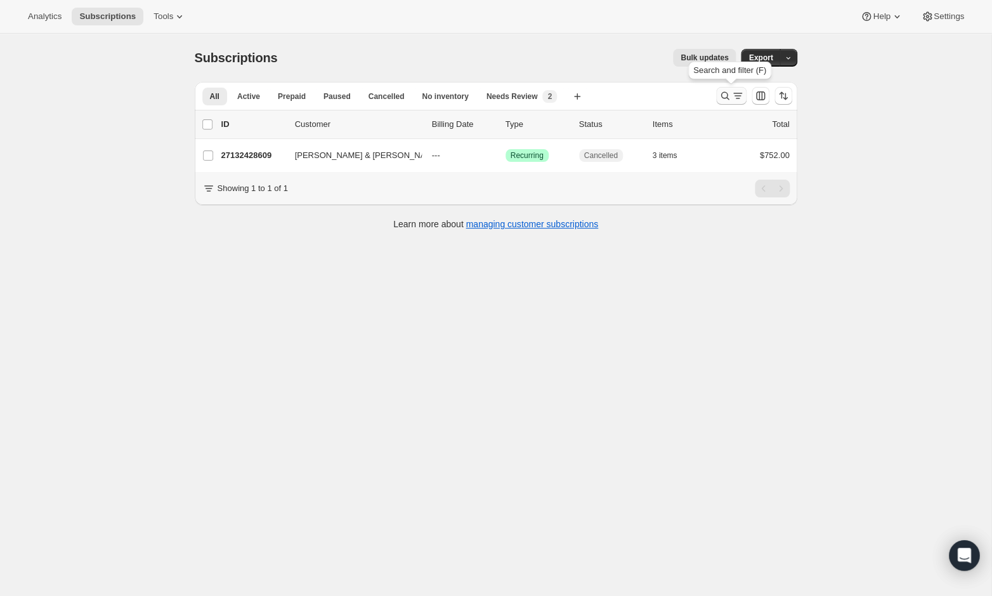
click at [724, 94] on icon "Search and filter results" at bounding box center [725, 95] width 13 height 13
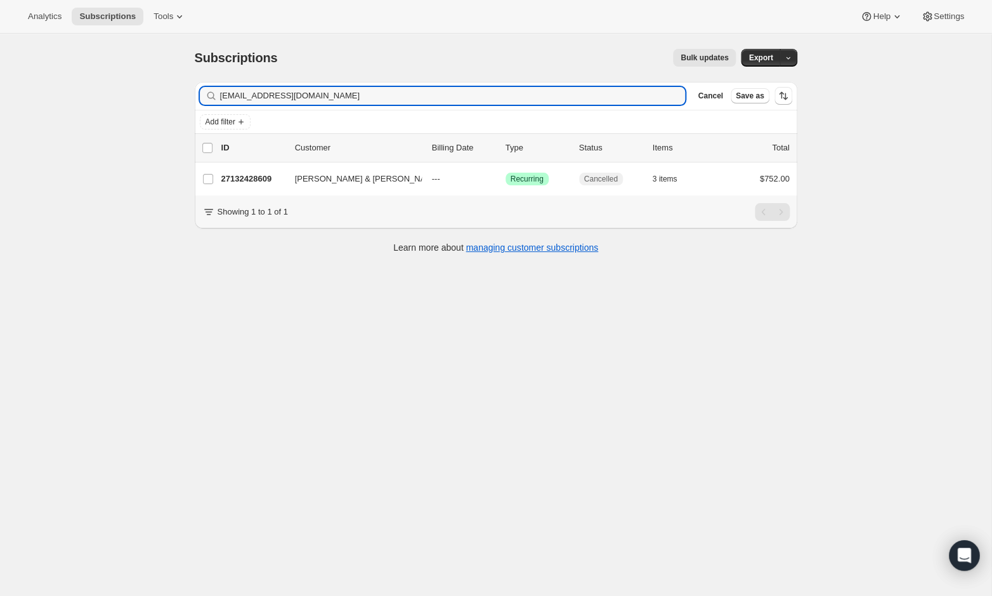
drag, startPoint x: 334, startPoint y: 97, endPoint x: 167, endPoint y: 97, distance: 167.4
click at [167, 97] on div "Subscriptions. This page is ready Subscriptions Bulk updates More actions Bulk …" at bounding box center [495, 332] width 991 height 596
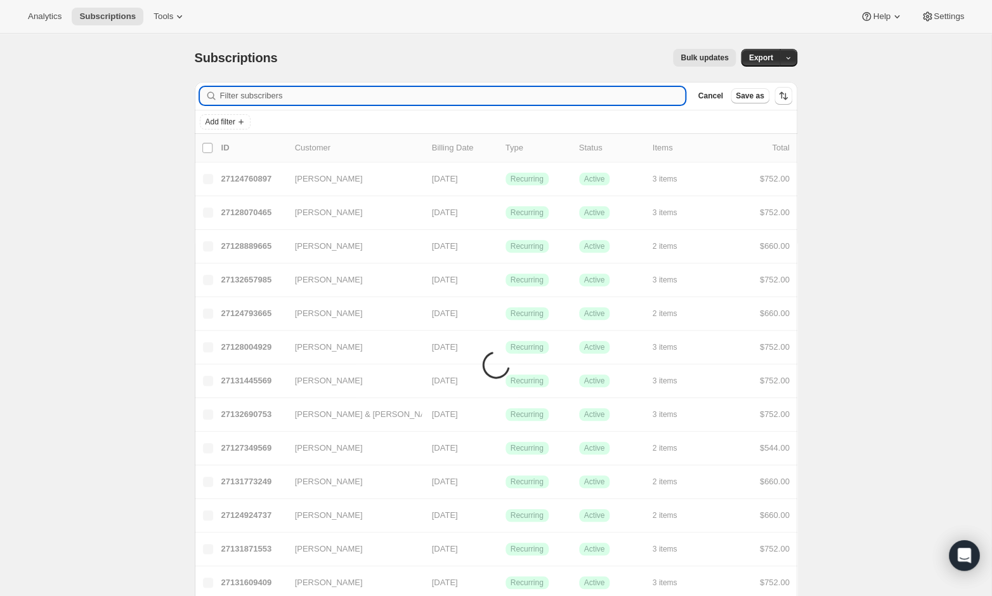
type input "[EMAIL_ADDRESS][DOMAIN_NAME]"
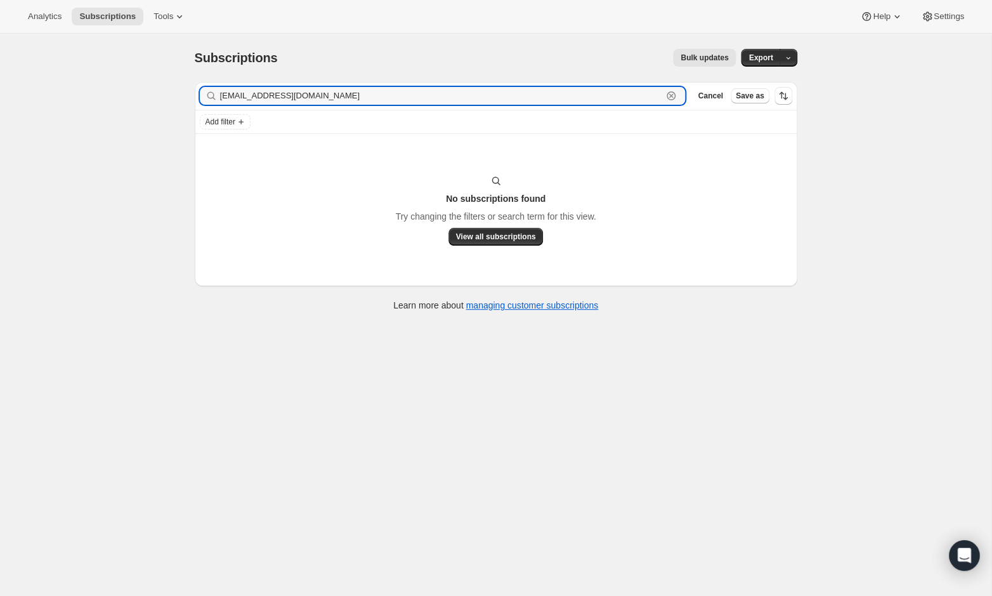
drag, startPoint x: 305, startPoint y: 97, endPoint x: 193, endPoint y: 92, distance: 112.4
click at [193, 92] on div "Filter subscribers [EMAIL_ADDRESS][DOMAIN_NAME] Clear Cancel Save as Add filter…" at bounding box center [491, 198] width 613 height 252
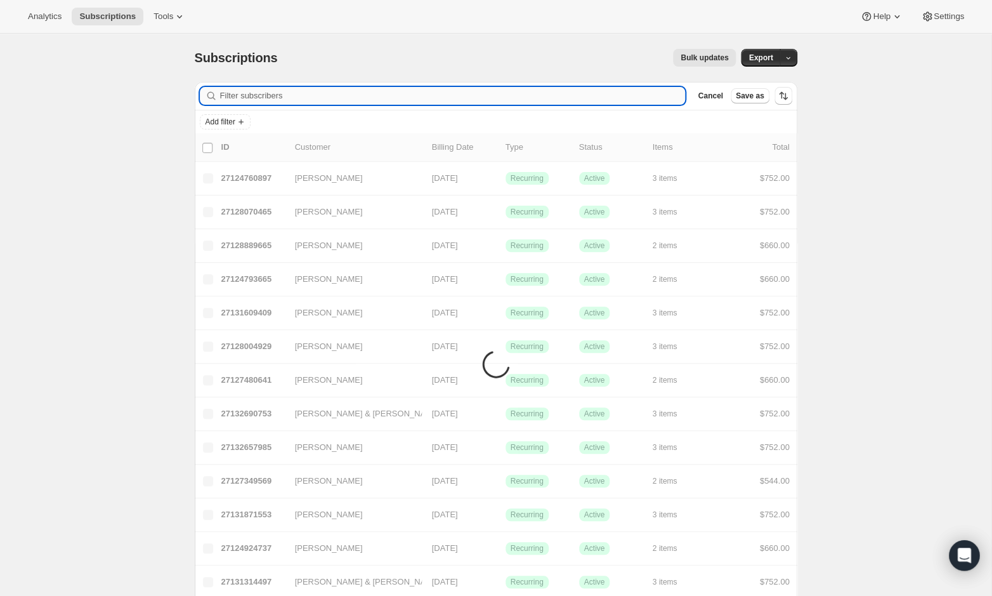
paste input "[EMAIL_ADDRESS][DOMAIN_NAME]"
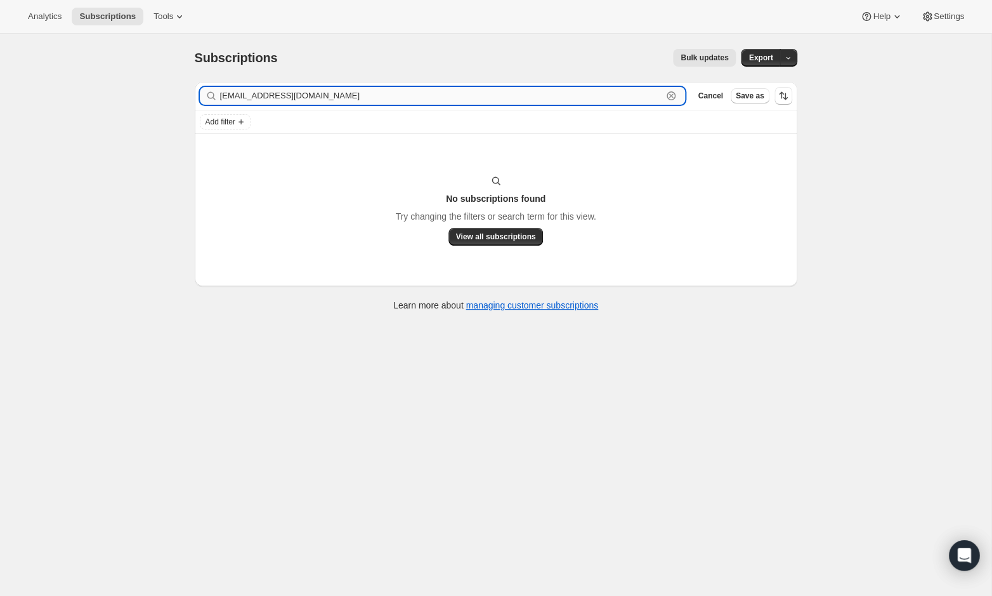
click at [383, 94] on input "[EMAIL_ADDRESS][DOMAIN_NAME]" at bounding box center [441, 96] width 443 height 18
type input "[EMAIL_ADDRESS][DOMAIN_NAME]"
drag, startPoint x: 339, startPoint y: 91, endPoint x: 219, endPoint y: 88, distance: 119.9
click at [219, 88] on div "[EMAIL_ADDRESS][DOMAIN_NAME] Clear" at bounding box center [443, 96] width 486 height 18
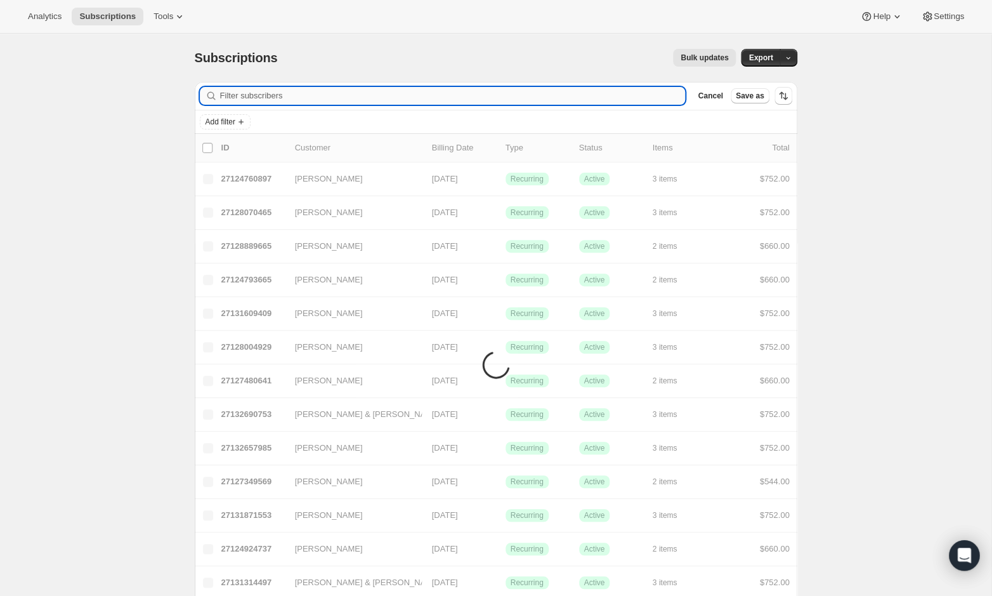
paste input "[EMAIL_ADDRESS][PERSON_NAME][DOMAIN_NAME]"
type input "[EMAIL_ADDRESS][PERSON_NAME][DOMAIN_NAME]"
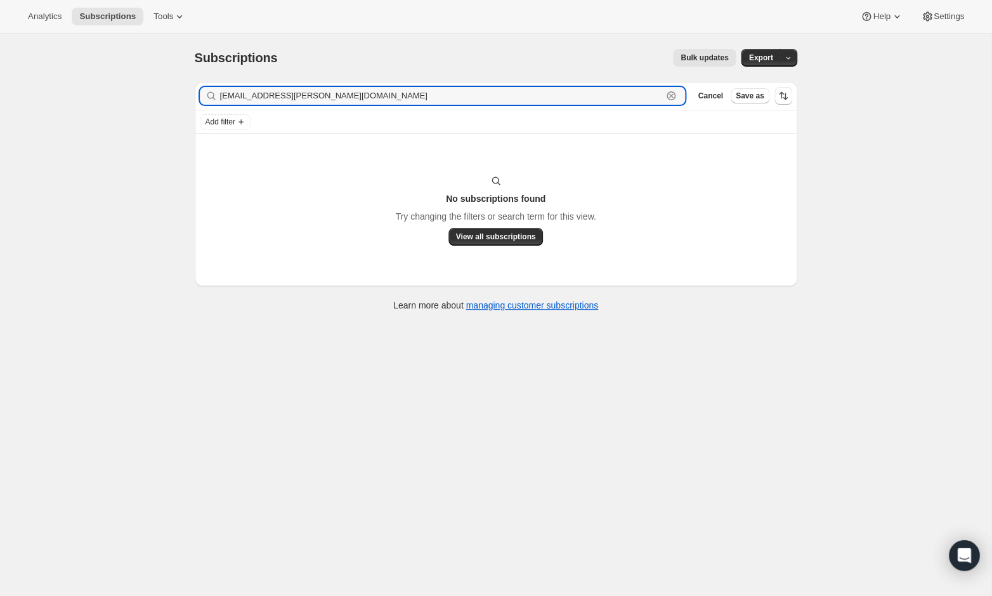
drag, startPoint x: 313, startPoint y: 97, endPoint x: 173, endPoint y: 96, distance: 139.5
click at [173, 96] on div "Subscriptions. This page is ready Subscriptions Bulk updates More actions Bulk …" at bounding box center [495, 332] width 991 height 596
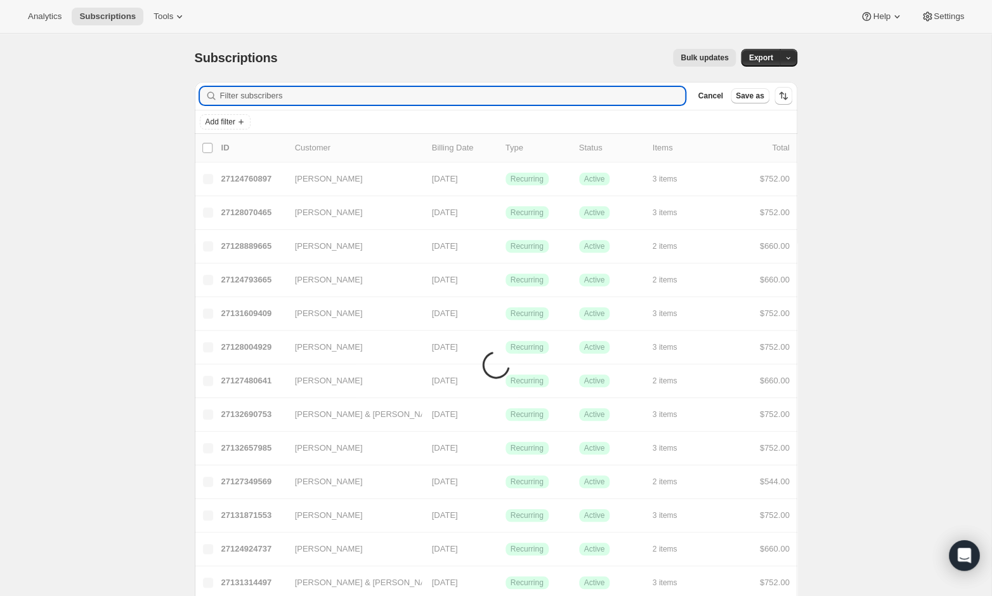
paste input "[PERSON_NAME][EMAIL_ADDRESS][DOMAIN_NAME]"
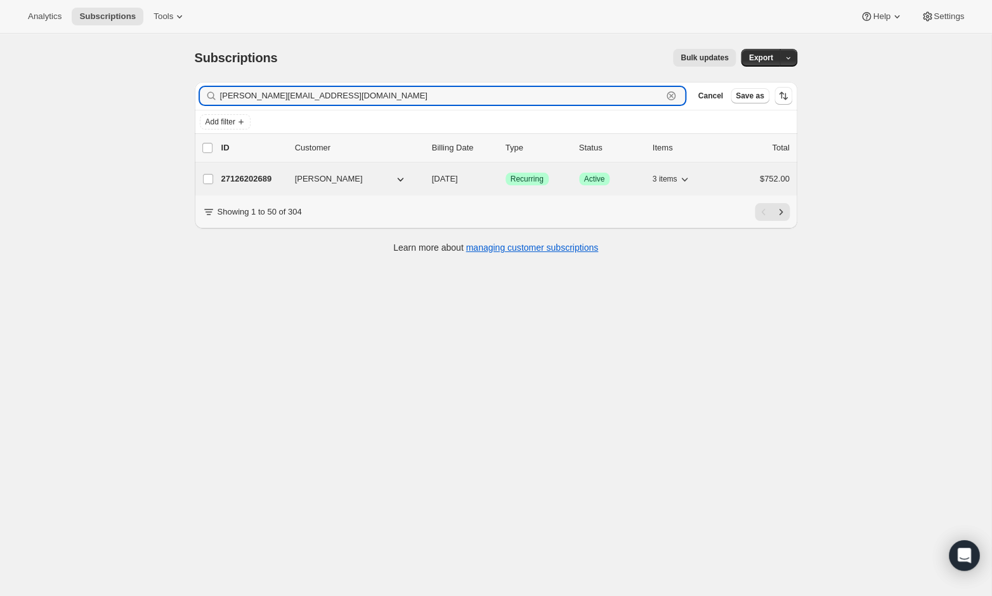
type input "[PERSON_NAME][EMAIL_ADDRESS][DOMAIN_NAME]"
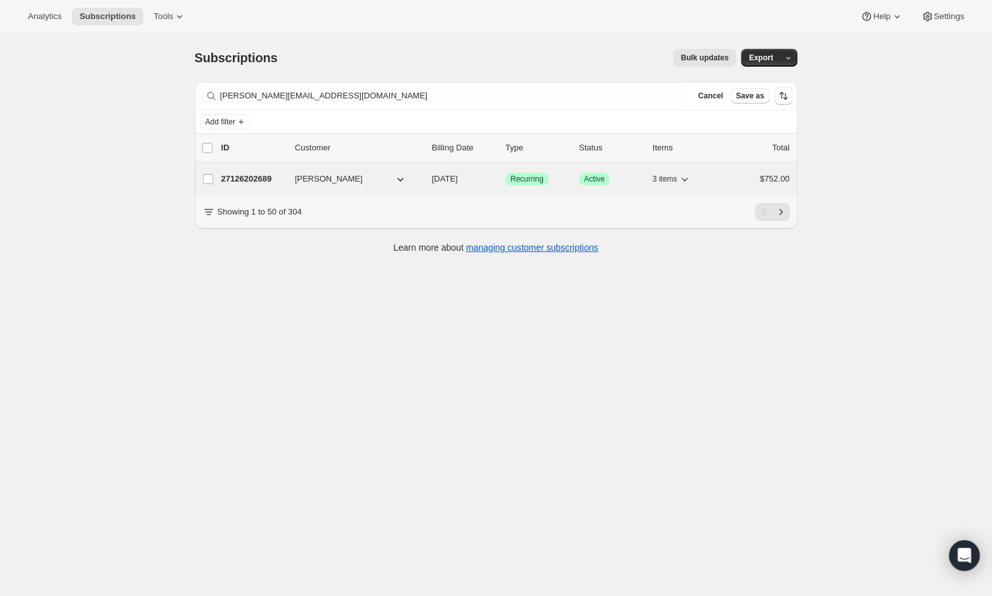
click at [247, 174] on p "27126202689" at bounding box center [252, 179] width 63 height 13
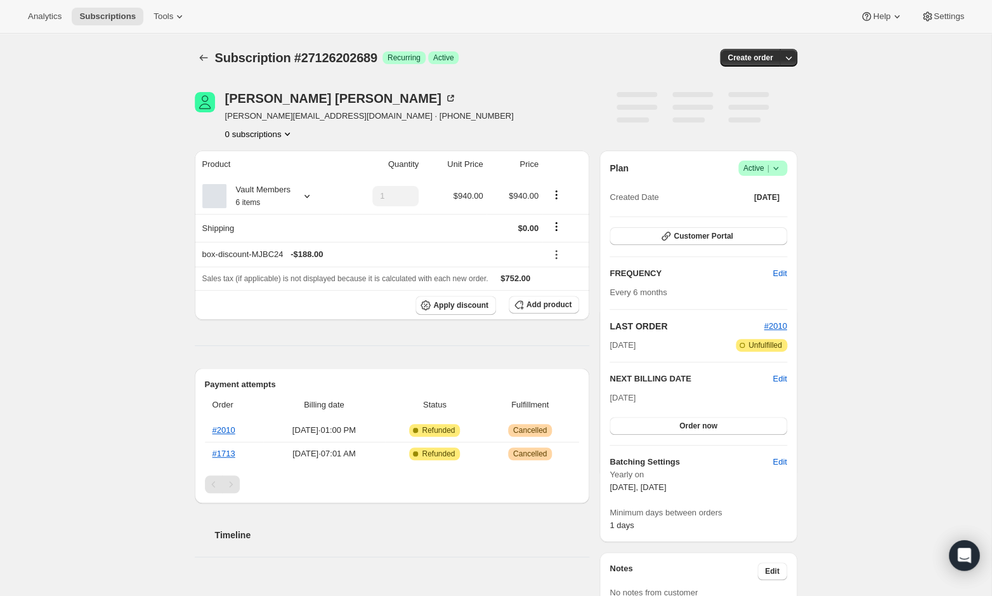
click at [774, 162] on icon at bounding box center [775, 168] width 13 height 13
click at [768, 211] on span "Cancel subscription" at bounding box center [760, 214] width 72 height 10
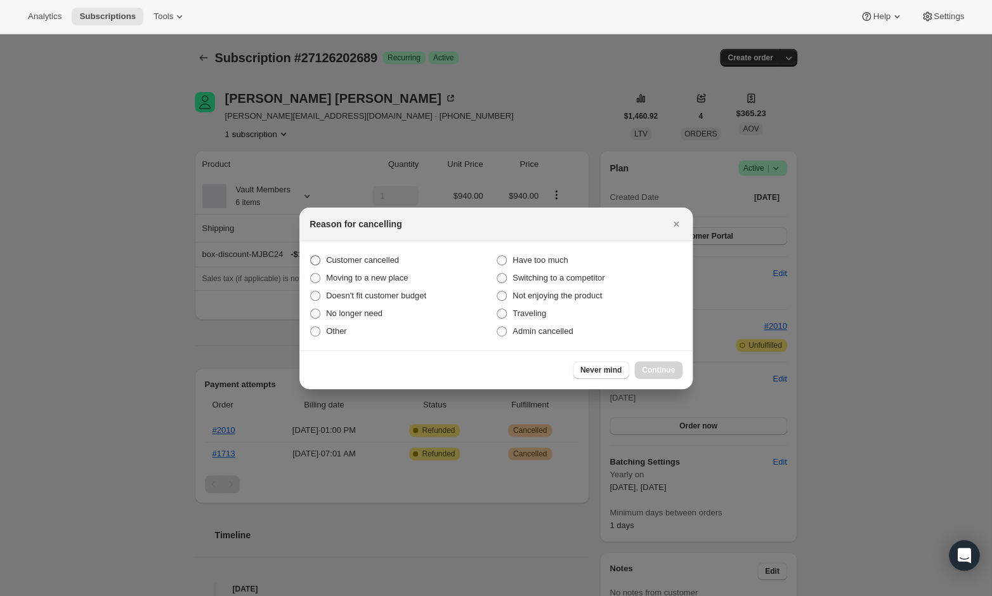
click at [332, 259] on span "Customer cancelled" at bounding box center [362, 260] width 73 height 10
click at [311, 256] on input "Customer cancelled" at bounding box center [310, 255] width 1 height 1
radio input "true"
click at [658, 367] on span "Continue" at bounding box center [658, 370] width 33 height 10
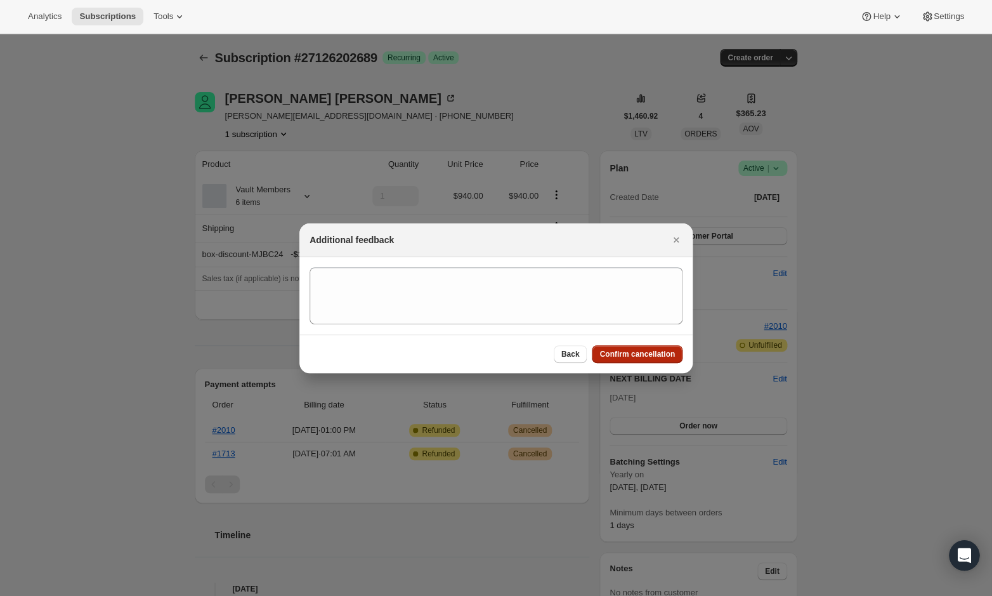
click at [627, 355] on span "Confirm cancellation" at bounding box center [636, 354] width 75 height 10
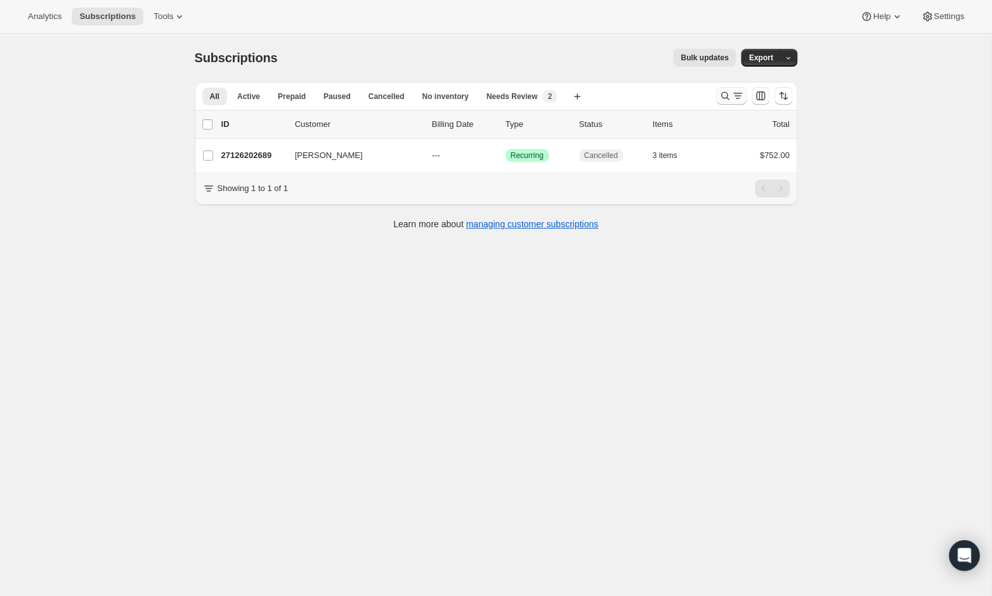
click at [722, 98] on icon "Search and filter results" at bounding box center [725, 95] width 13 height 13
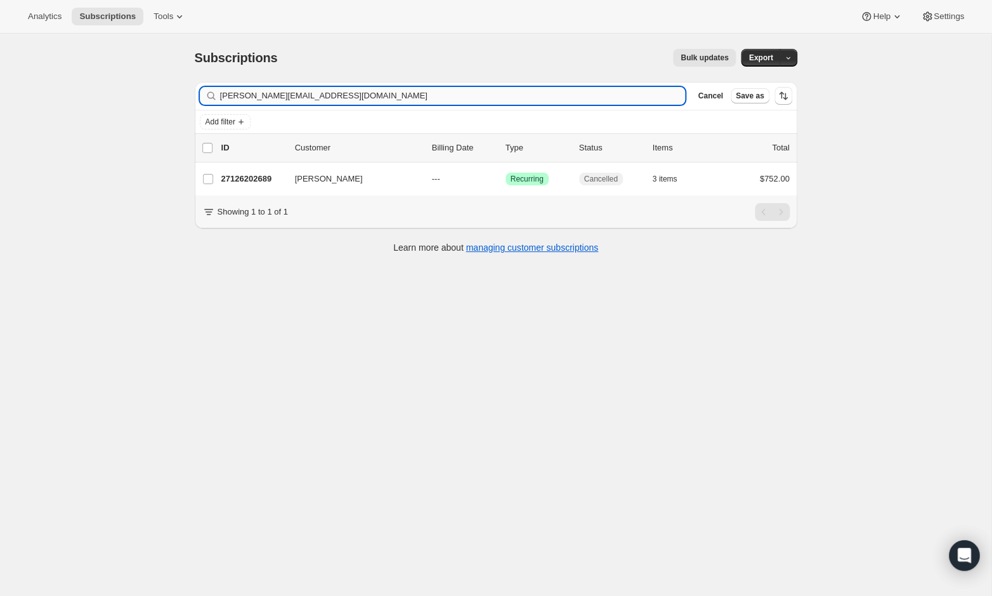
click at [422, 93] on input "[PERSON_NAME][EMAIL_ADDRESS][DOMAIN_NAME]" at bounding box center [453, 96] width 466 height 18
type input "cuttingcorners@hotmail.com"
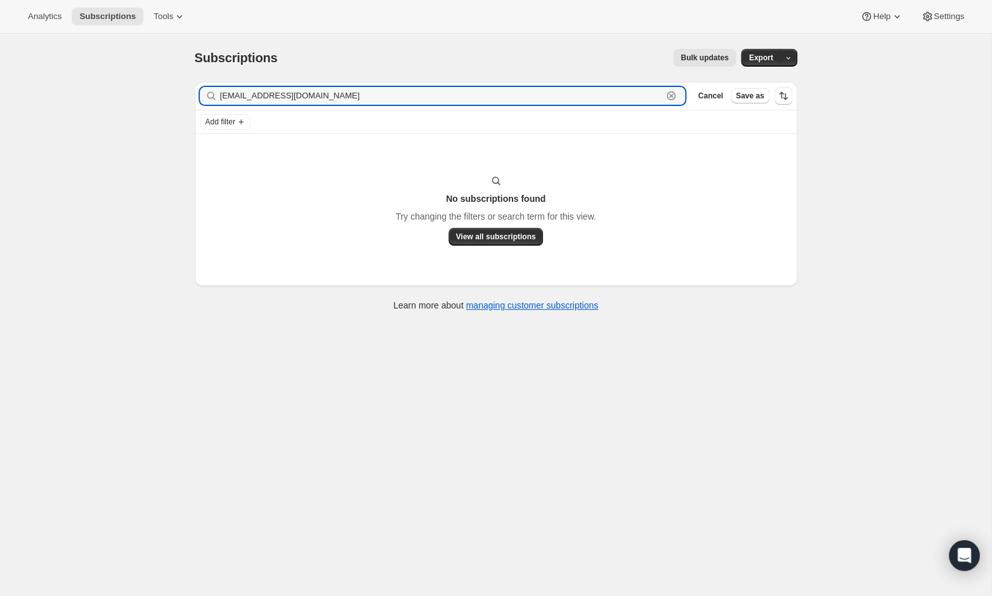
drag, startPoint x: 338, startPoint y: 99, endPoint x: 197, endPoint y: 96, distance: 141.5
click at [197, 96] on div "Filter subscribers cuttingcorners@hotmail.com Clear Cancel Save as" at bounding box center [496, 96] width 602 height 28
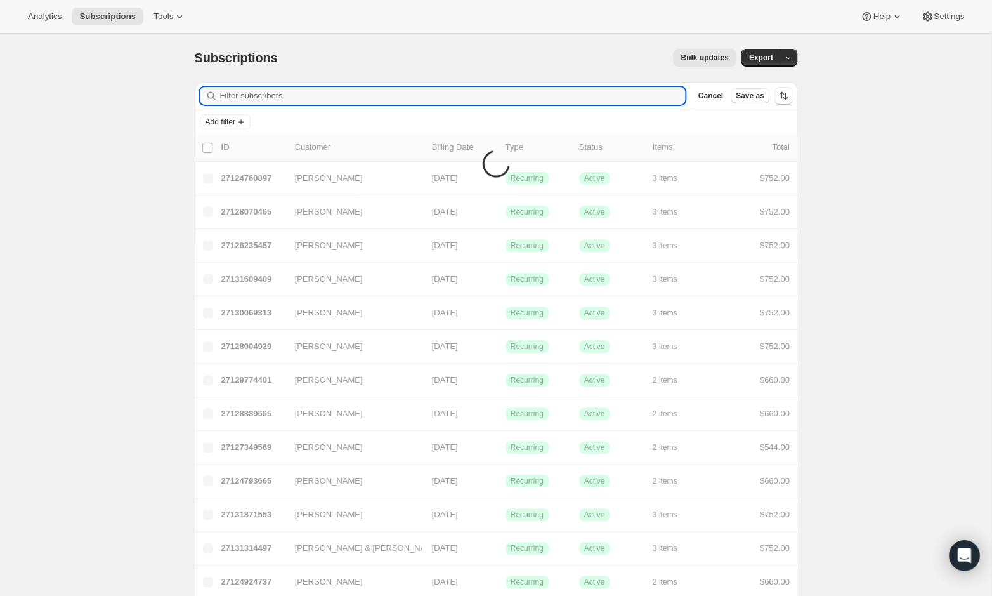
paste input "edagnan@yahoo.com"
type input "edagnan@yahoo.com"
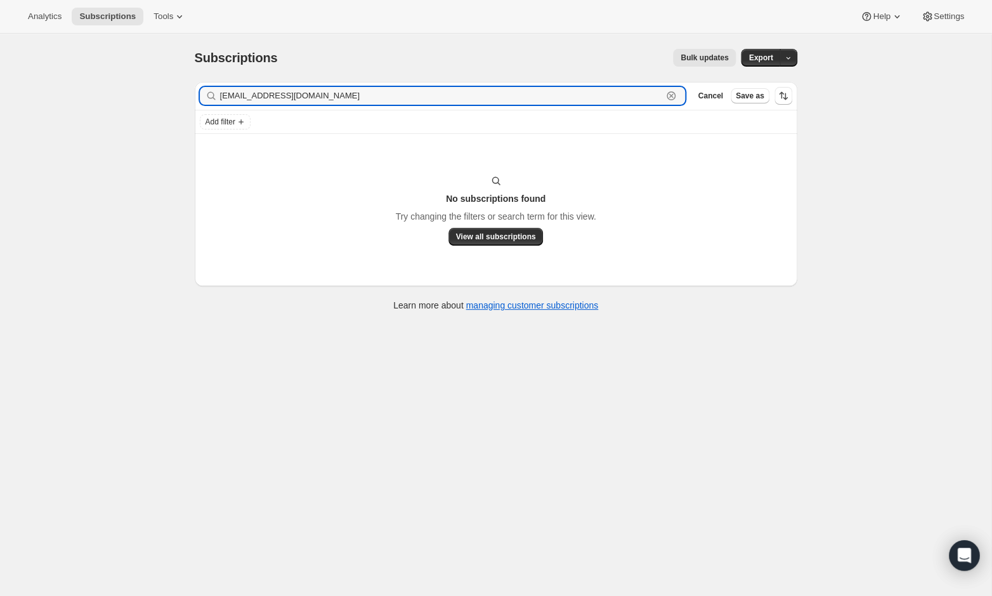
drag, startPoint x: 336, startPoint y: 100, endPoint x: 181, endPoint y: 97, distance: 154.8
click at [181, 97] on div "Subscriptions. This page is ready Subscriptions Bulk updates More actions Bulk …" at bounding box center [495, 179] width 633 height 290
paste input "greens.jd@outlook.com"
type input "greens.jd@outlook.com"
drag, startPoint x: 341, startPoint y: 94, endPoint x: 209, endPoint y: 93, distance: 131.9
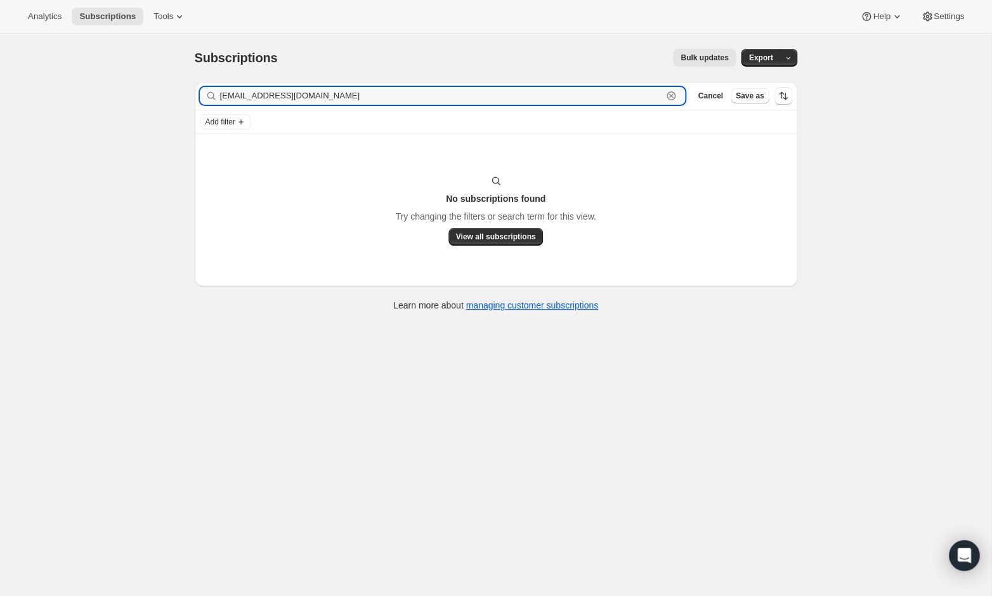
click at [209, 93] on div "greens.jd@outlook.com Clear" at bounding box center [443, 96] width 486 height 18
paste input "edavies@whgsupply.com"
type input "edavies@whgsupply.com"
drag, startPoint x: 342, startPoint y: 101, endPoint x: 195, endPoint y: 89, distance: 147.6
click at [195, 89] on div "Filter subscribers edavies@whgsupply.com Clear Cancel Save as" at bounding box center [496, 96] width 602 height 28
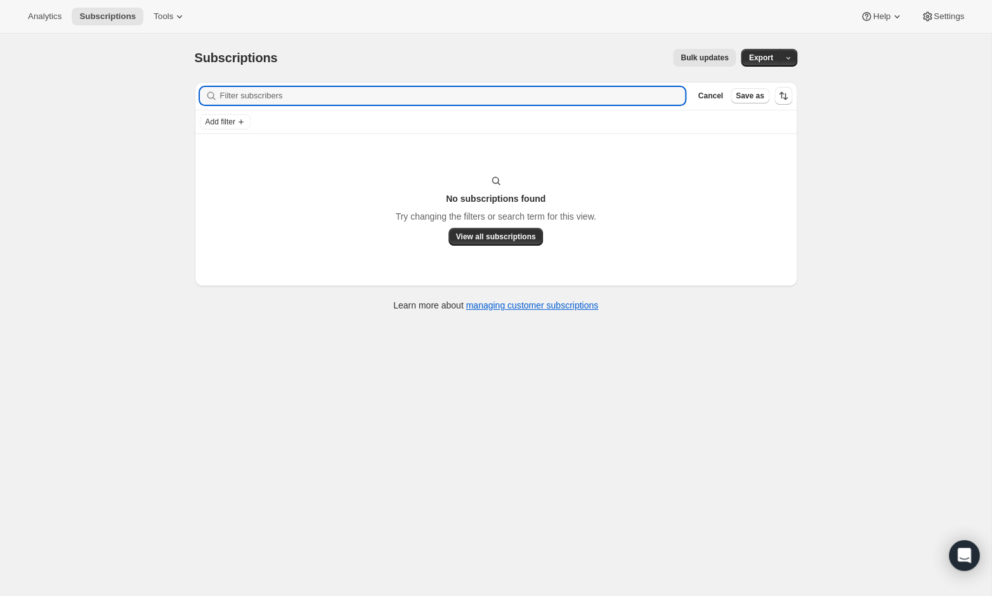
paste input "paul@depaschalis.com"
type input "paul@depaschalis.com"
